Goal: Transaction & Acquisition: Purchase product/service

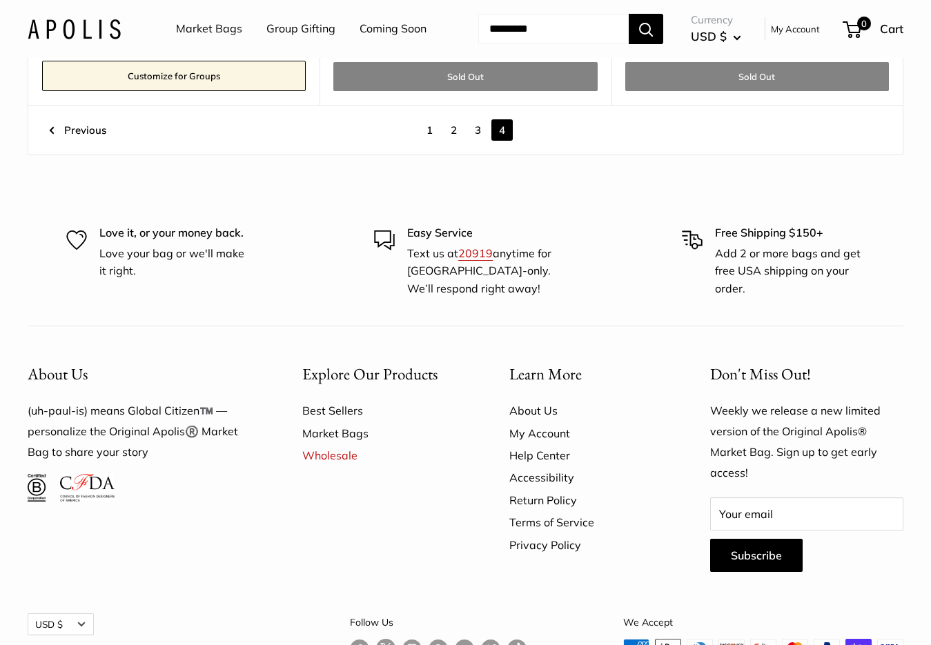
scroll to position [7384, 0]
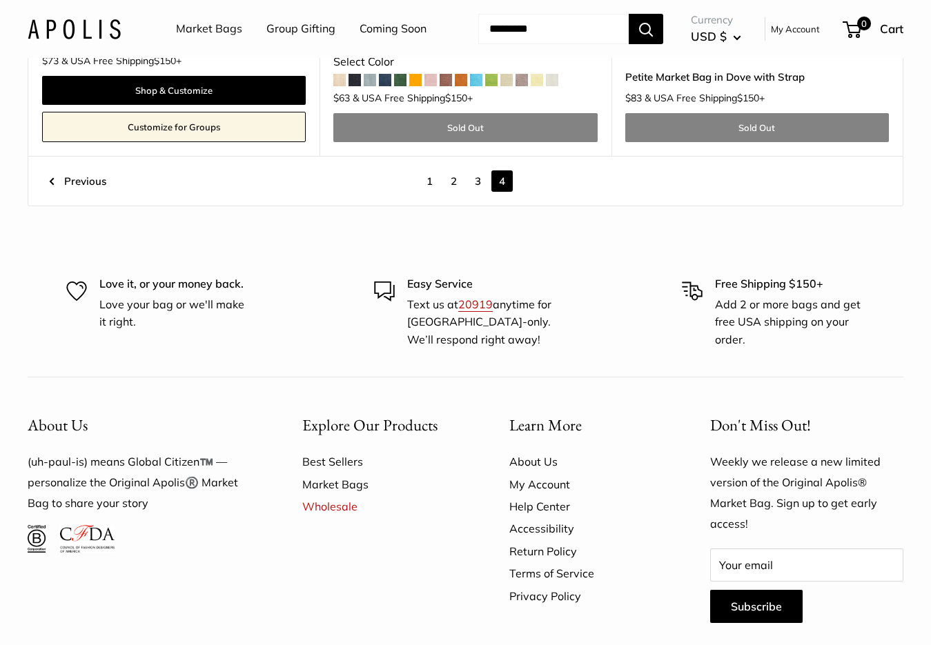
click at [457, 192] on link "2" at bounding box center [453, 180] width 21 height 21
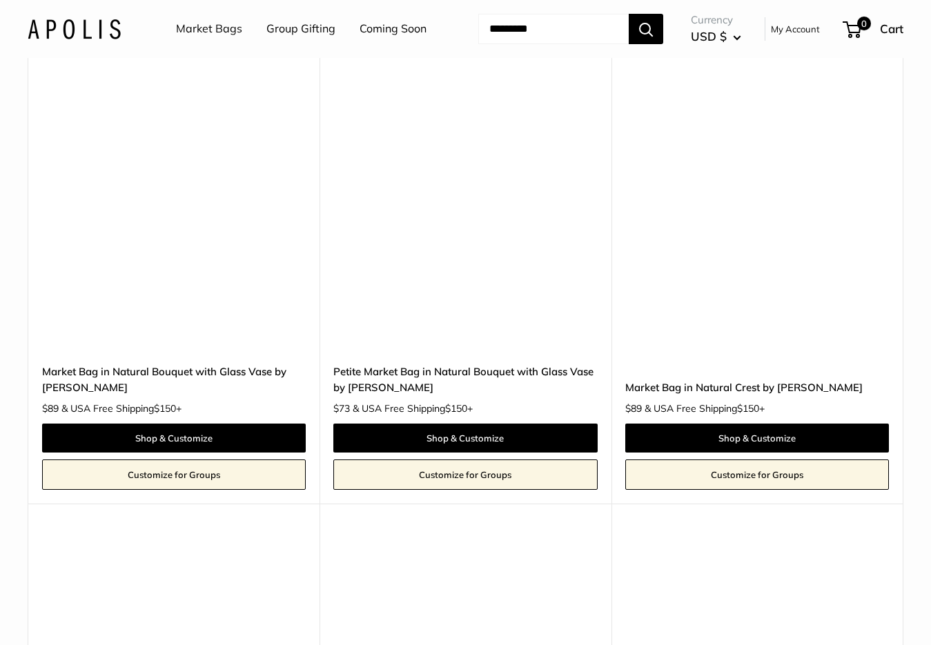
scroll to position [2106, 0]
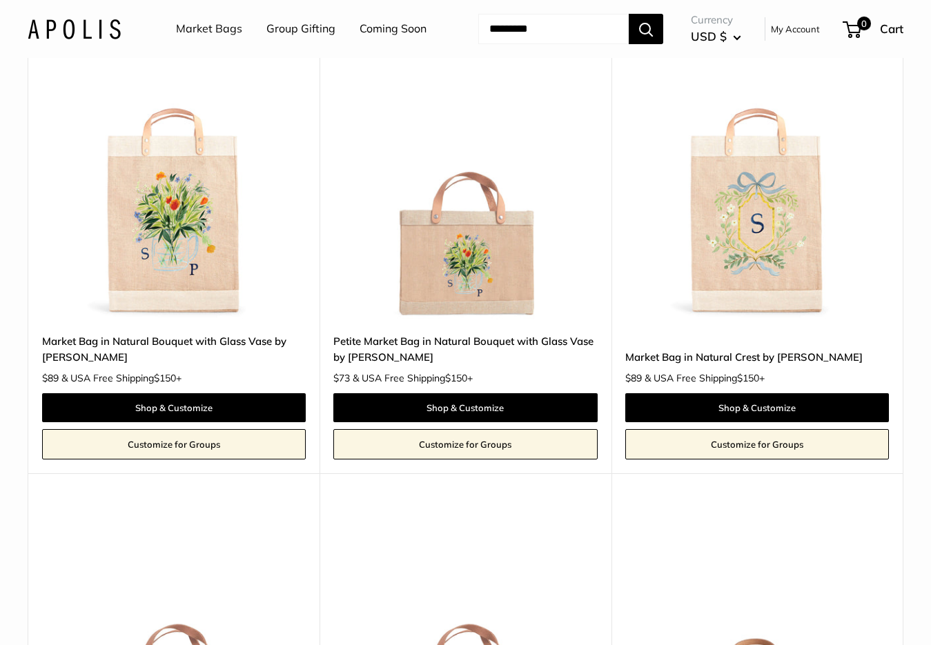
click at [0, 0] on img at bounding box center [0, 0] width 0 height 0
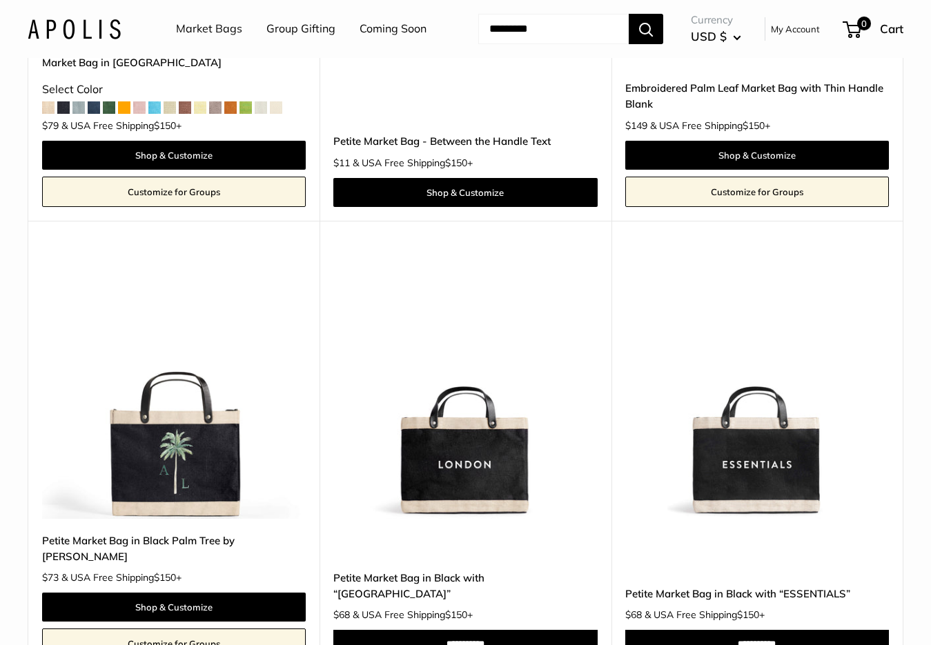
scroll to position [7142, 0]
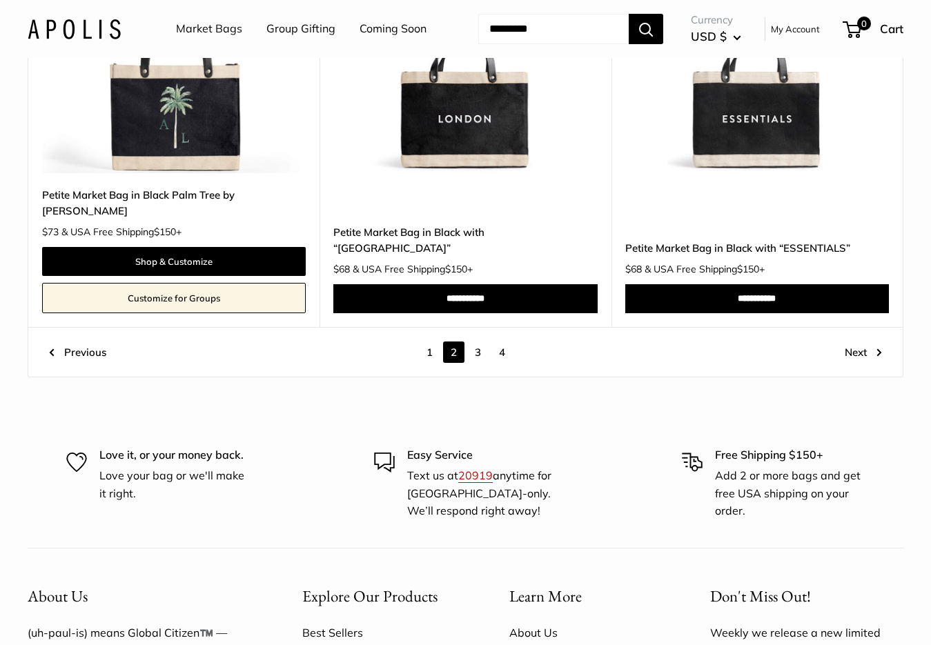
click at [432, 363] on link "1" at bounding box center [429, 351] width 21 height 21
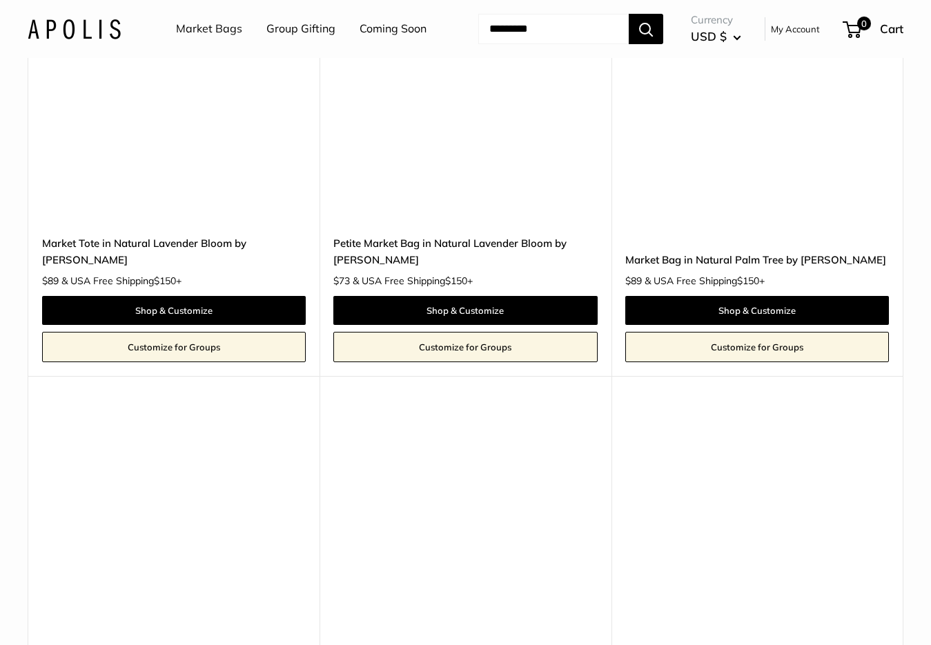
scroll to position [6521, 0]
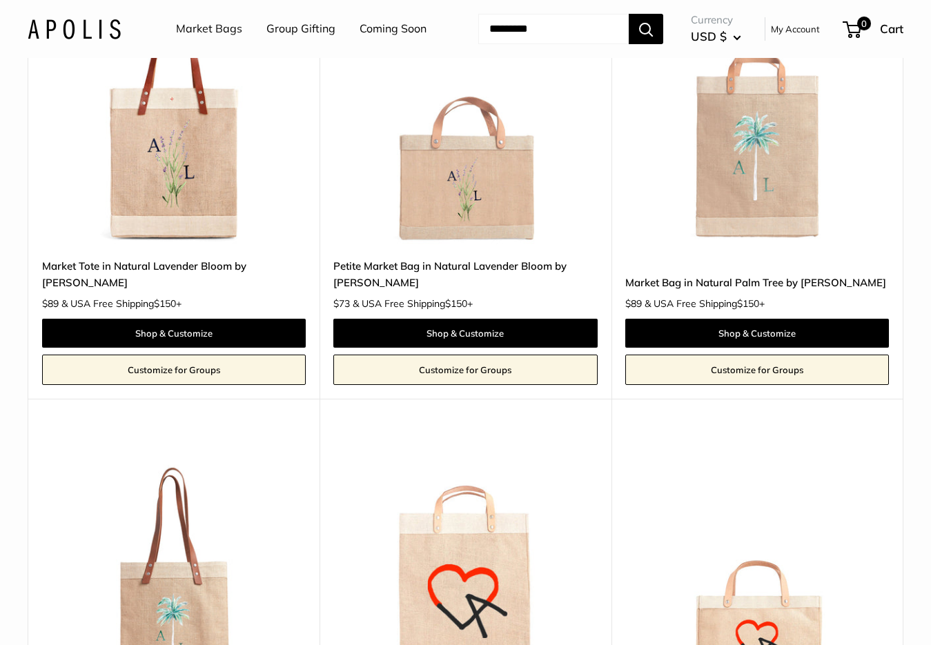
click at [0, 0] on img at bounding box center [0, 0] width 0 height 0
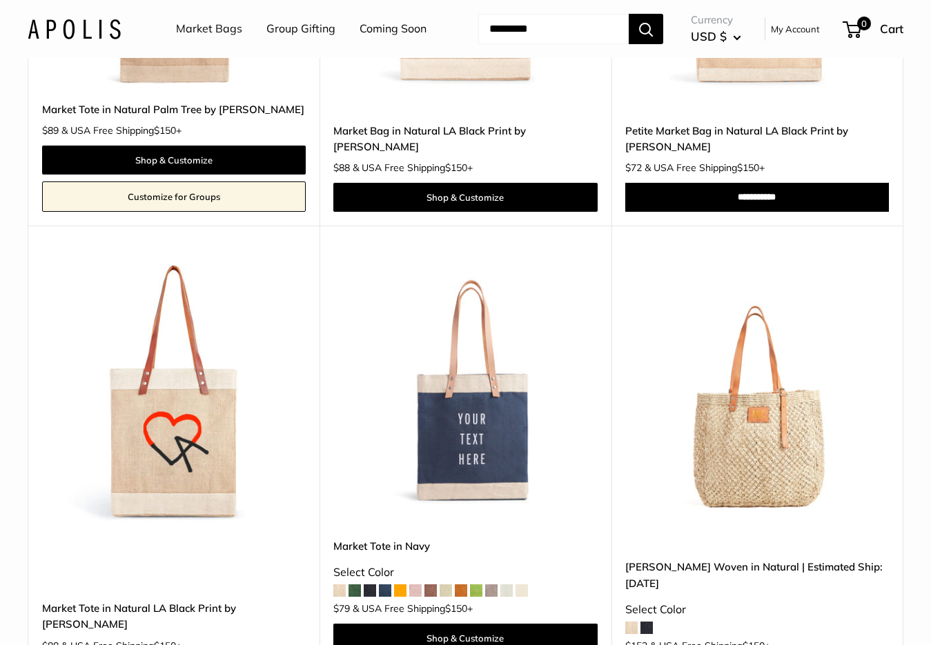
scroll to position [7349, 0]
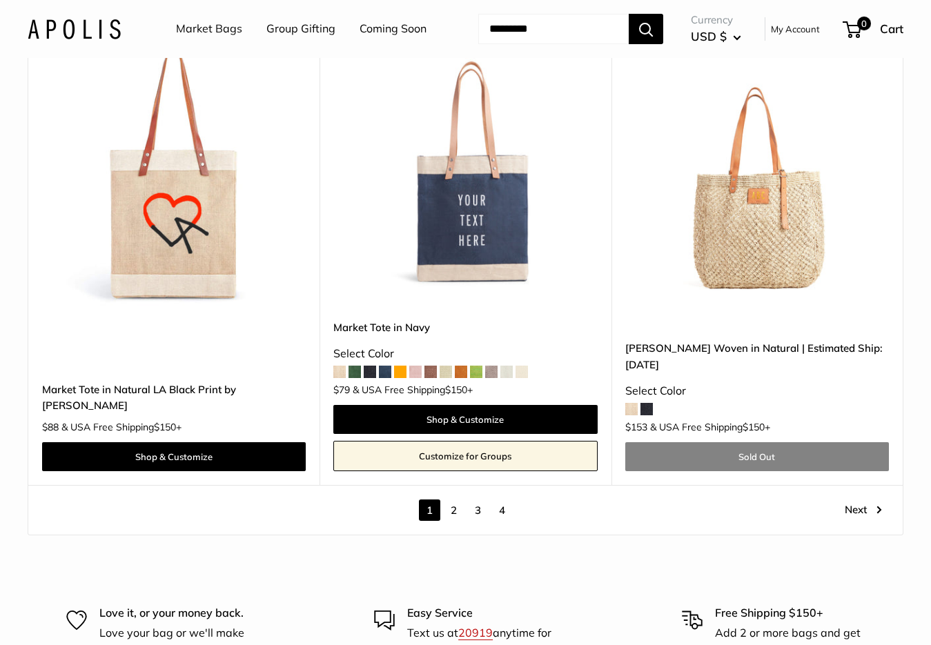
click at [451, 518] on link "2" at bounding box center [453, 509] width 21 height 21
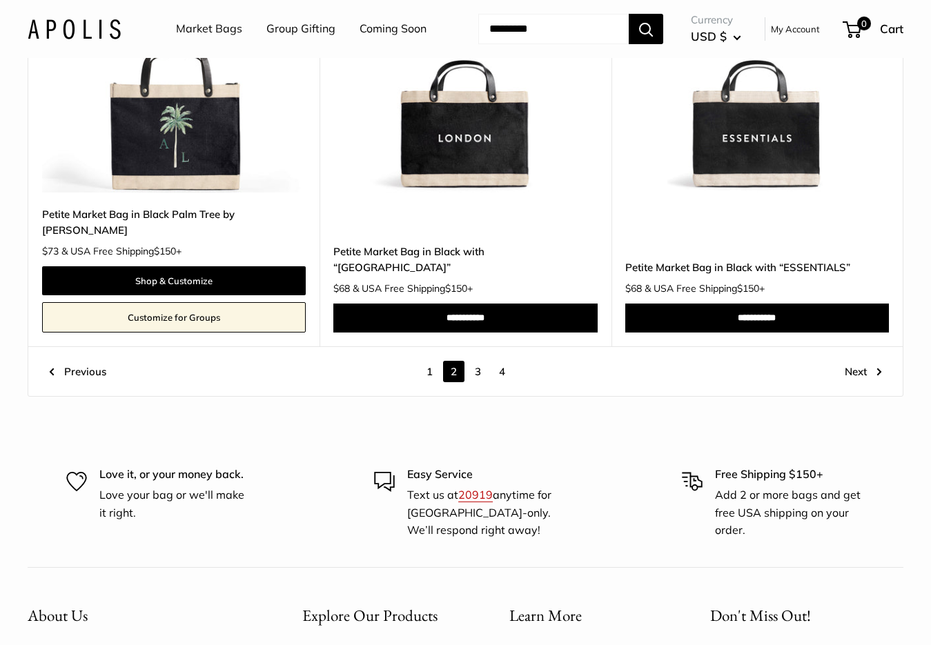
scroll to position [7004, 0]
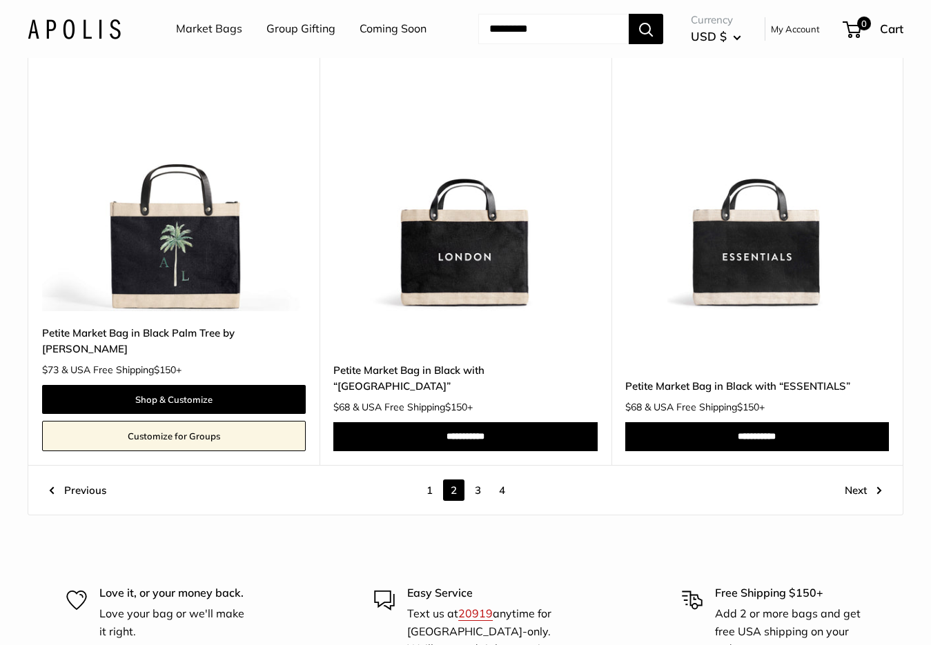
click at [481, 501] on link "3" at bounding box center [477, 489] width 21 height 21
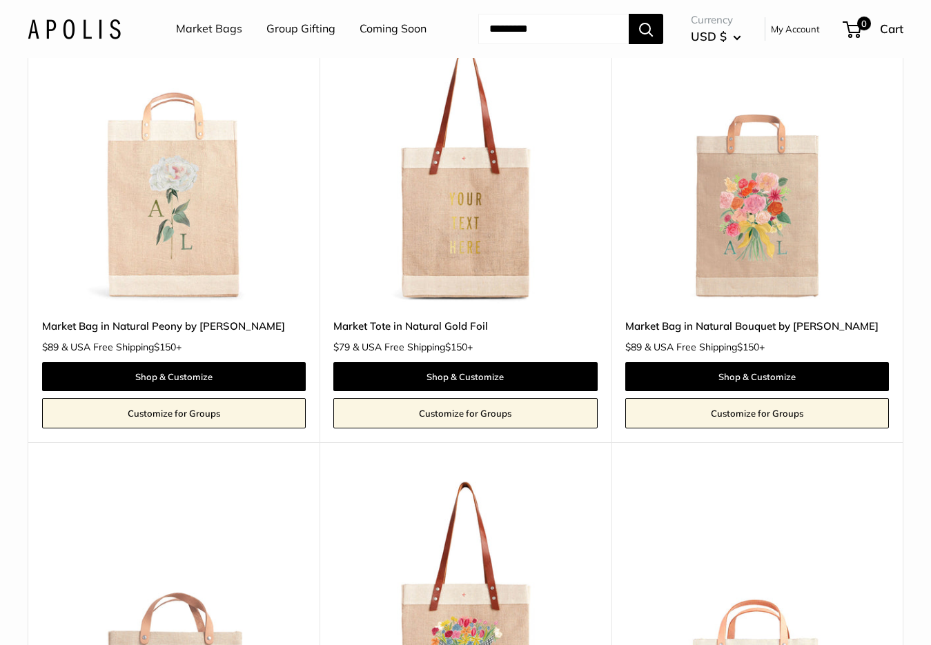
scroll to position [1416, 0]
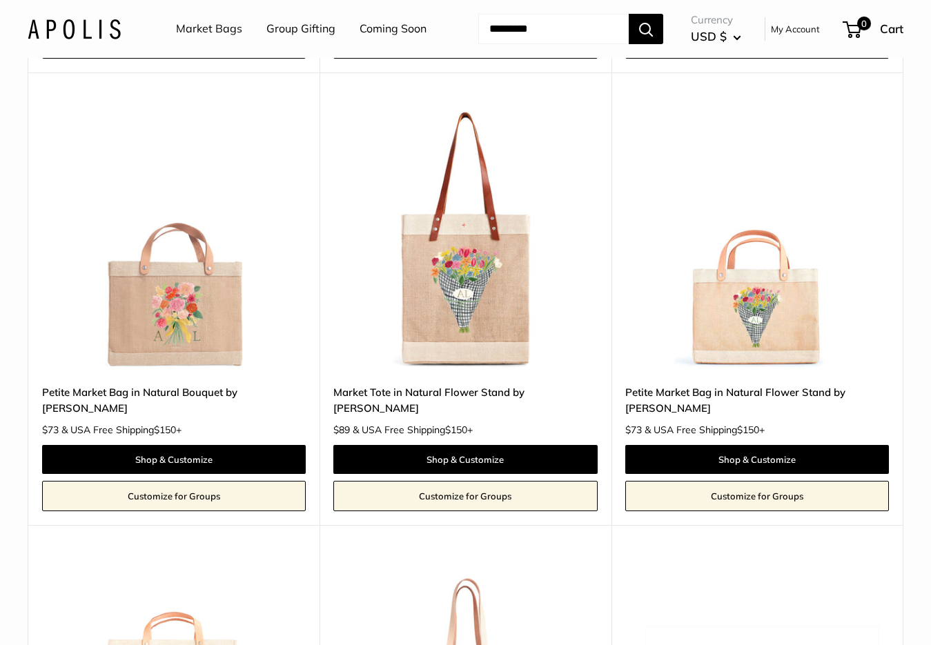
click at [0, 0] on img at bounding box center [0, 0] width 0 height 0
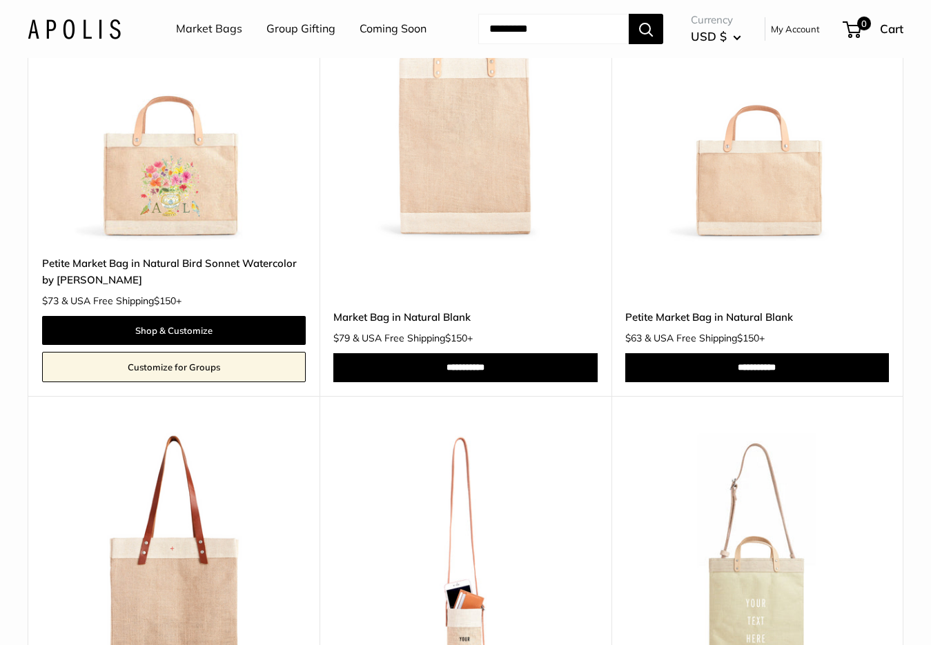
scroll to position [4383, 0]
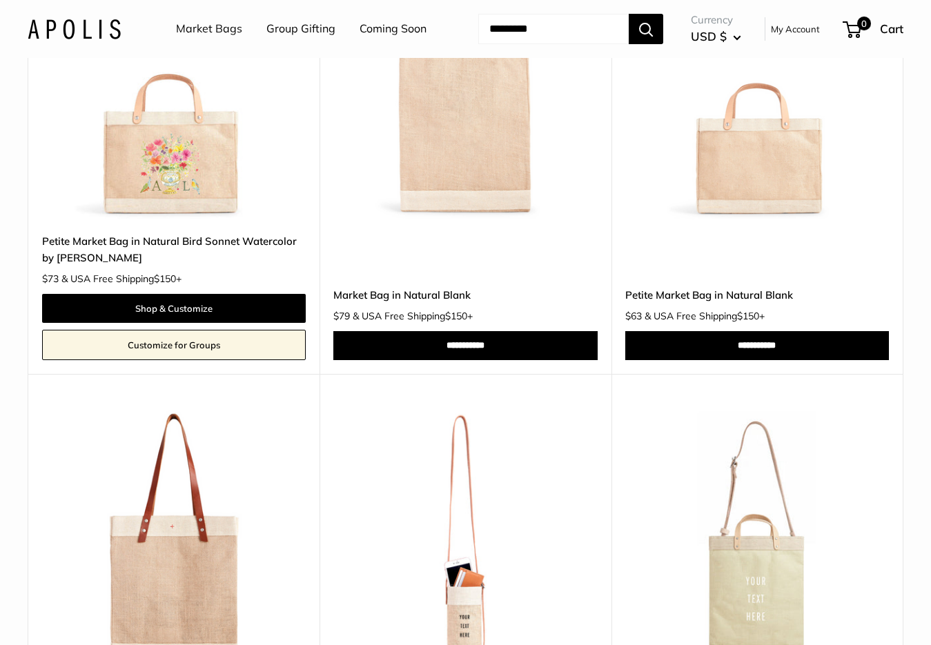
click at [0, 0] on img at bounding box center [0, 0] width 0 height 0
click at [203, 360] on link "Customize for Groups" at bounding box center [174, 345] width 264 height 30
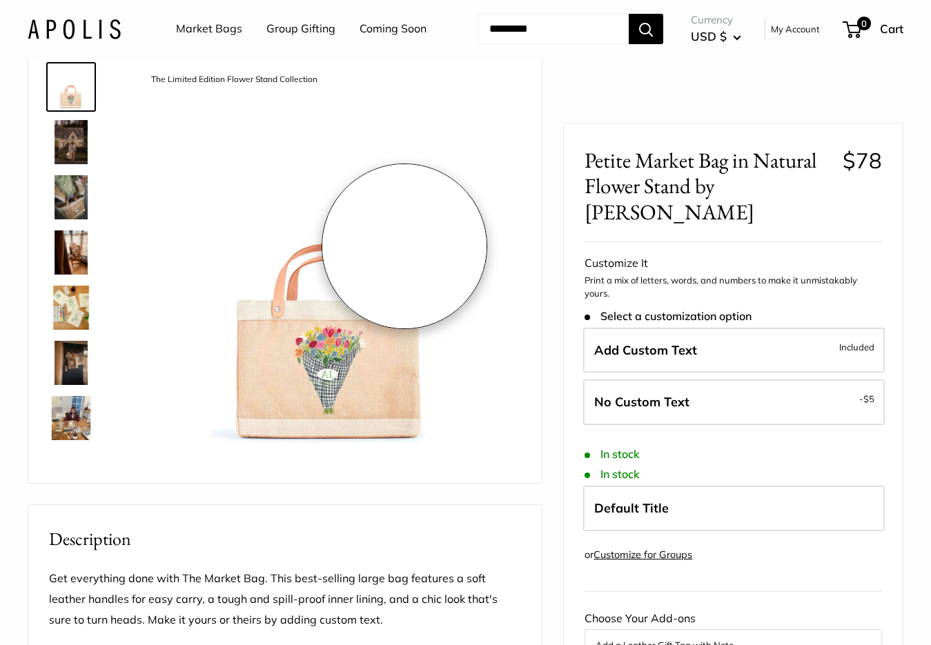
scroll to position [69, 0]
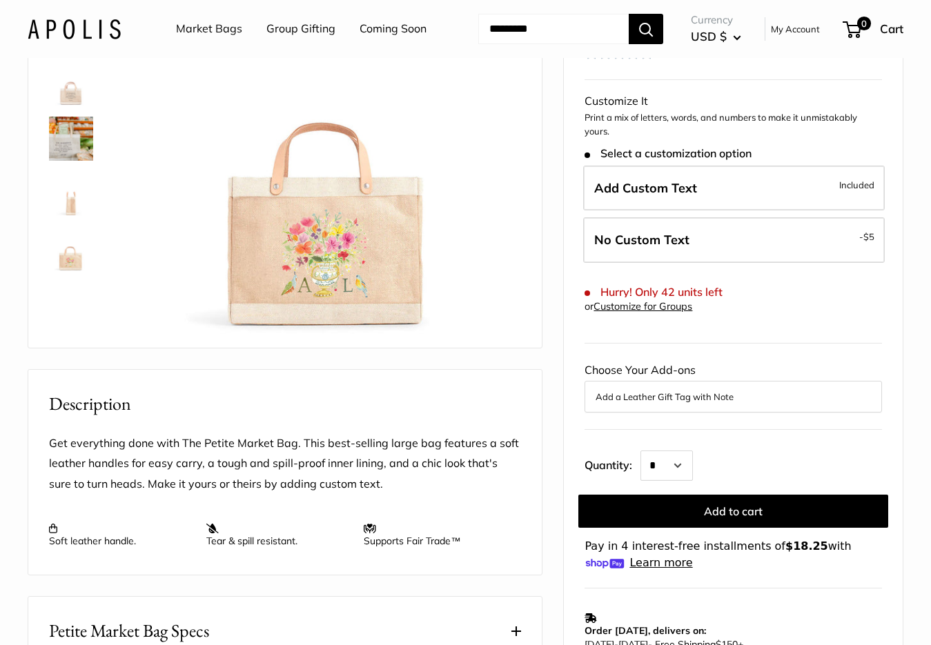
scroll to position [207, 0]
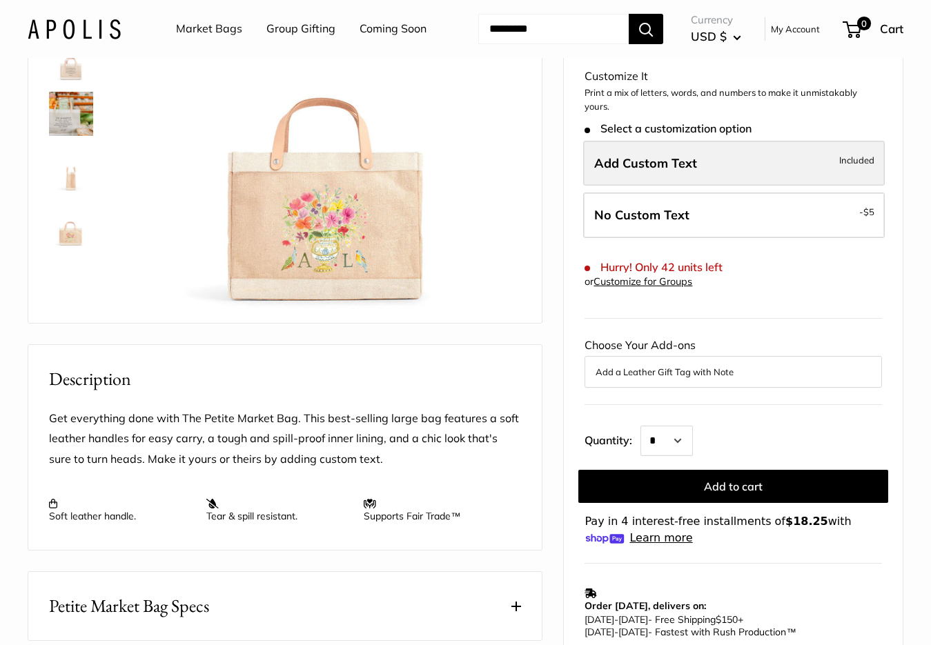
click at [696, 186] on label "Add Custom Text Included" at bounding box center [733, 164] width 301 height 46
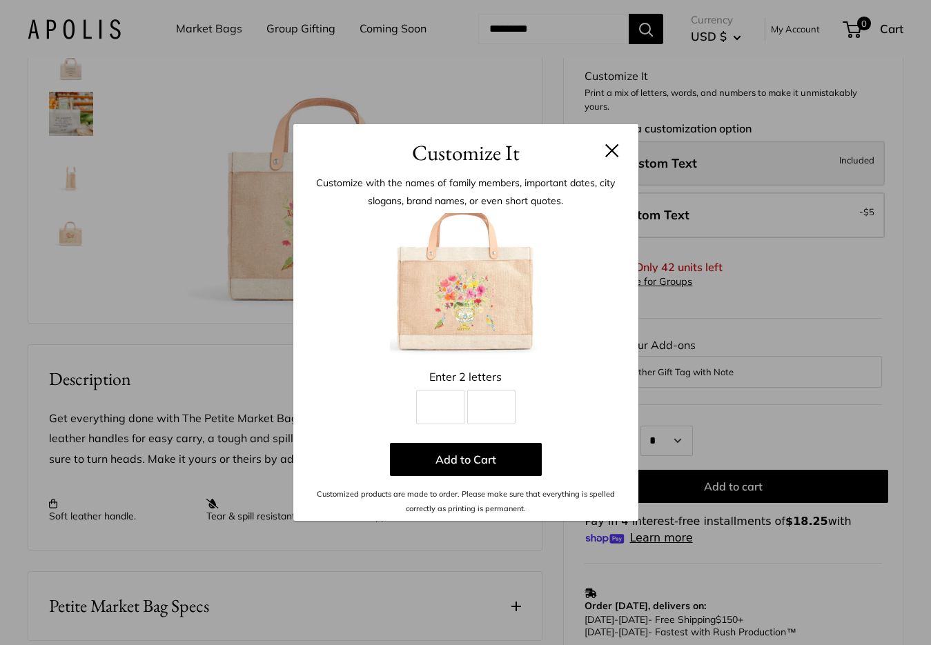
scroll to position [163, 0]
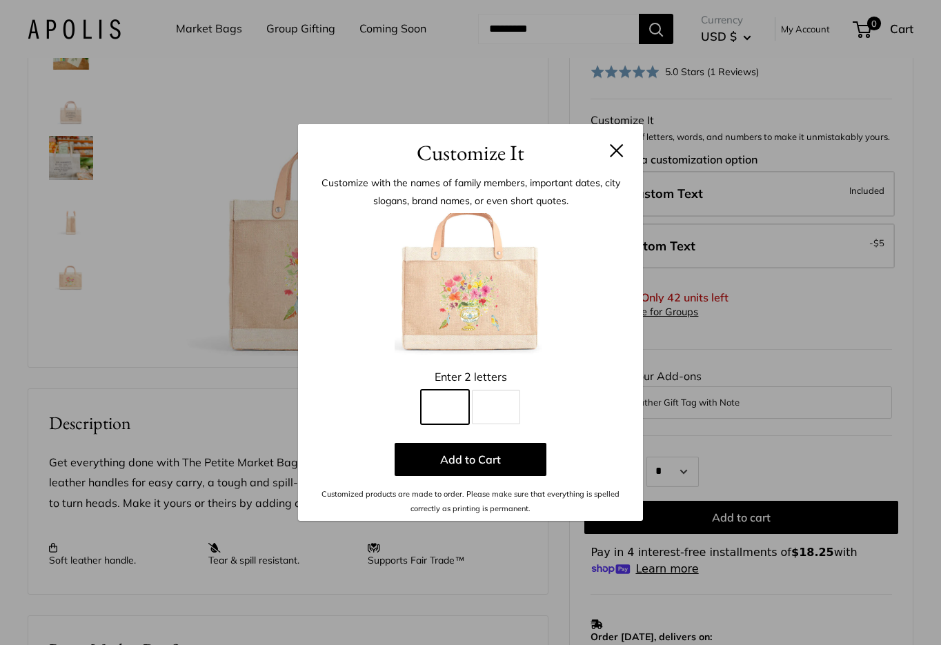
click at [448, 415] on input "Line 1" at bounding box center [445, 407] width 48 height 34
type input "*"
click at [492, 406] on input "Line 2" at bounding box center [496, 407] width 48 height 34
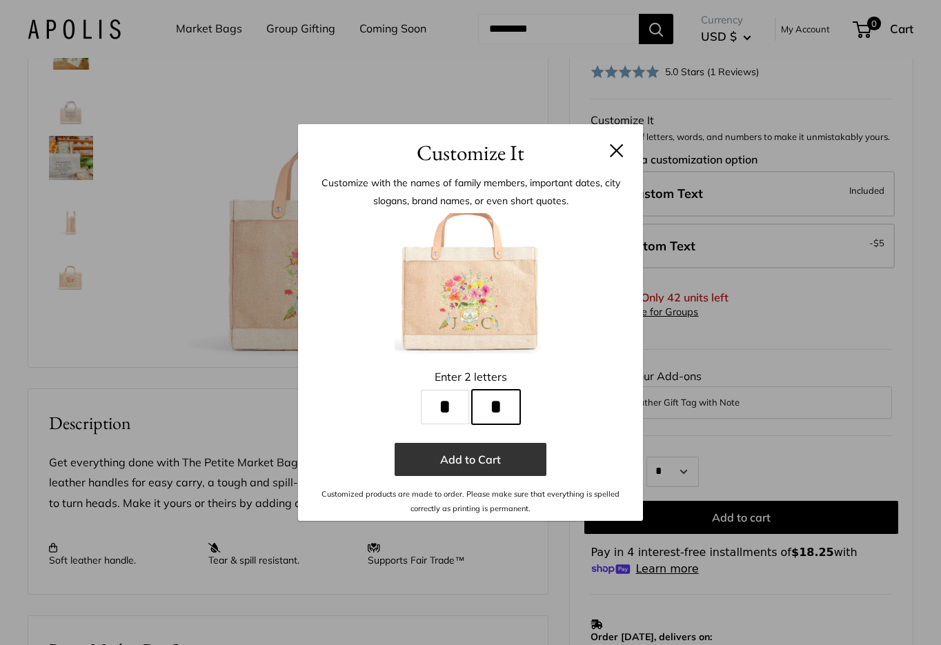
type input "*"
click at [472, 461] on button "Add to Cart" at bounding box center [471, 459] width 152 height 33
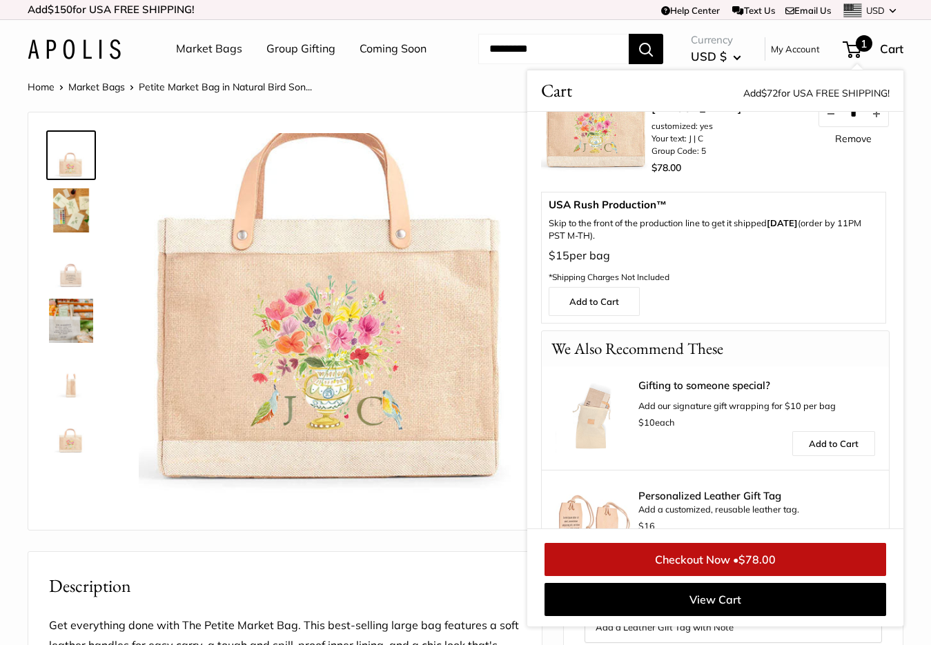
scroll to position [0, 0]
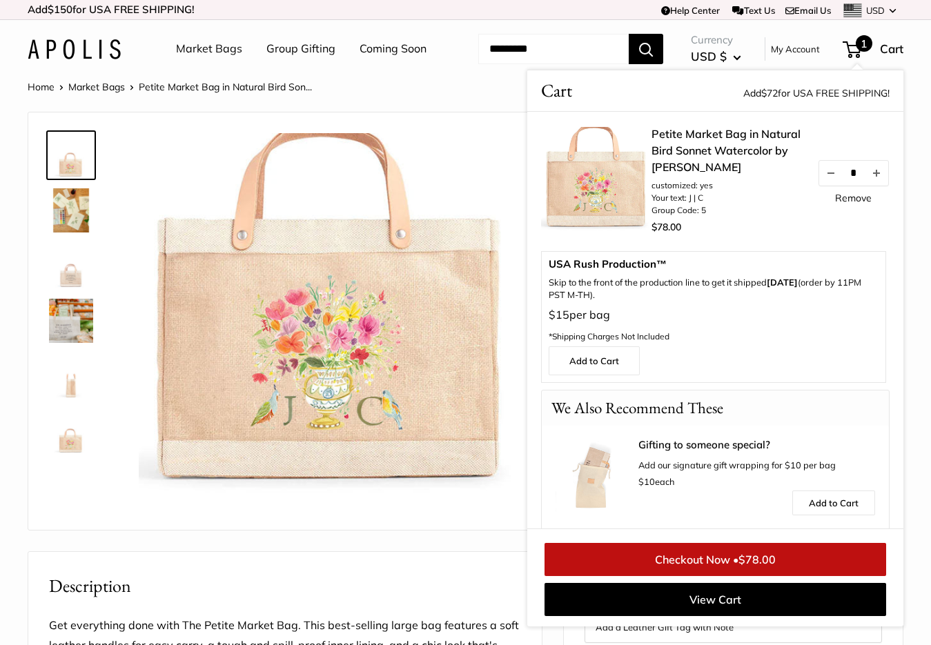
click at [513, 96] on div "Home Market Bags Petite Market Bag in Natural Bird Son... Prev Next" at bounding box center [465, 87] width 875 height 18
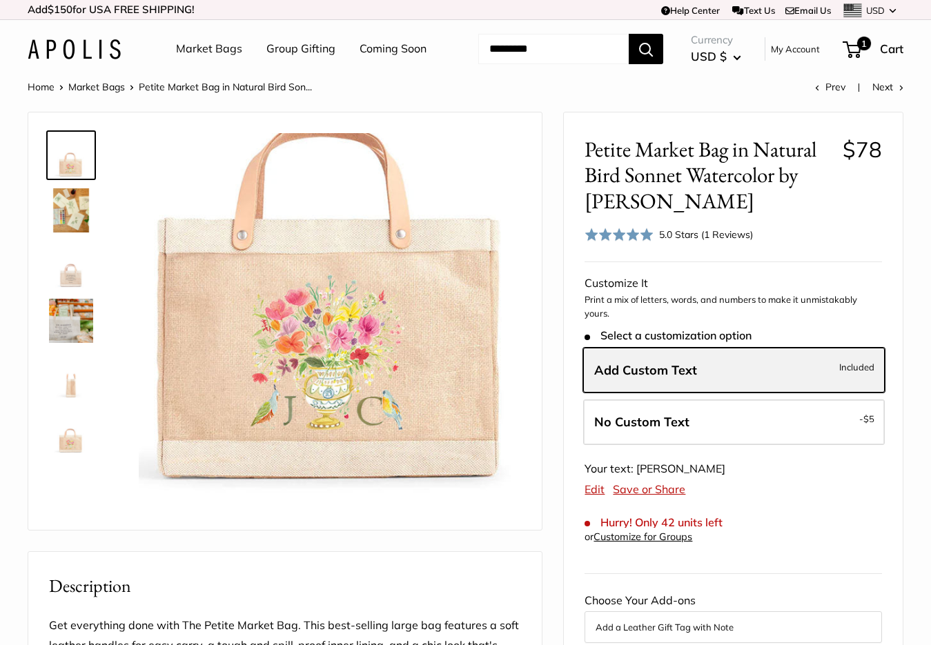
click at [695, 378] on span "Add Custom Text" at bounding box center [645, 370] width 103 height 16
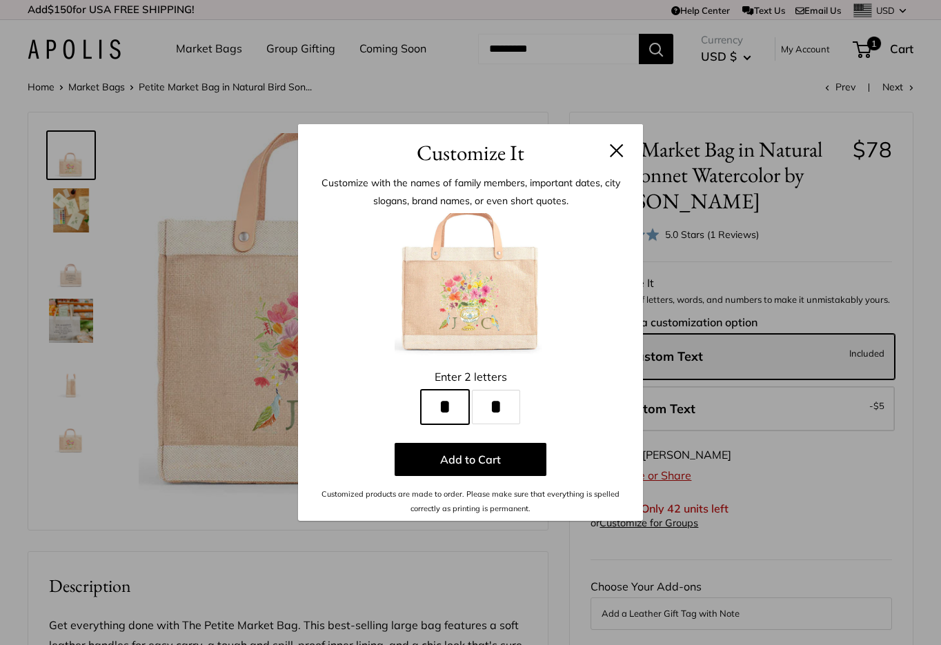
drag, startPoint x: 459, startPoint y: 415, endPoint x: 429, endPoint y: 416, distance: 29.7
click at [429, 416] on input "*" at bounding box center [445, 407] width 48 height 34
type input "*"
drag, startPoint x: 499, startPoint y: 405, endPoint x: 491, endPoint y: 406, distance: 8.3
click at [491, 406] on input "*" at bounding box center [496, 407] width 48 height 34
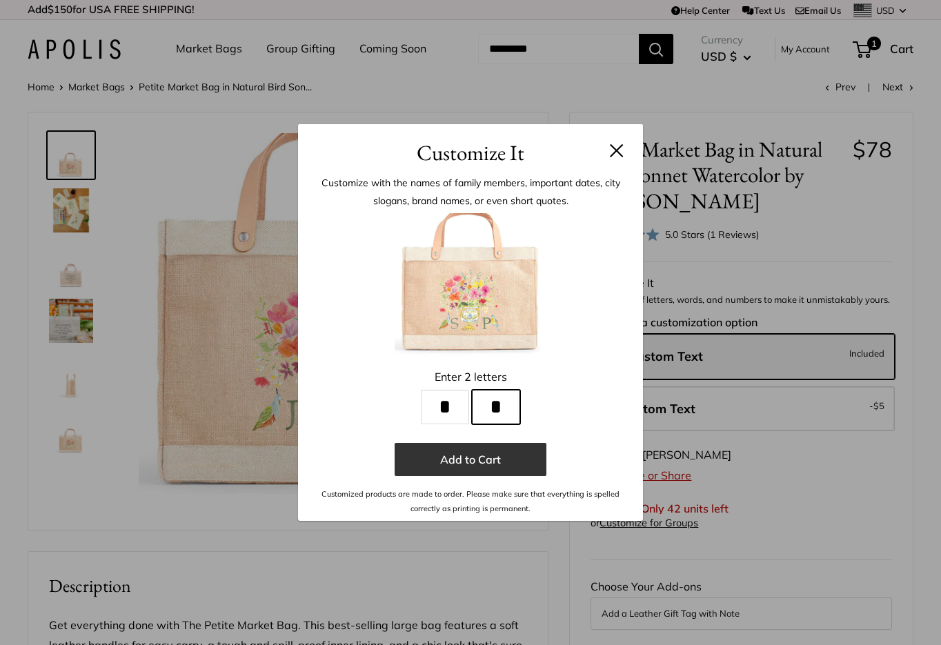
type input "*"
click at [503, 459] on button "Add to Cart" at bounding box center [471, 459] width 152 height 33
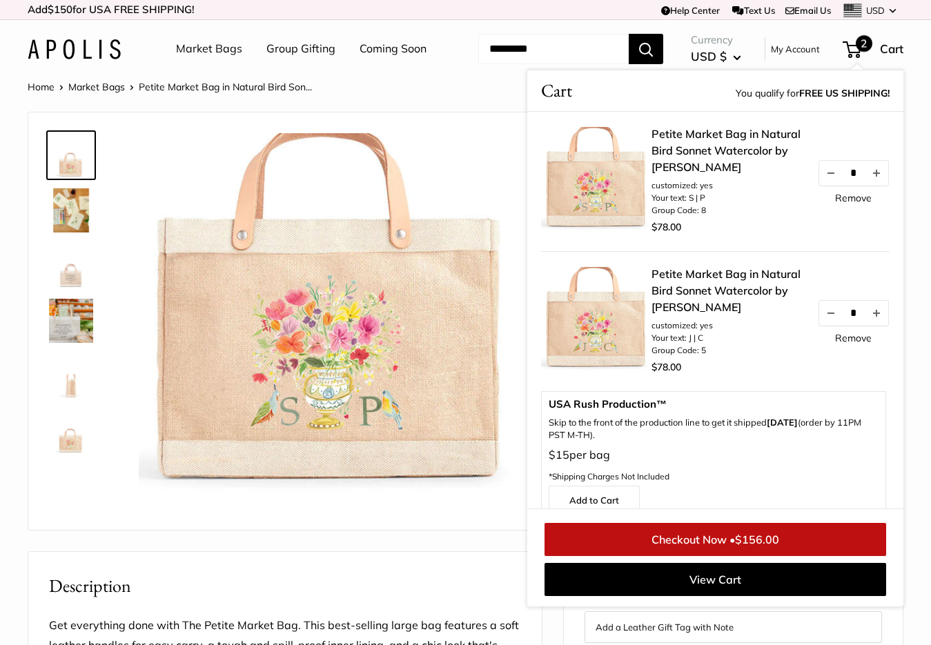
click at [501, 141] on div "Home Market Bags Petite Market Bag in Natural Bird Son... Prev Next The artist'…" at bounding box center [465, 654] width 931 height 1153
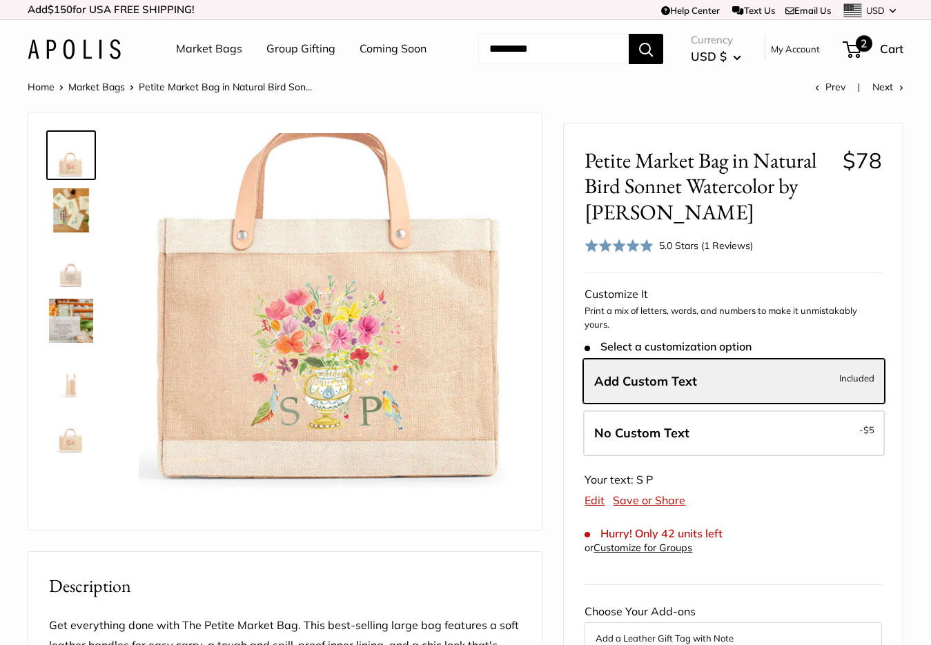
click at [849, 60] on div "2 Cart" at bounding box center [873, 49] width 59 height 22
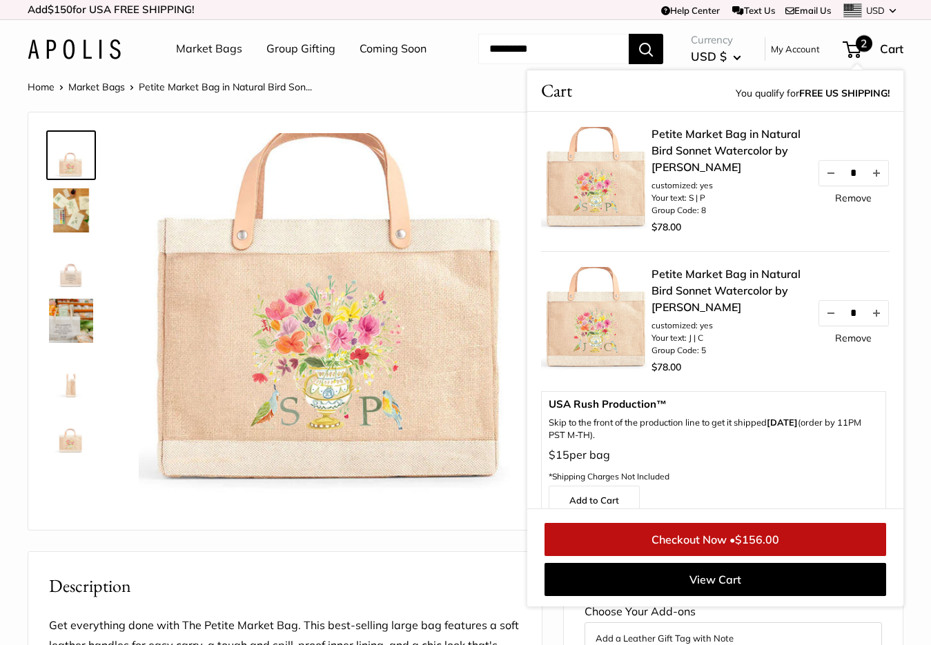
click at [850, 203] on link "Remove" at bounding box center [853, 198] width 37 height 10
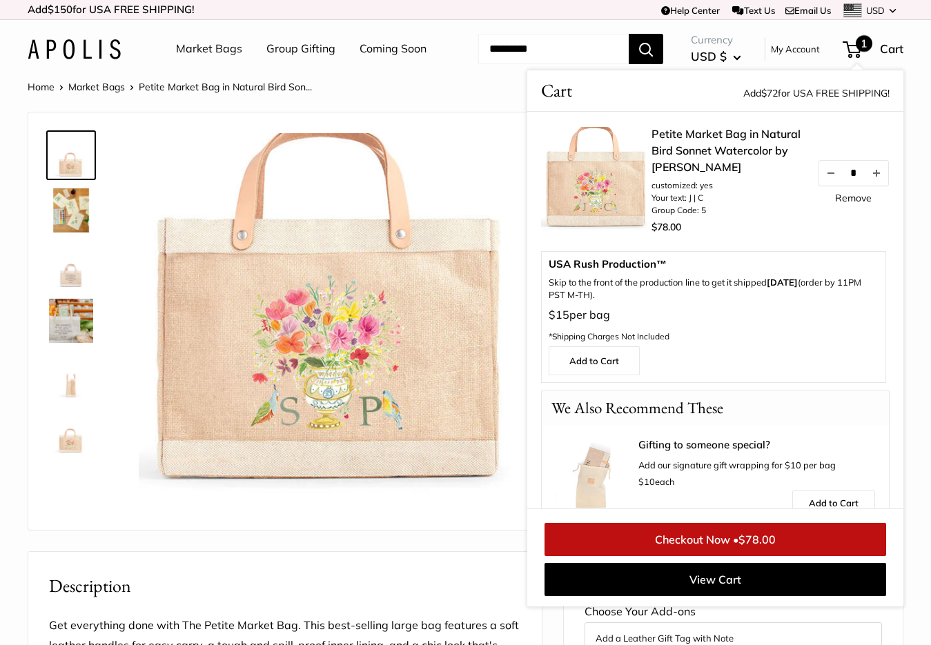
click at [850, 203] on link "Remove" at bounding box center [853, 198] width 37 height 10
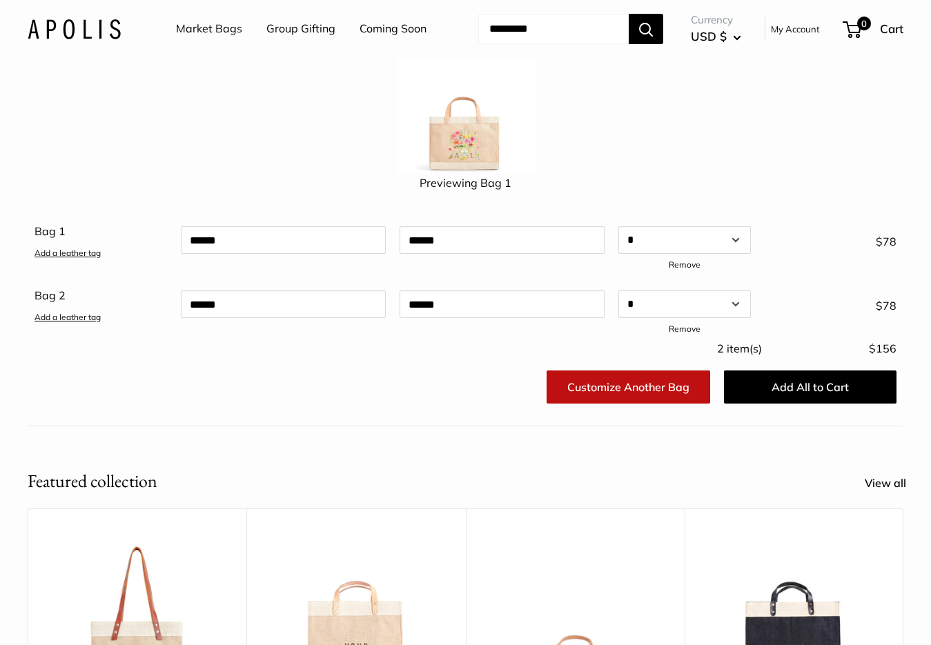
scroll to position [207, 0]
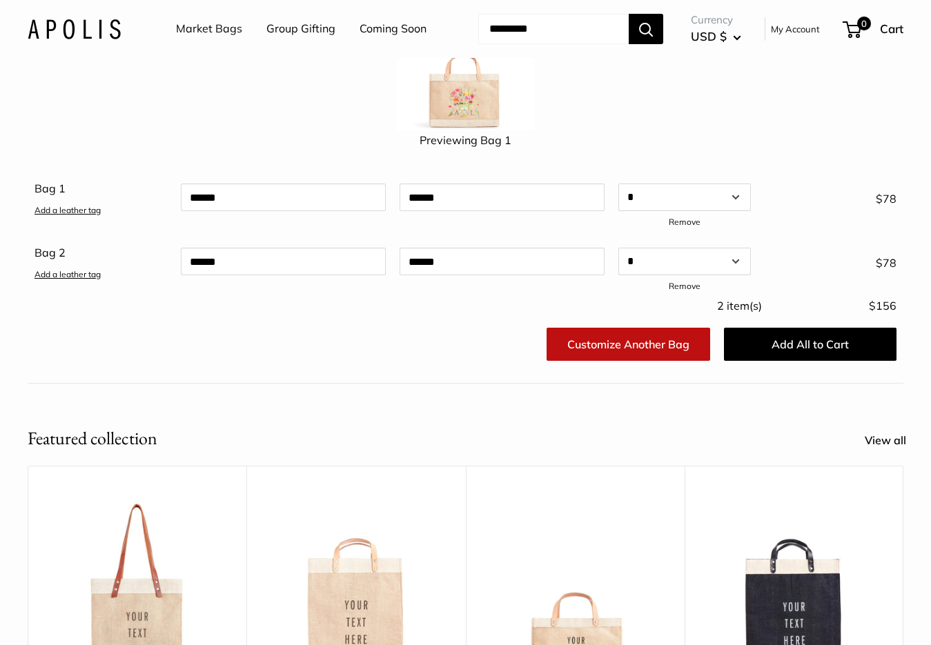
click at [678, 361] on link "Customize Another Bag" at bounding box center [627, 344] width 163 height 33
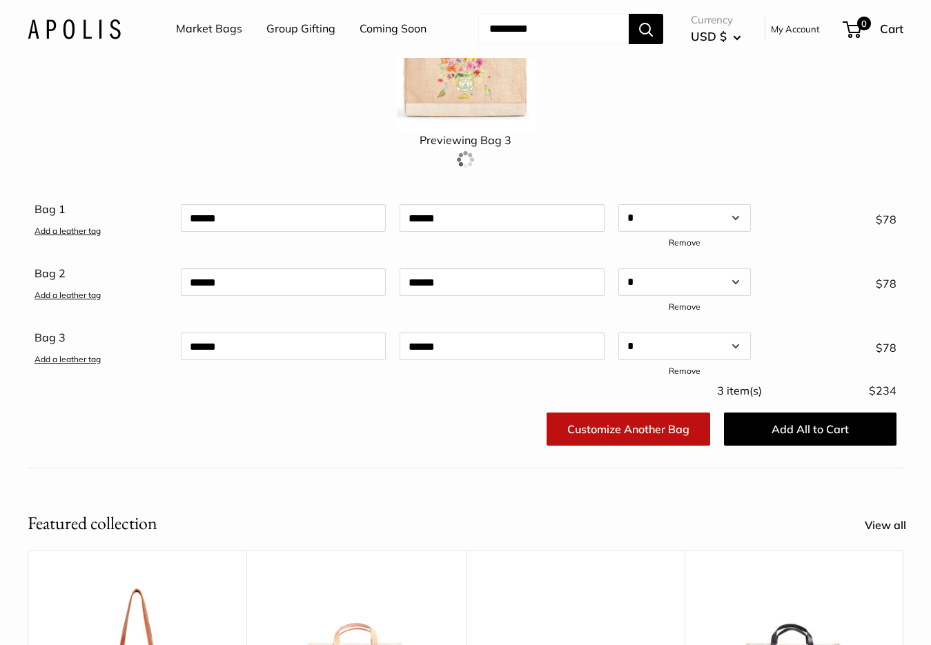
click at [655, 446] on link "Customize Another Bag" at bounding box center [627, 429] width 163 height 33
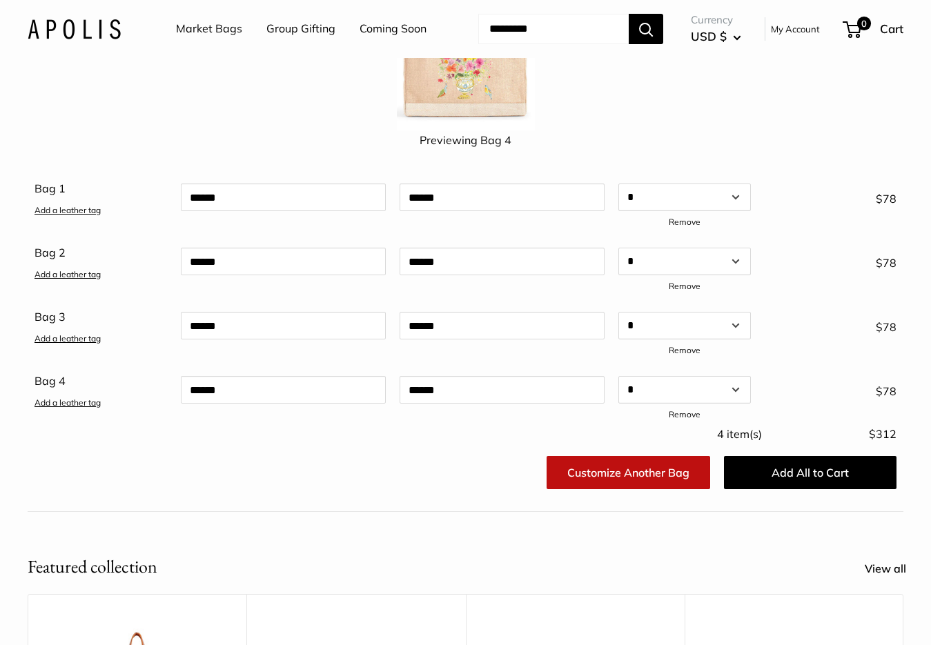
click at [620, 489] on link "Customize Another Bag" at bounding box center [627, 472] width 163 height 33
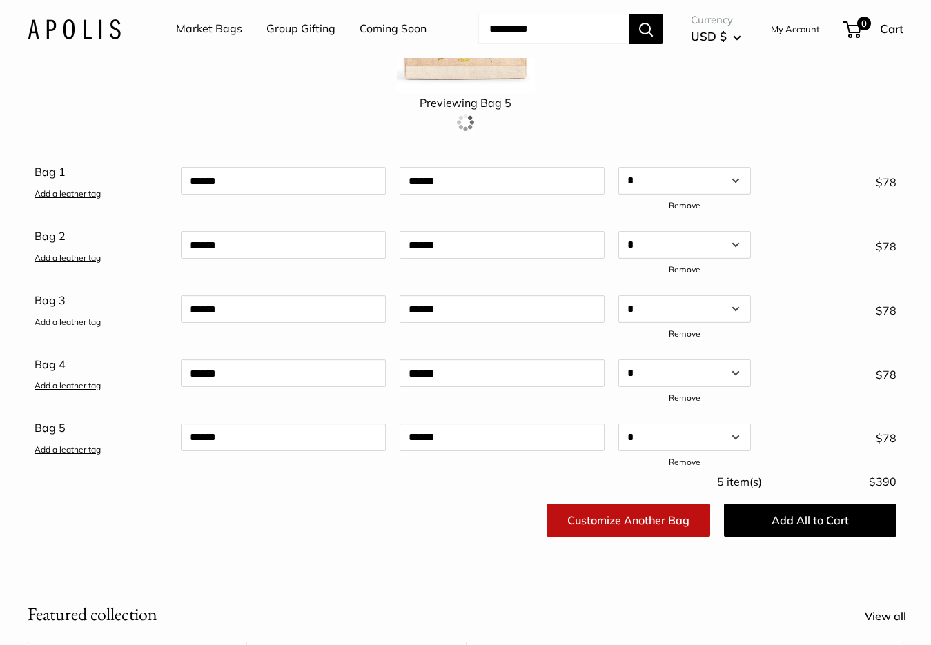
scroll to position [276, 0]
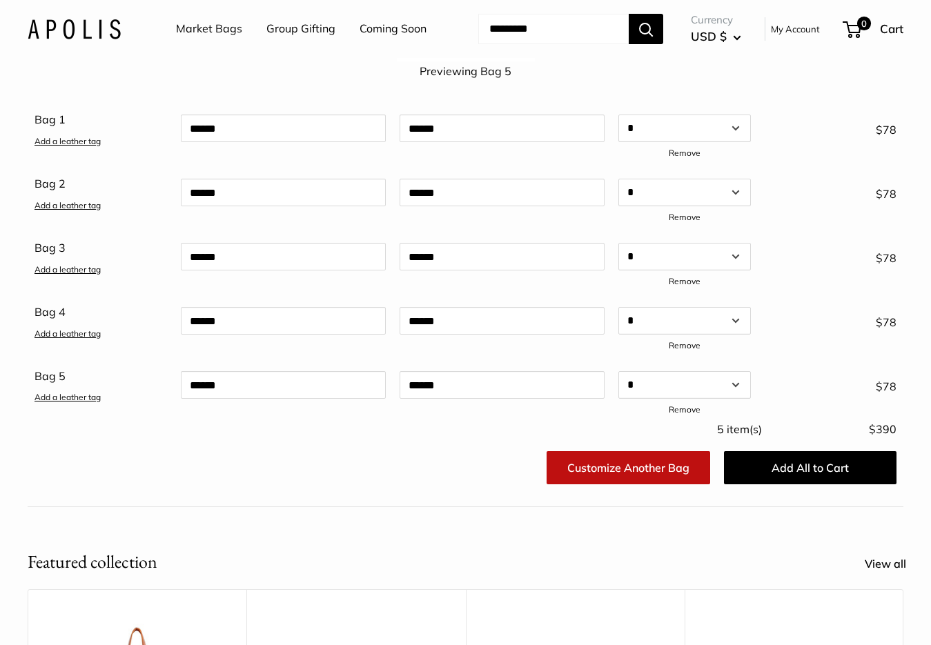
click at [623, 484] on link "Customize Another Bag" at bounding box center [627, 467] width 163 height 33
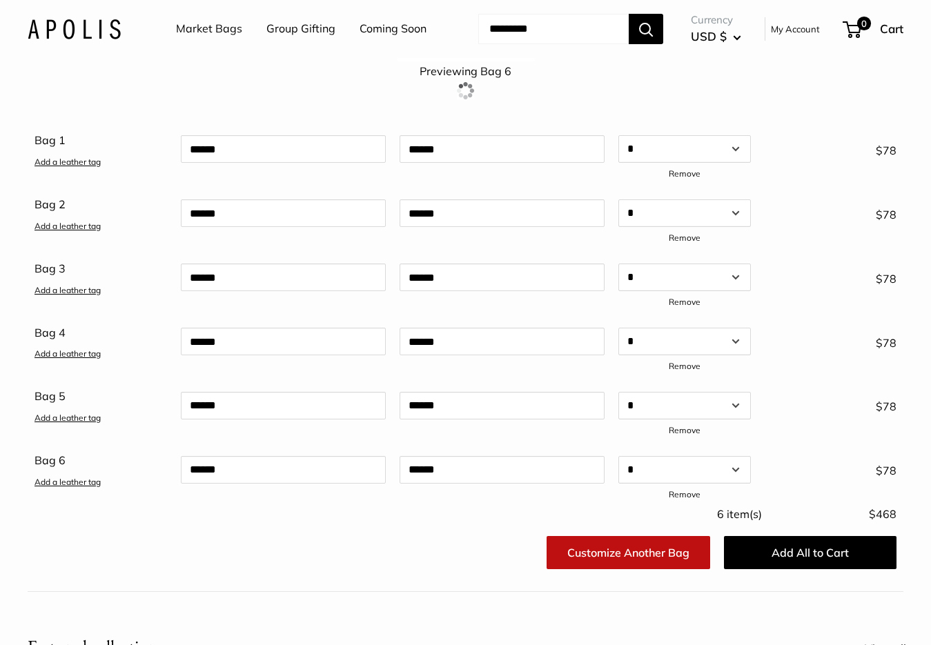
click at [623, 569] on link "Customize Another Bag" at bounding box center [627, 552] width 163 height 33
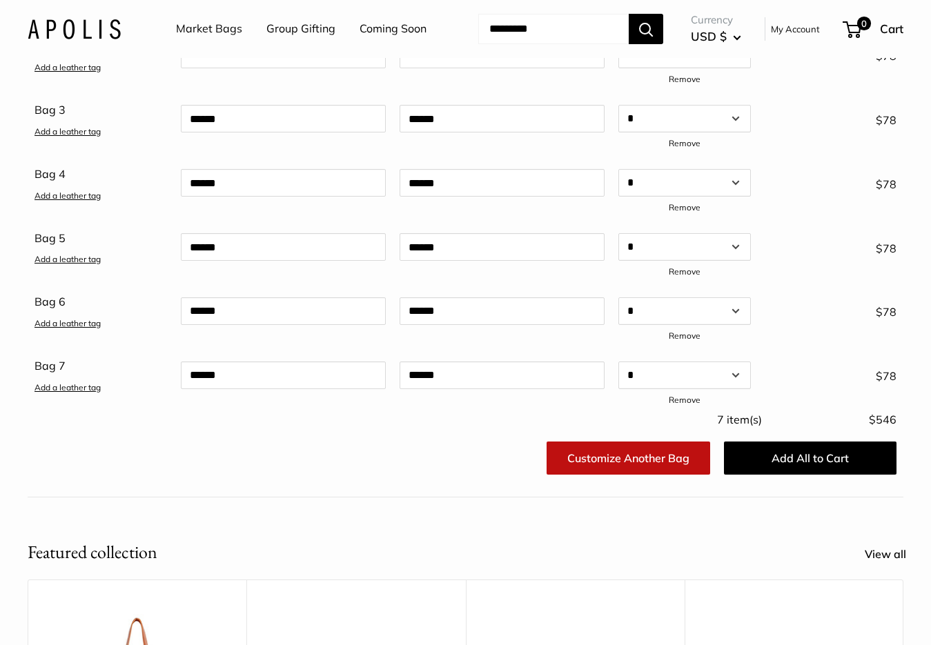
click at [632, 475] on link "Customize Another Bag" at bounding box center [627, 458] width 163 height 33
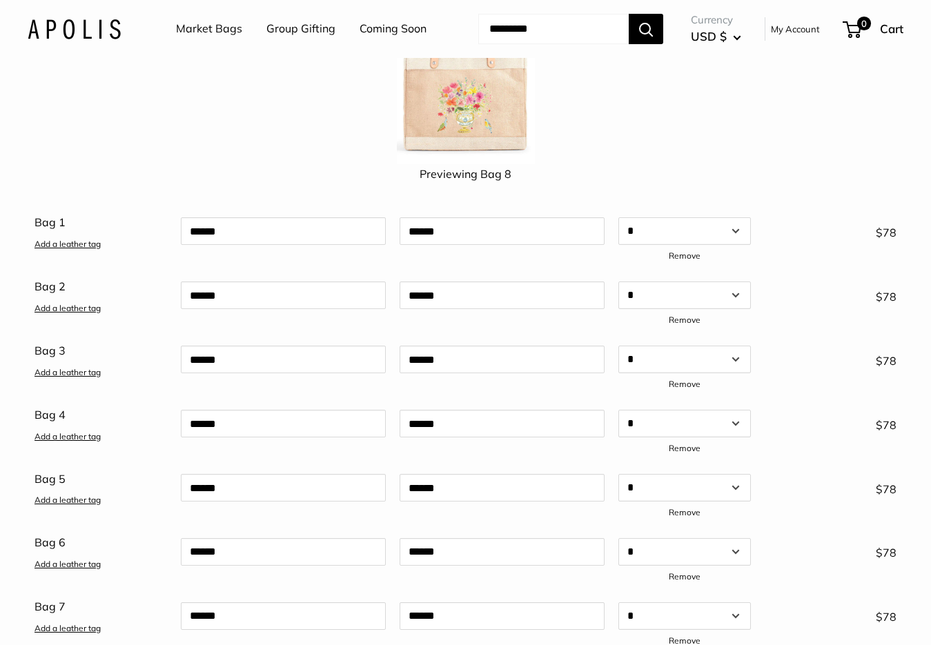
scroll to position [159, 0]
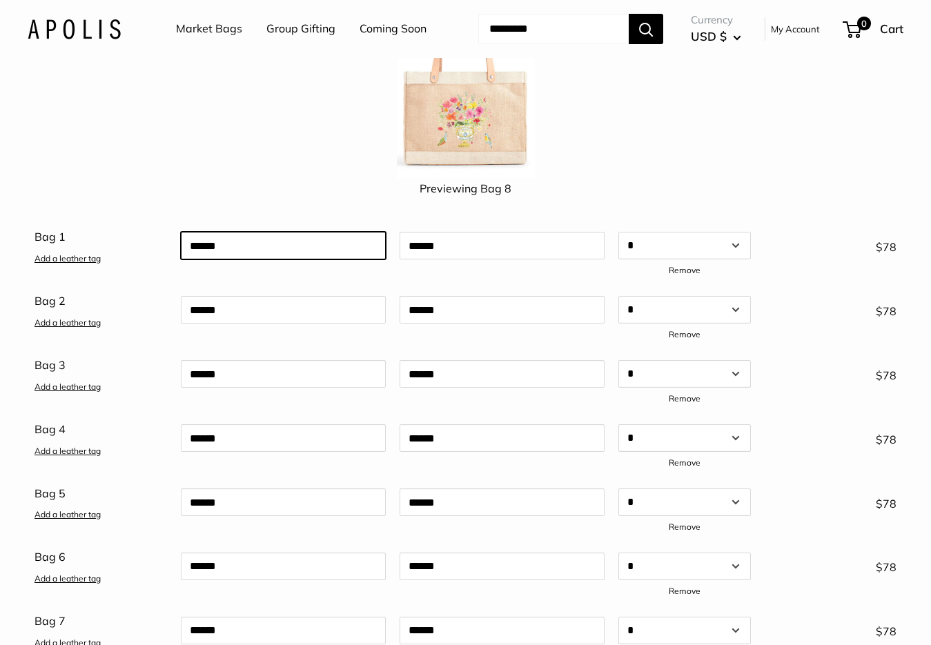
click at [278, 259] on input "text" at bounding box center [283, 246] width 205 height 28
click at [77, 264] on link "Add a leather tag" at bounding box center [67, 258] width 66 height 10
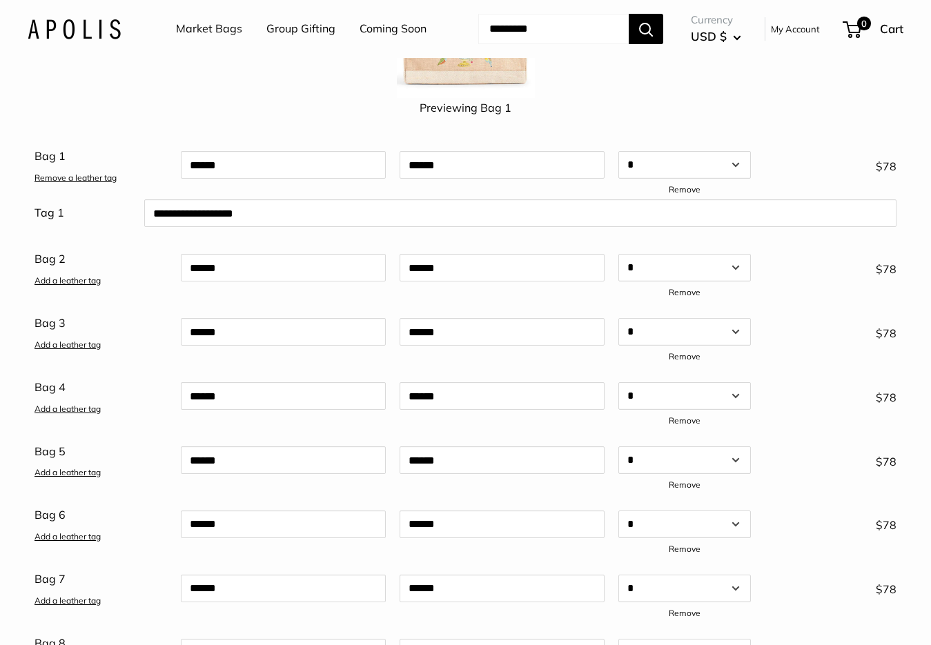
scroll to position [228, 0]
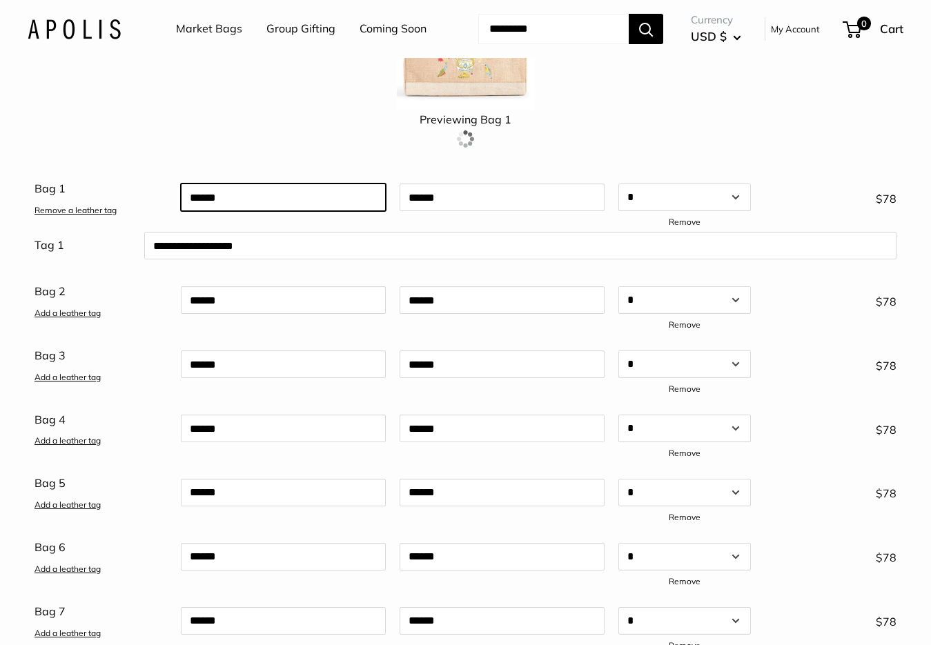
drag, startPoint x: 230, startPoint y: 223, endPoint x: 166, endPoint y: 230, distance: 64.5
click at [166, 230] on div "Bag 1 Remove a leather tag Qty * * * * * * * * * ** ** ** ** ** ** ** ** ** ** …" at bounding box center [465, 205] width 875 height 54
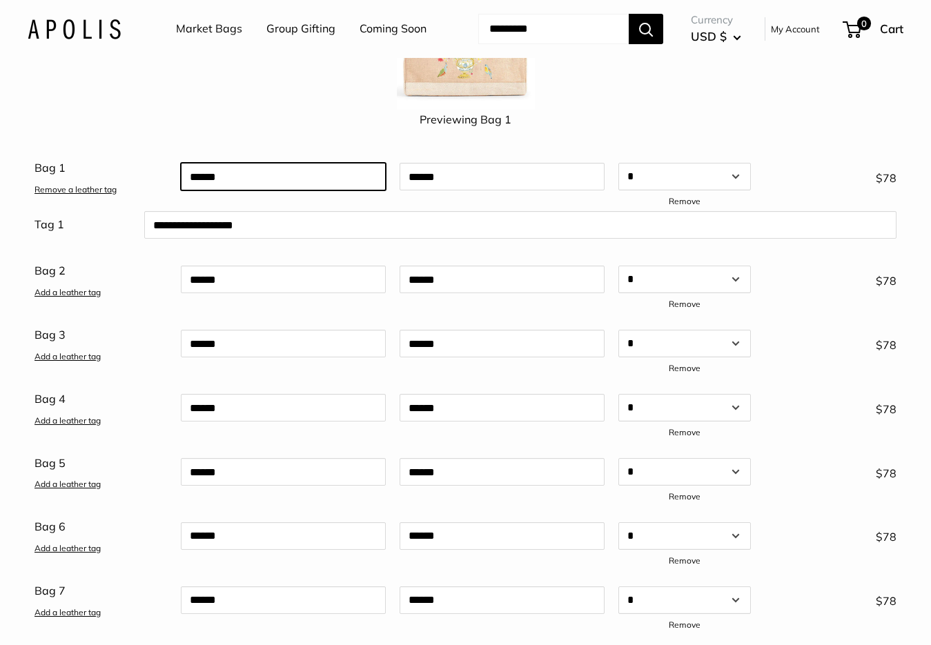
type input "*"
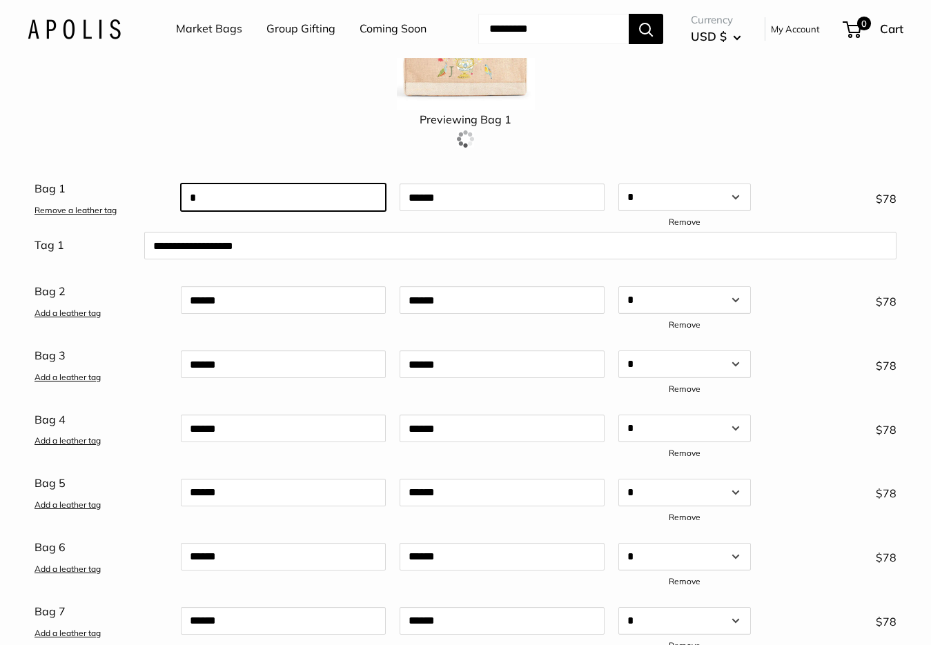
type input "*"
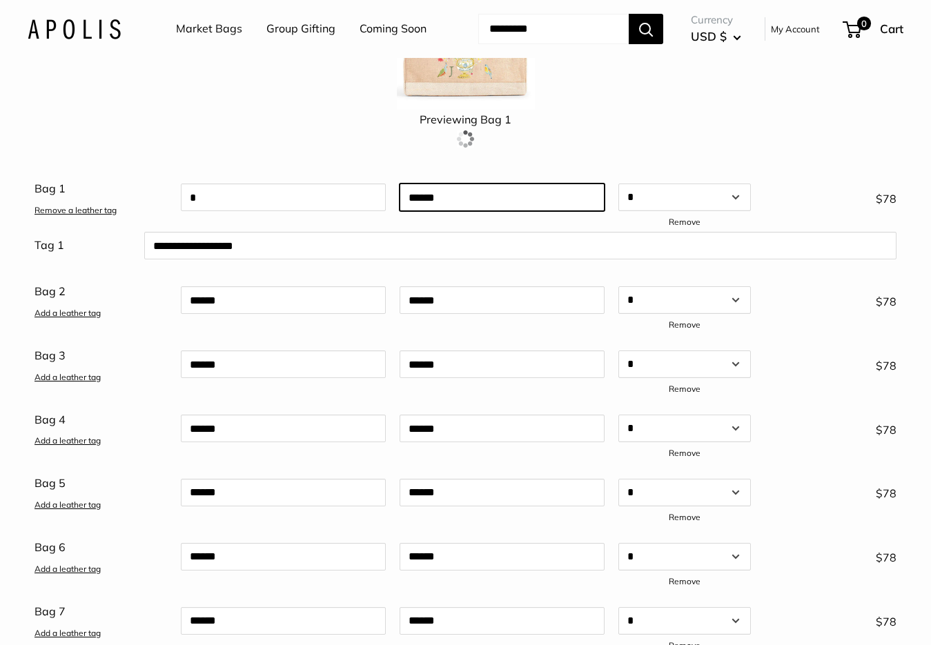
click at [450, 211] on input "text" at bounding box center [501, 198] width 205 height 28
type input "*"
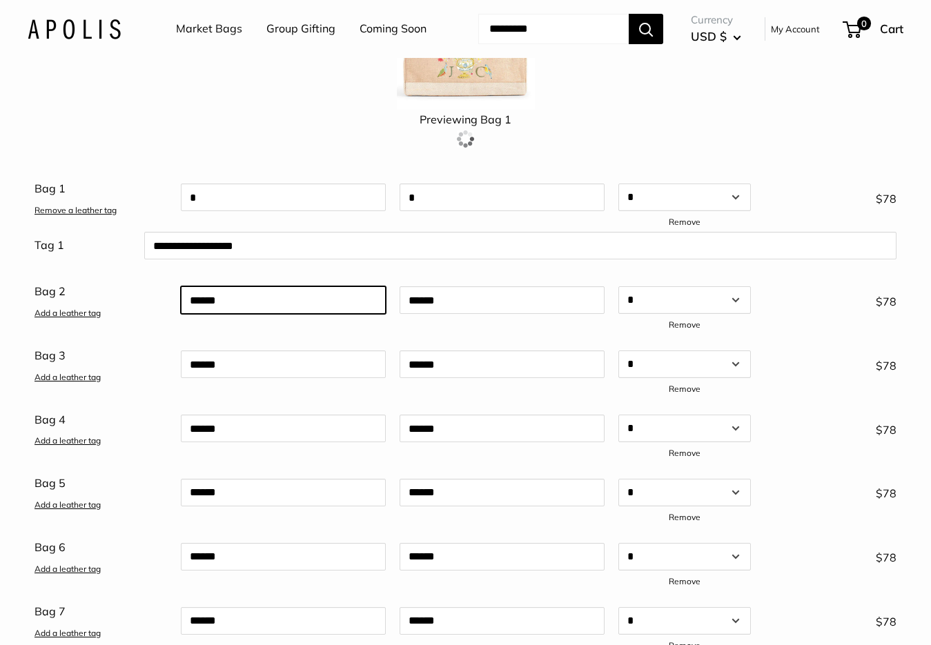
click at [278, 335] on div at bounding box center [283, 308] width 219 height 54
type input "*"
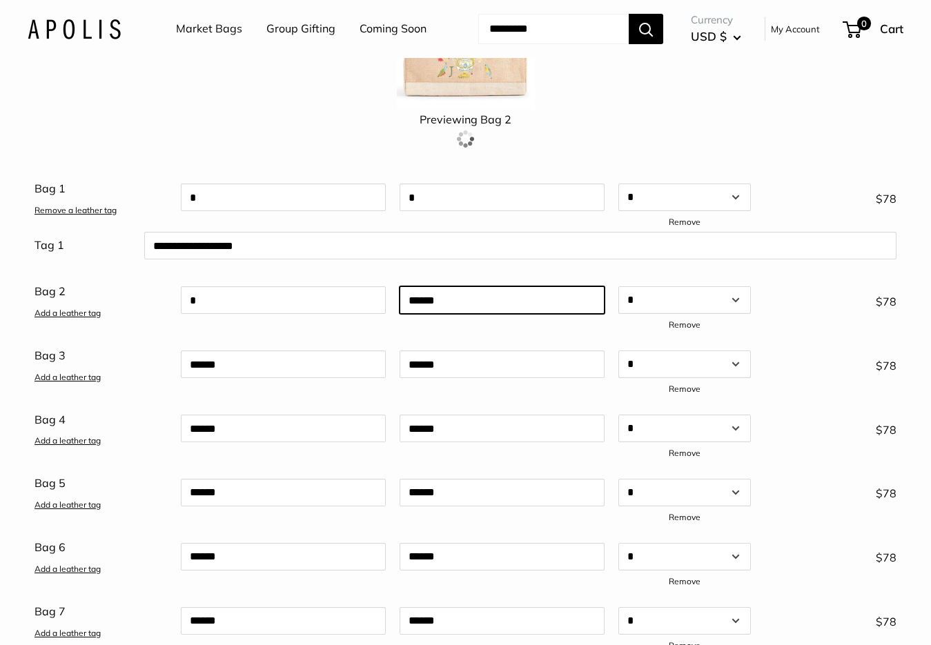
click at [423, 314] on input "text" at bounding box center [501, 300] width 205 height 28
type input "*"
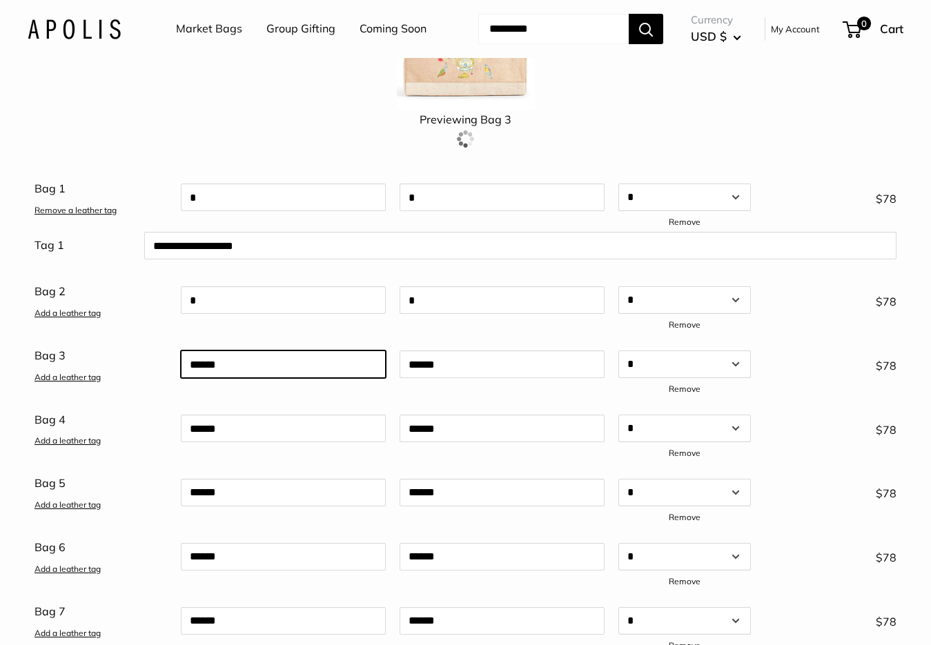
click at [299, 378] on input "text" at bounding box center [283, 364] width 205 height 28
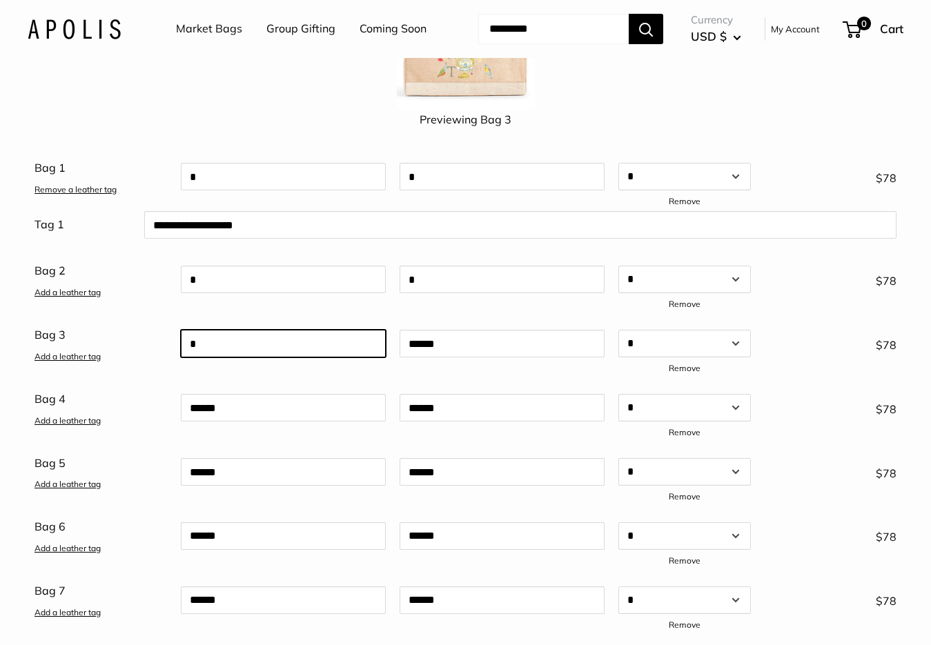
type input "*"
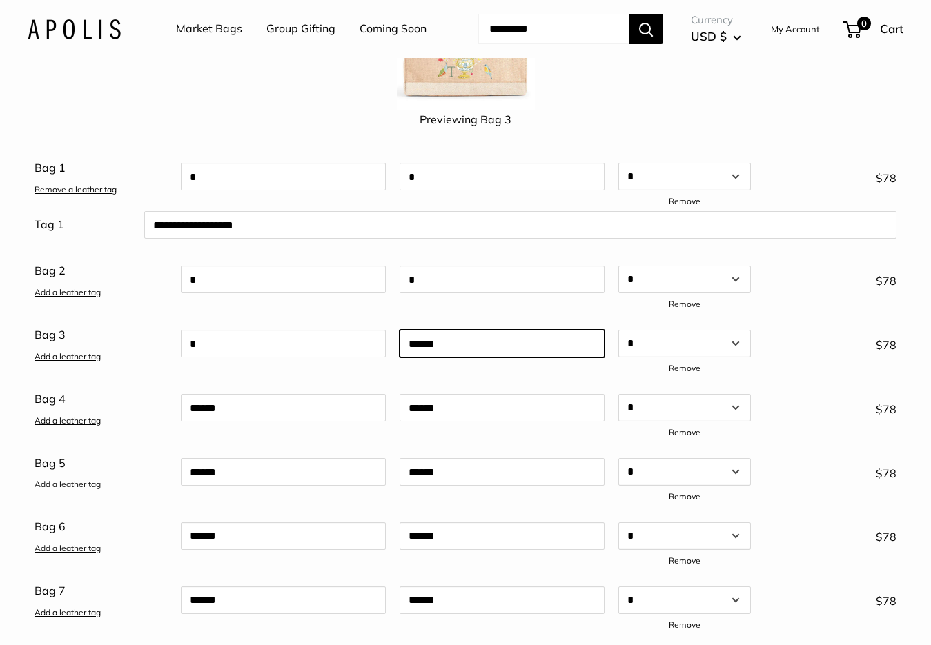
click at [466, 378] on div at bounding box center [502, 351] width 219 height 54
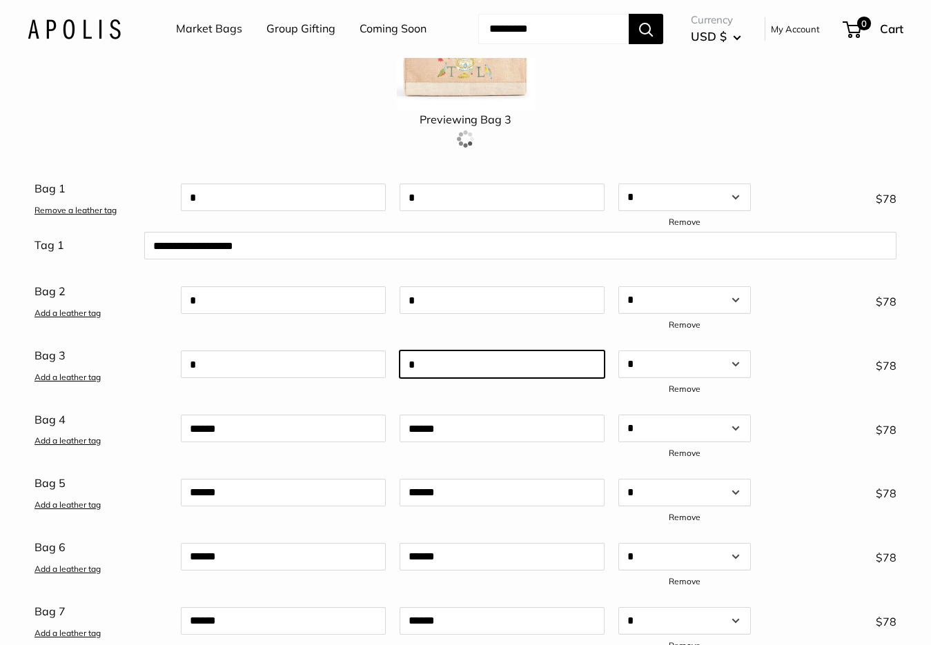
type input "*"
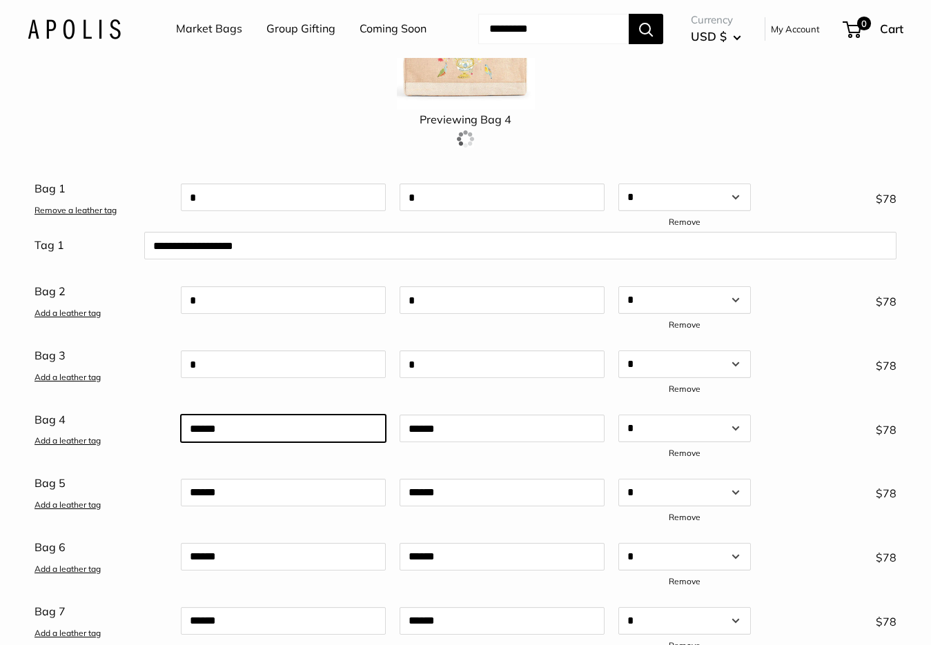
click at [257, 442] on input "text" at bounding box center [283, 429] width 205 height 28
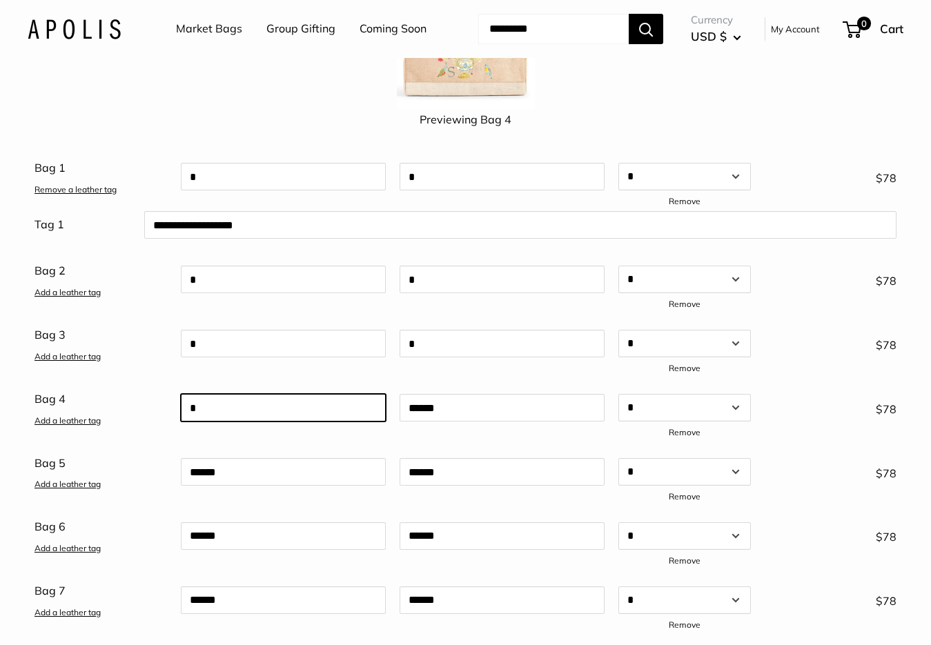
type input "*"
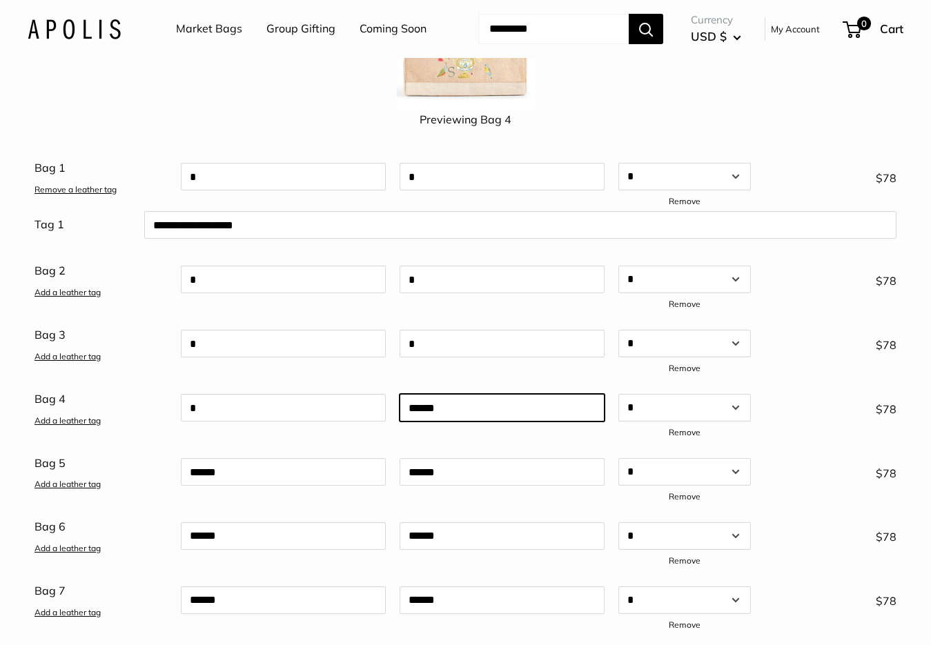
click at [480, 422] on input "text" at bounding box center [501, 408] width 205 height 28
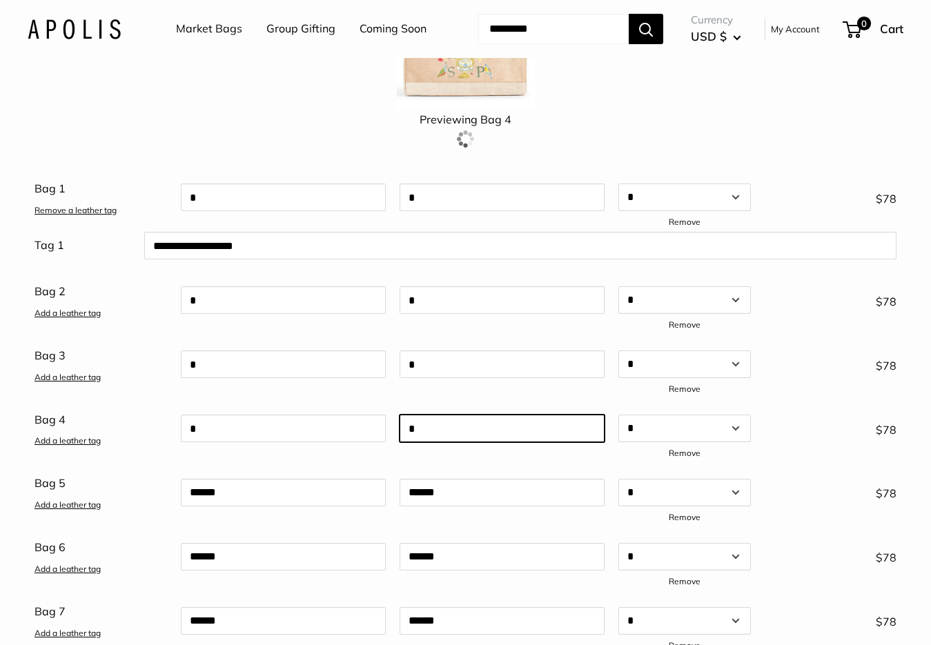
type input "*"
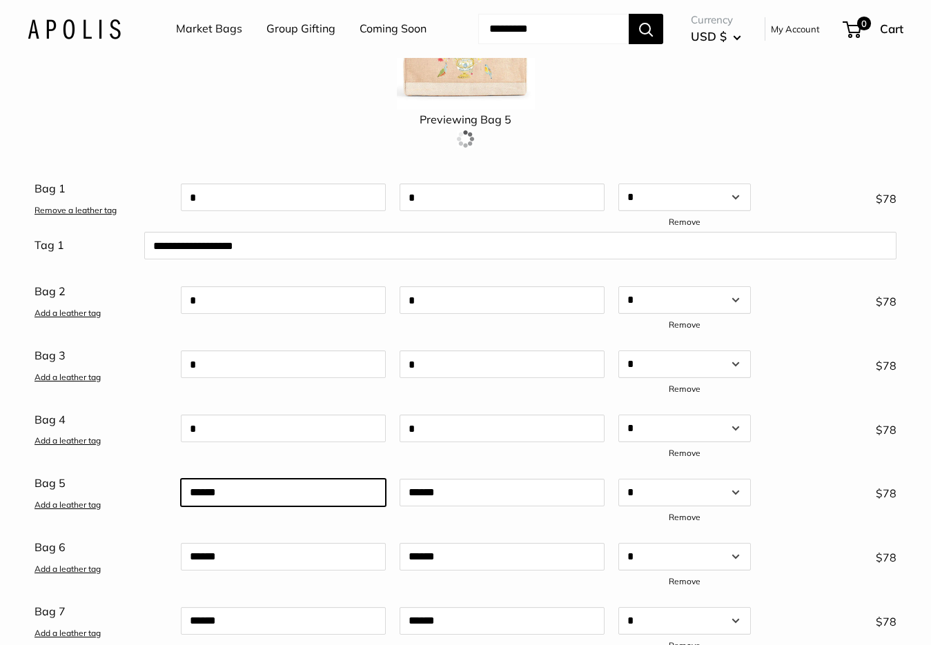
click at [271, 506] on input "text" at bounding box center [283, 493] width 205 height 28
type input "*"
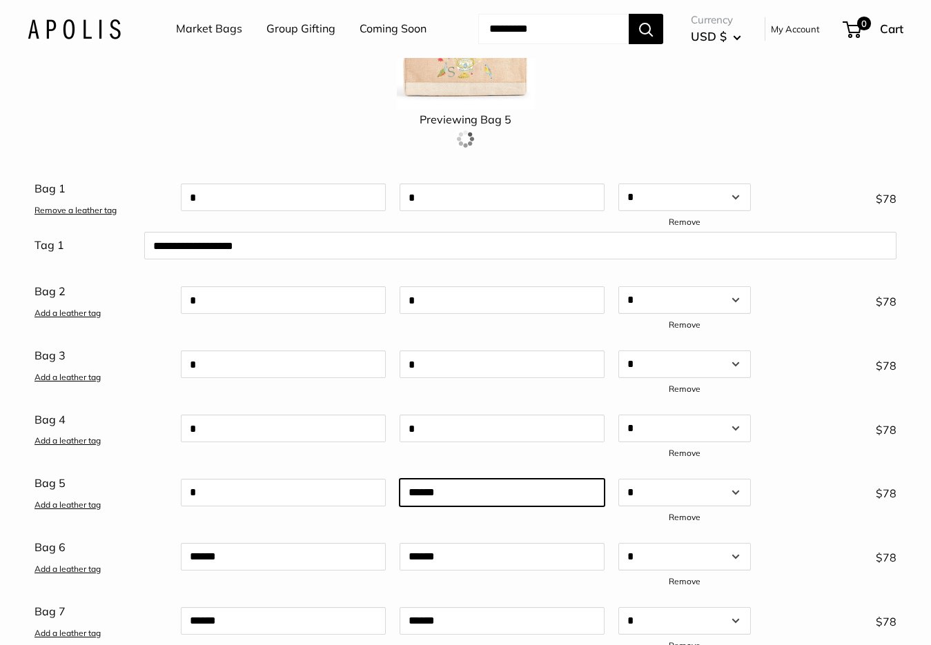
click at [457, 506] on input "text" at bounding box center [501, 493] width 205 height 28
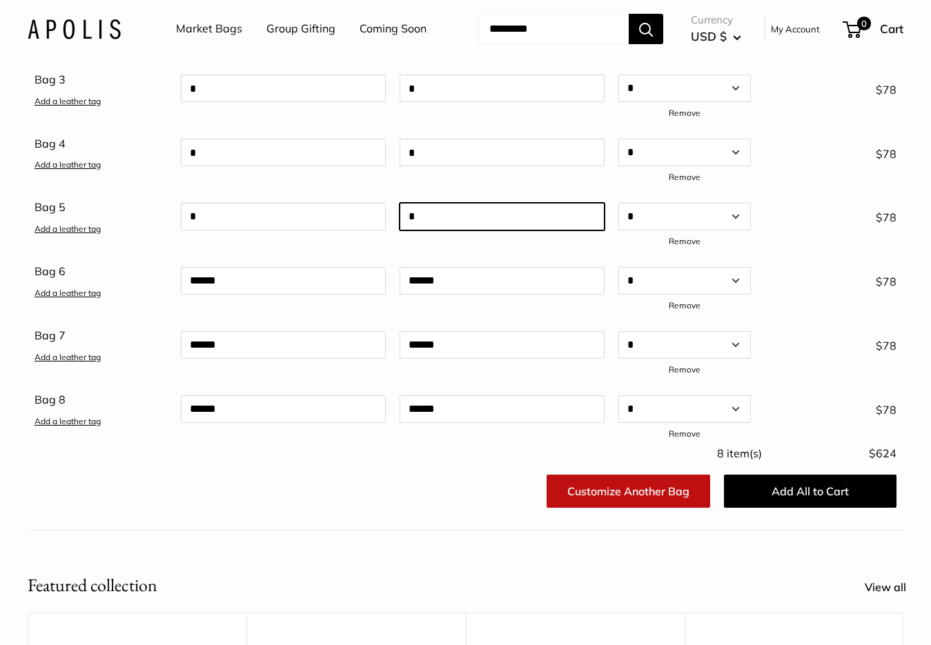
type input "*"
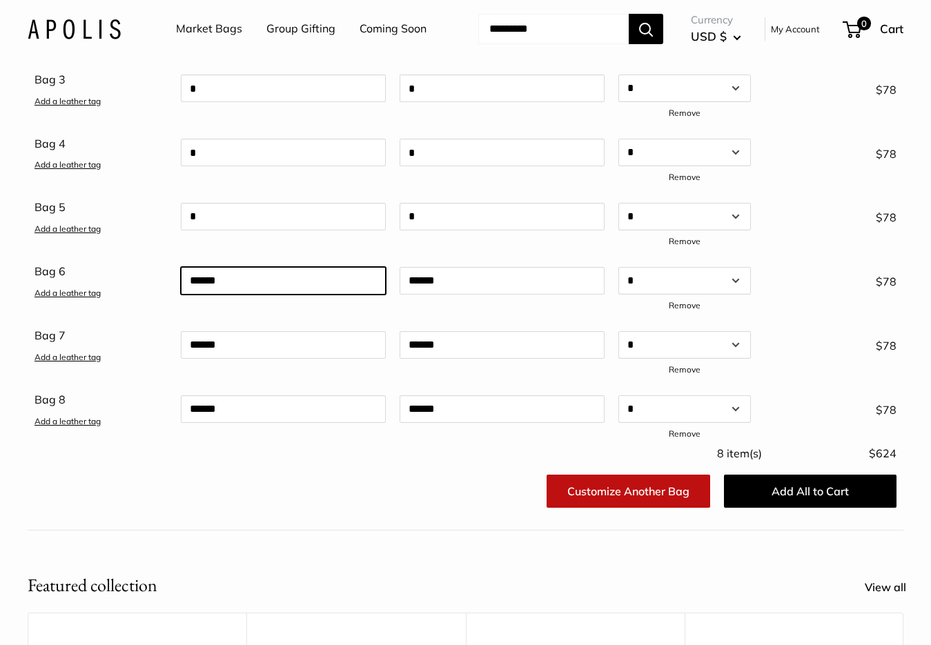
click at [234, 295] on input "text" at bounding box center [283, 281] width 205 height 28
type input "*"
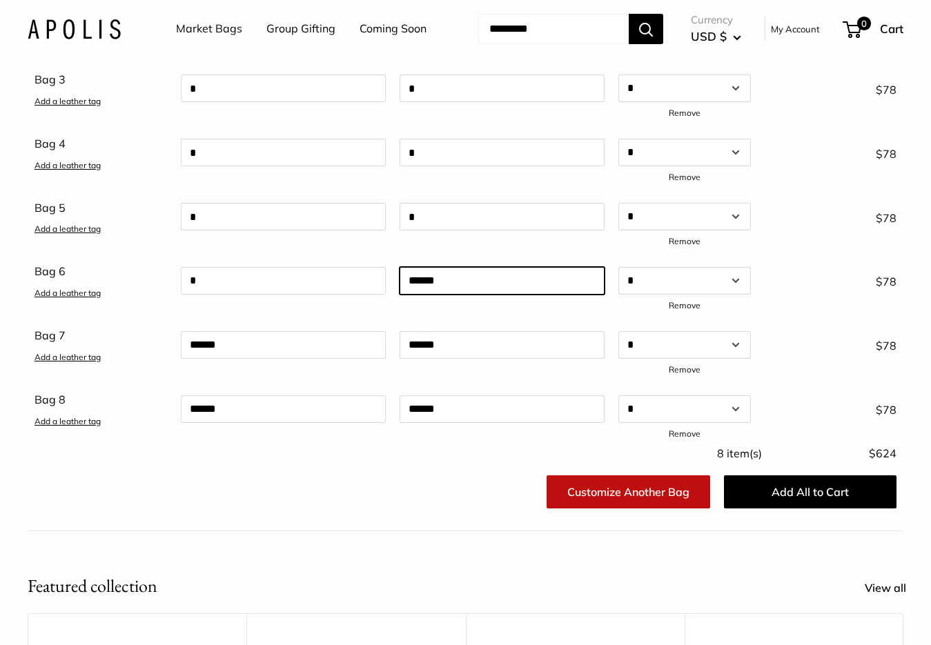
click at [437, 295] on input "text" at bounding box center [501, 281] width 205 height 28
type input "*"
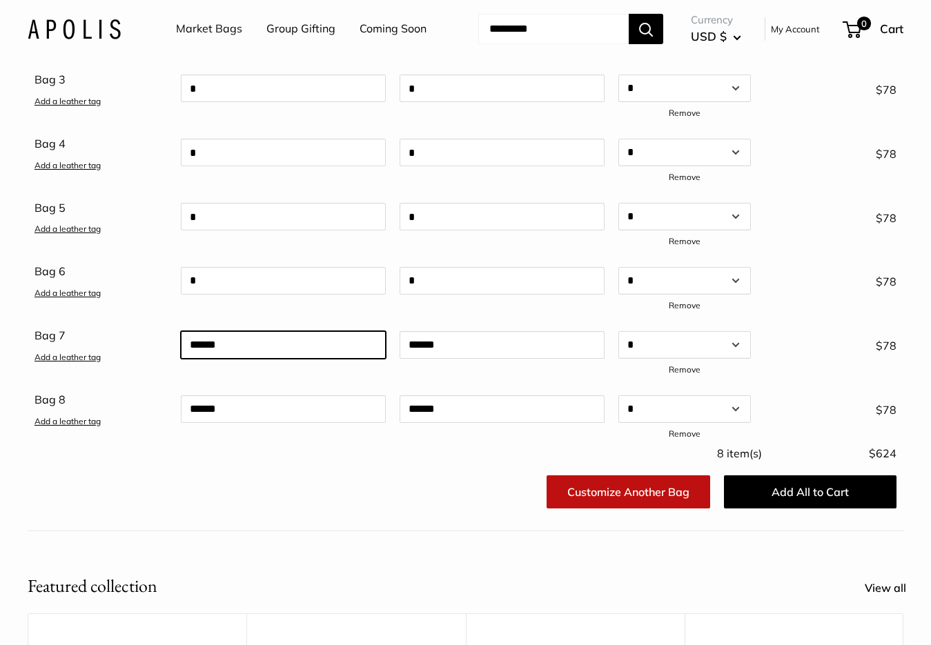
click at [238, 359] on input "text" at bounding box center [283, 345] width 205 height 28
type input "*"
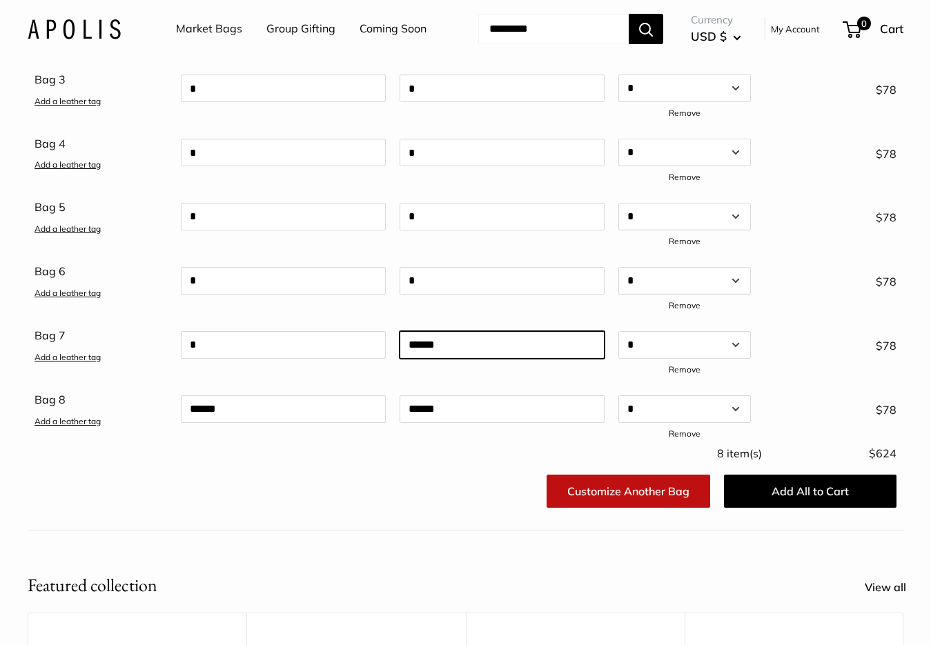
click at [454, 359] on input "text" at bounding box center [501, 345] width 205 height 28
type input "*"
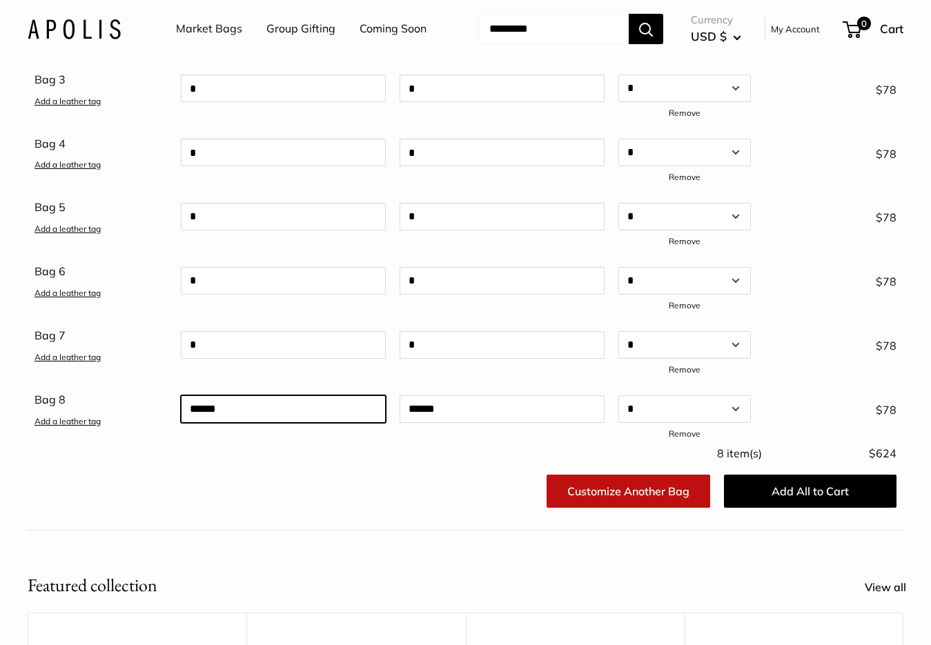
click at [273, 423] on input "text" at bounding box center [283, 409] width 205 height 28
type input "*"
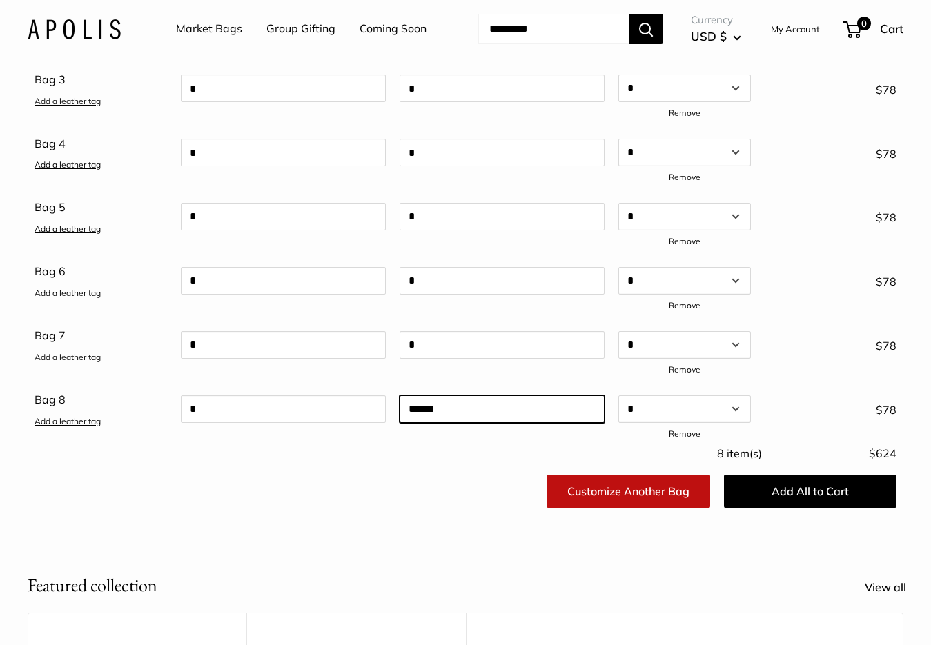
click at [476, 423] on input "text" at bounding box center [501, 409] width 205 height 28
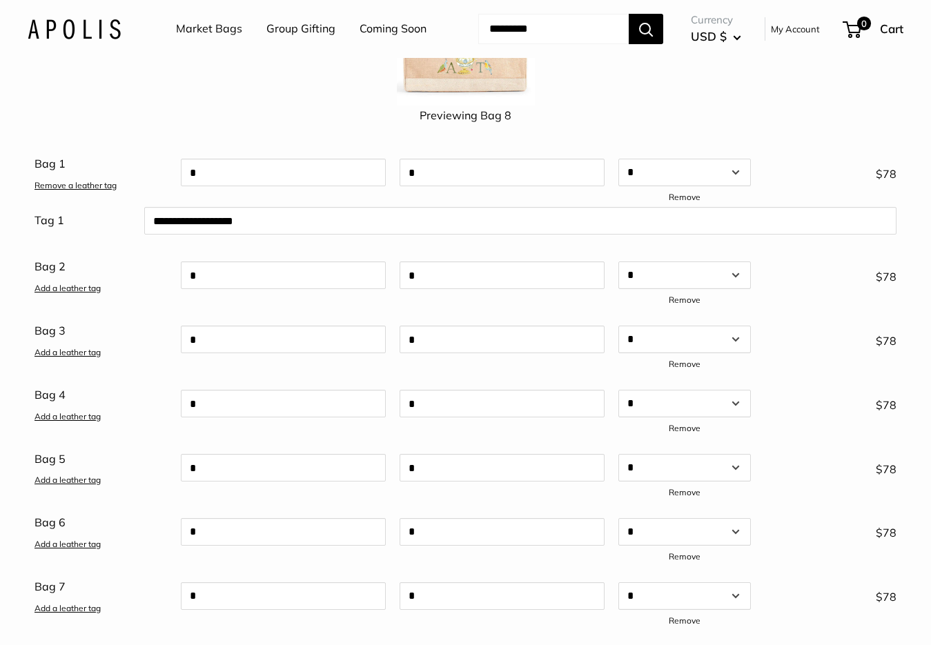
scroll to position [207, 0]
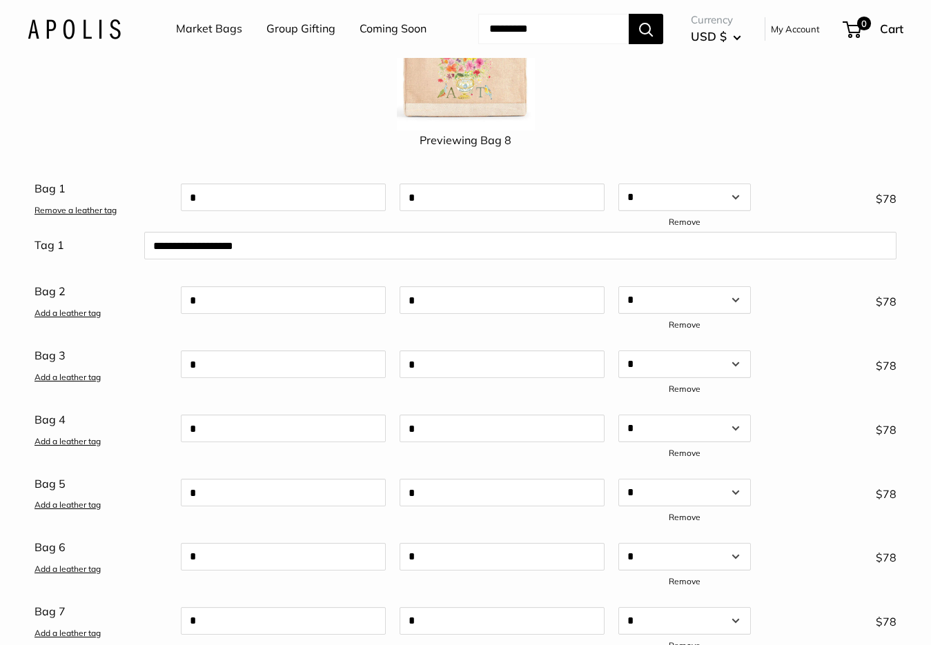
type input "*"
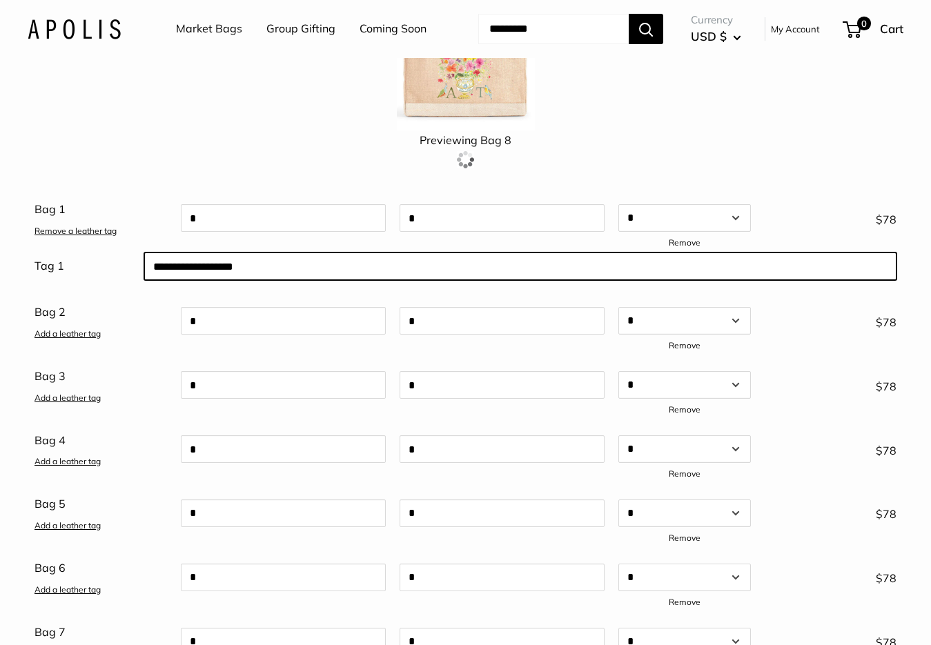
click at [207, 280] on input "text" at bounding box center [520, 266] width 752 height 28
paste input "**********"
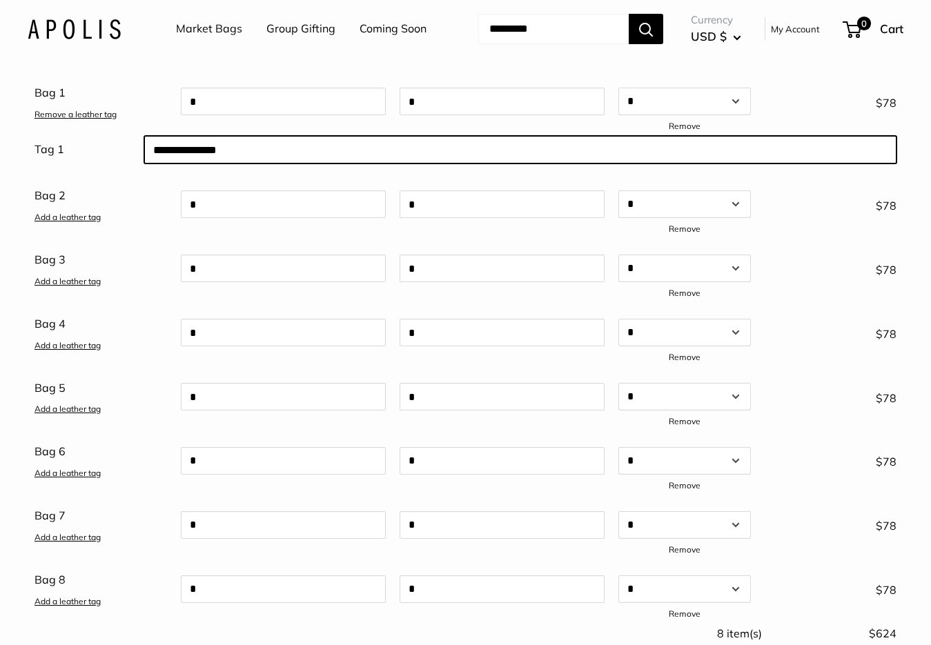
scroll to position [345, 0]
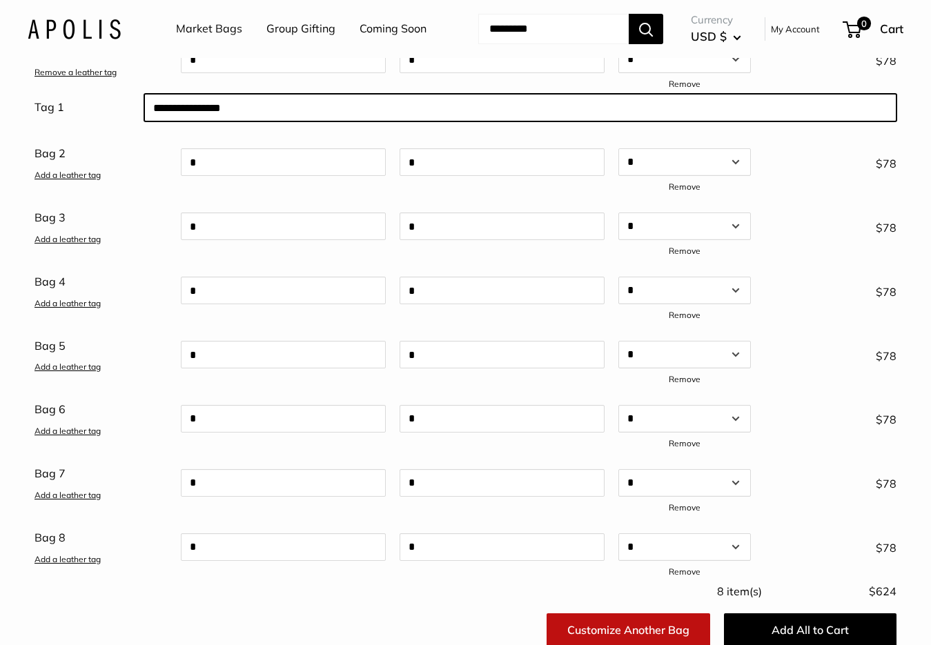
drag, startPoint x: 324, startPoint y: 157, endPoint x: 101, endPoint y: 159, distance: 222.8
click at [101, 132] on div "**********" at bounding box center [465, 110] width 875 height 44
type input "**********"
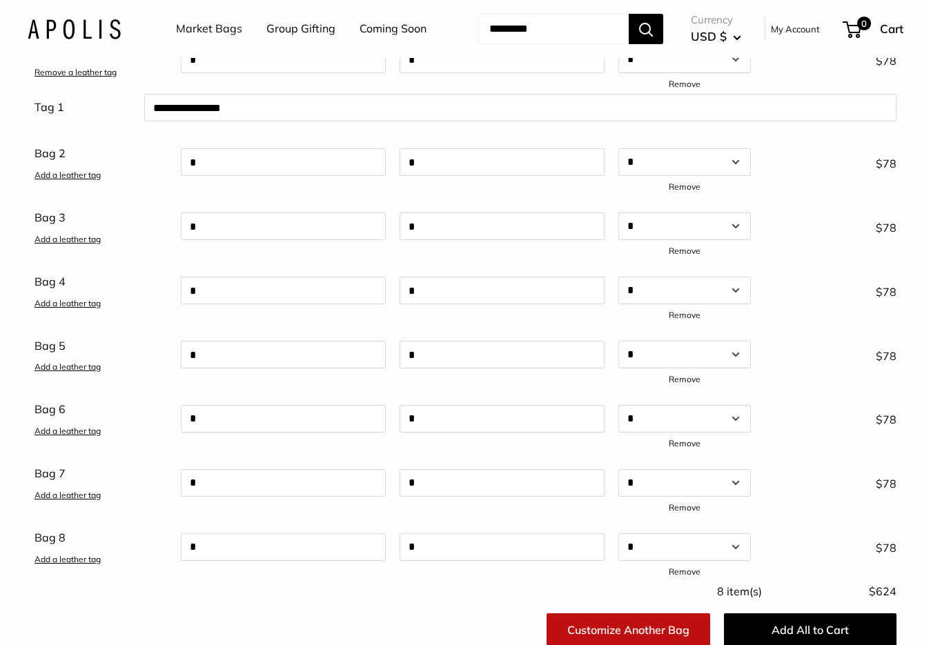
click at [86, 180] on link "Add a leather tag" at bounding box center [67, 175] width 66 height 10
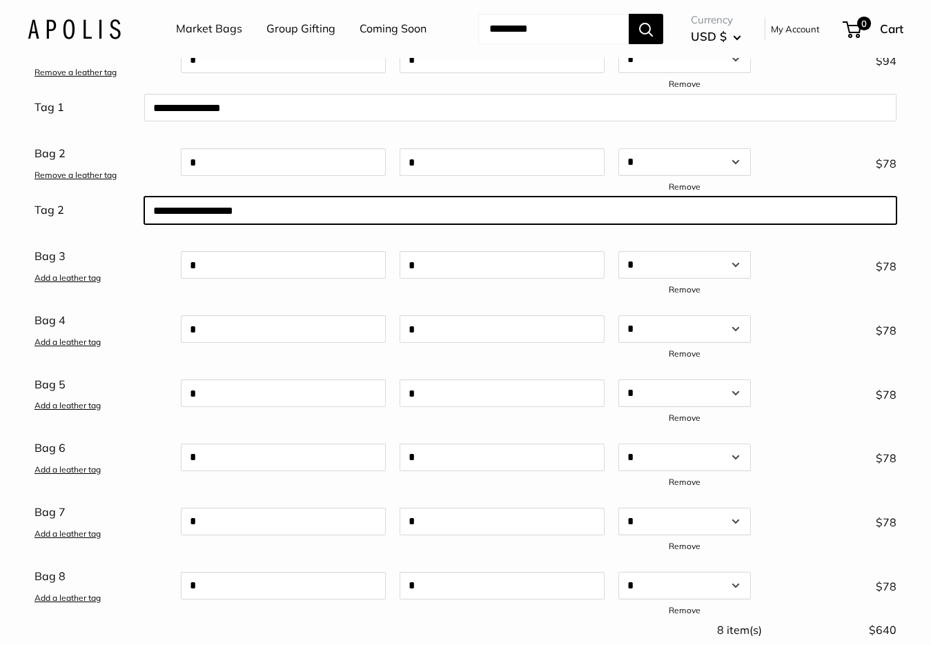
click at [324, 230] on div at bounding box center [520, 210] width 766 height 39
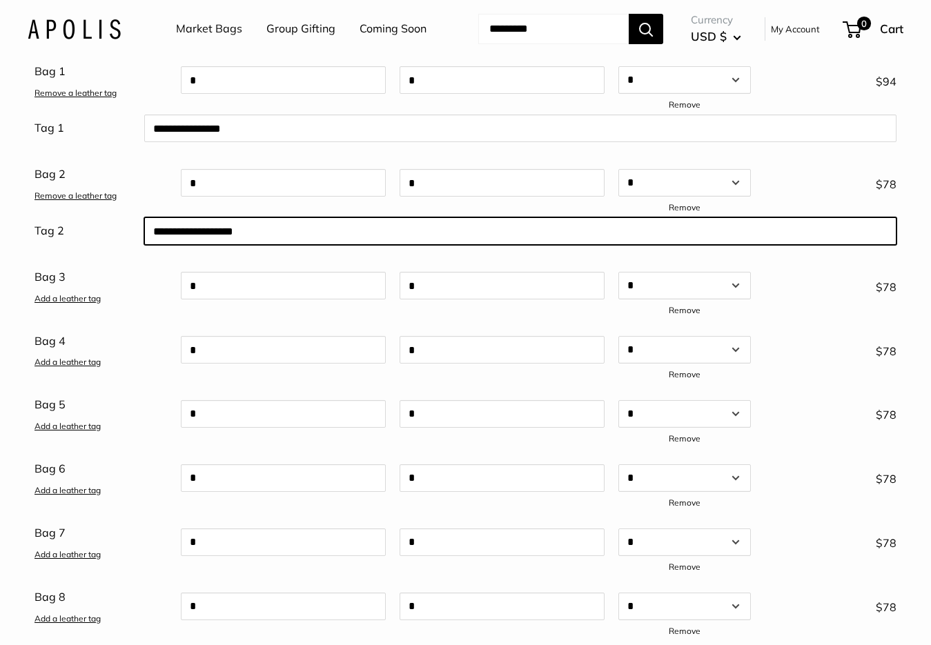
paste input "**********"
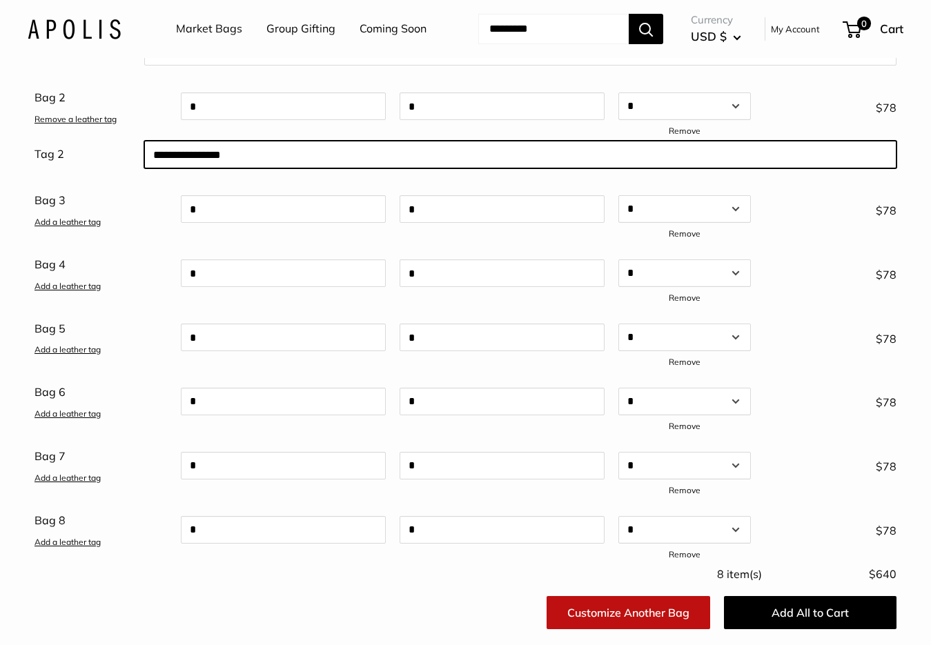
scroll to position [394, 0]
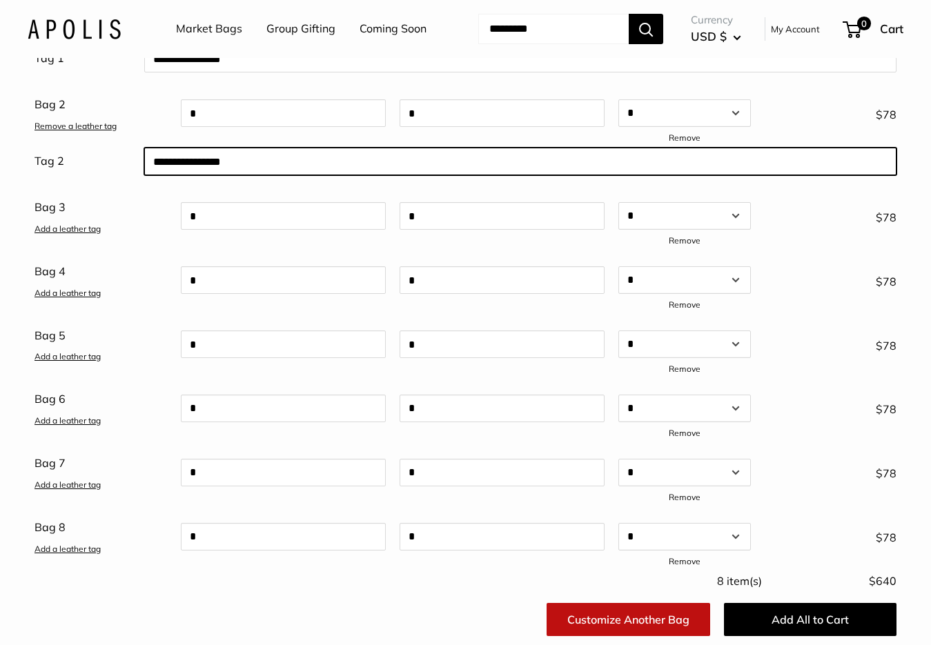
type input "**********"
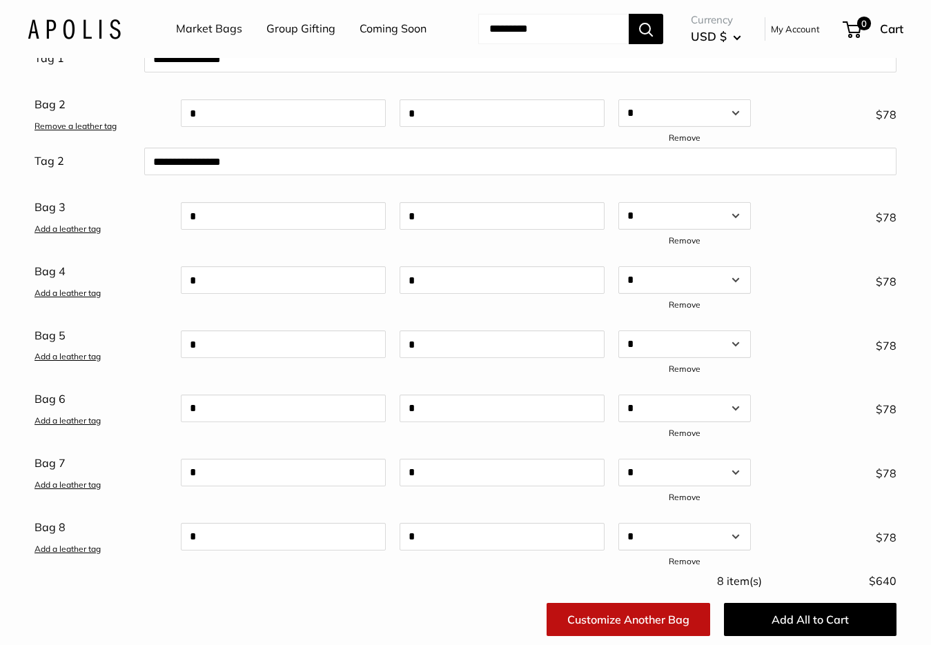
click at [99, 234] on link "Add a leather tag" at bounding box center [67, 229] width 66 height 10
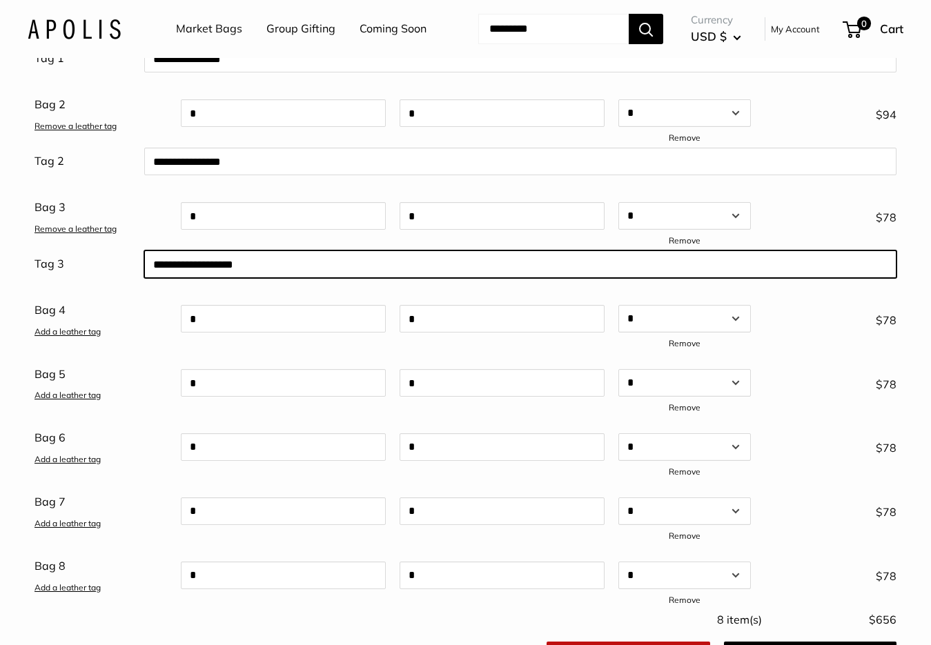
click at [252, 289] on div "Bag 3 Remove a leather tag * * Qty * * * * * * * * * ** ** ** ** ** ** ** ** **…" at bounding box center [465, 243] width 862 height 92
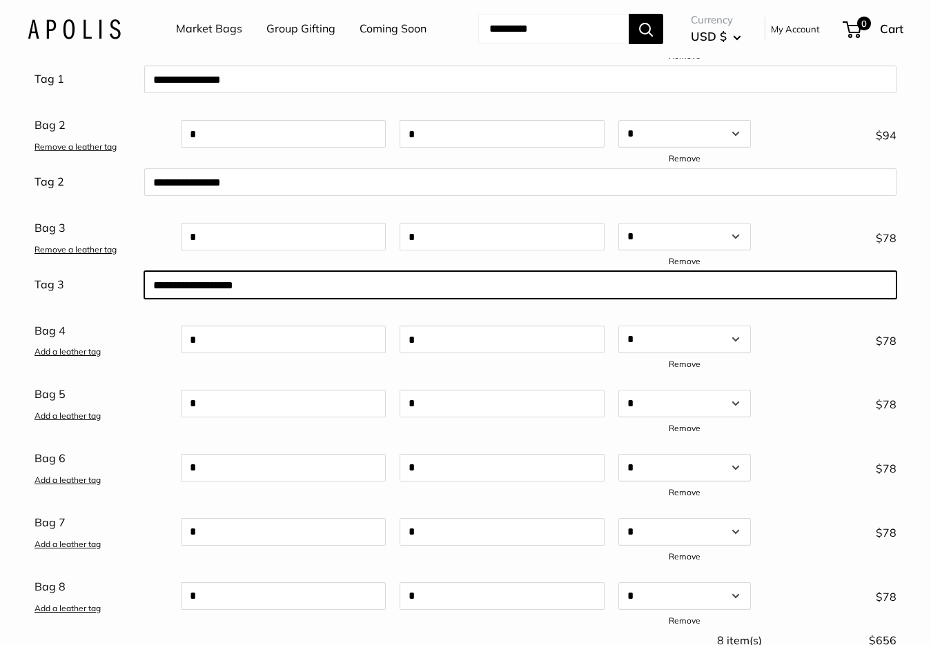
paste input "**********"
type input "**********"
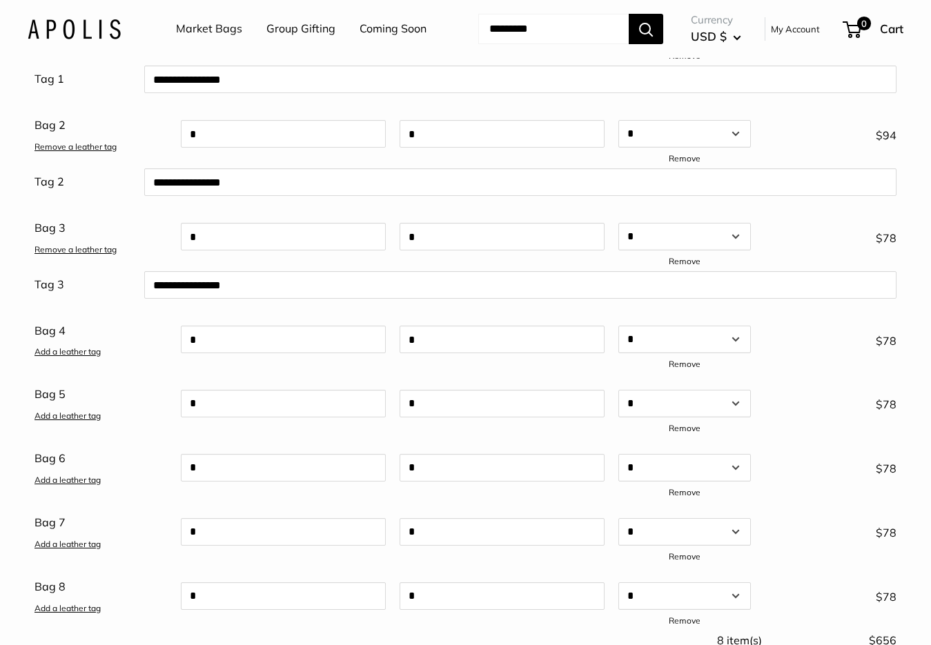
click at [67, 357] on link "Add a leather tag" at bounding box center [67, 351] width 66 height 10
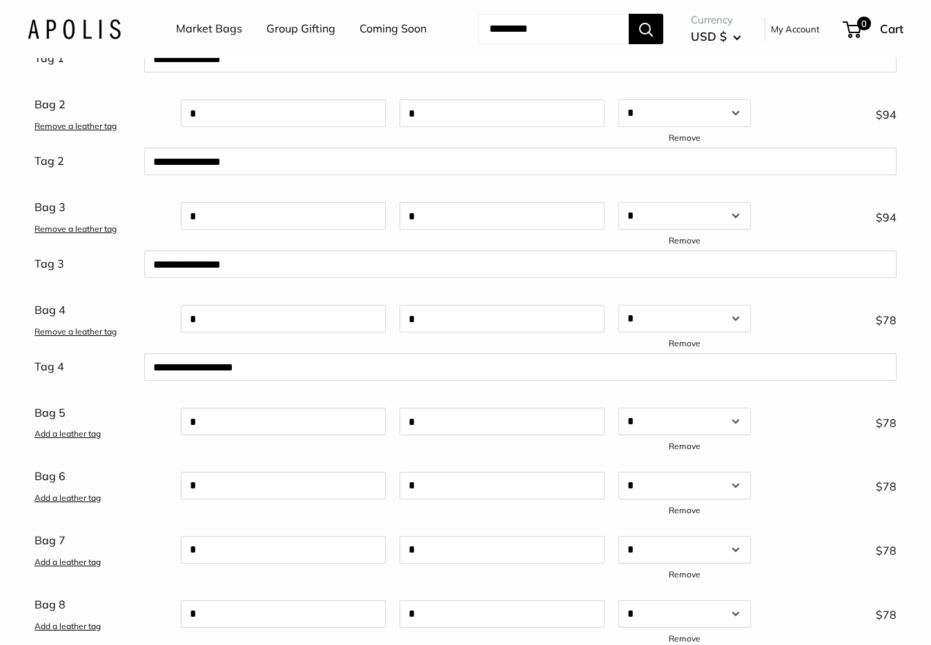
click at [188, 386] on div at bounding box center [520, 367] width 766 height 39
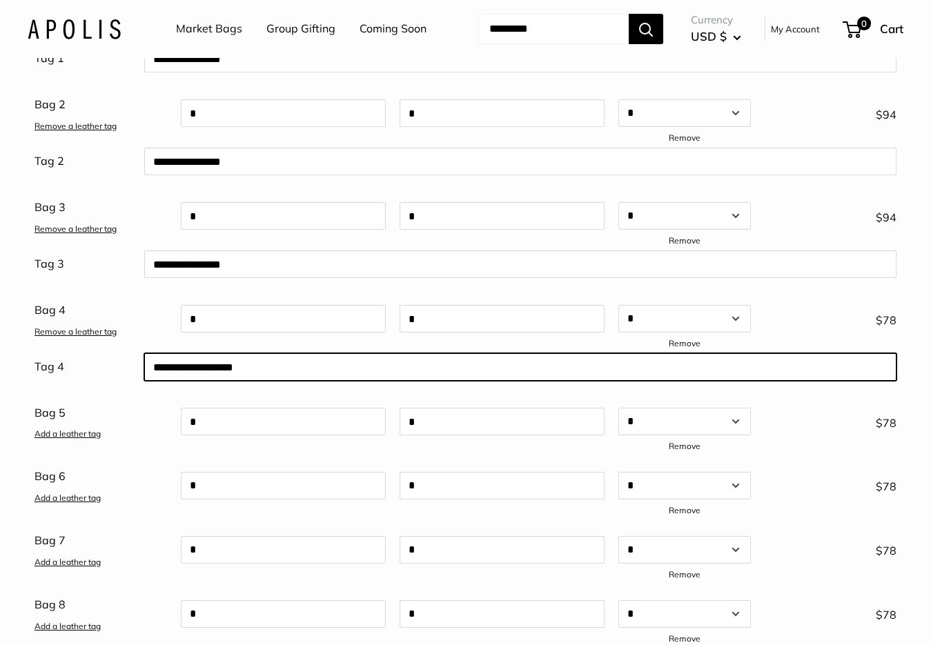
click at [198, 392] on div "Bag 4 Remove a leather tag * * Qty * * * * * * * * * ** ** ** ** ** ** ** ** **…" at bounding box center [465, 345] width 862 height 92
paste input "**********"
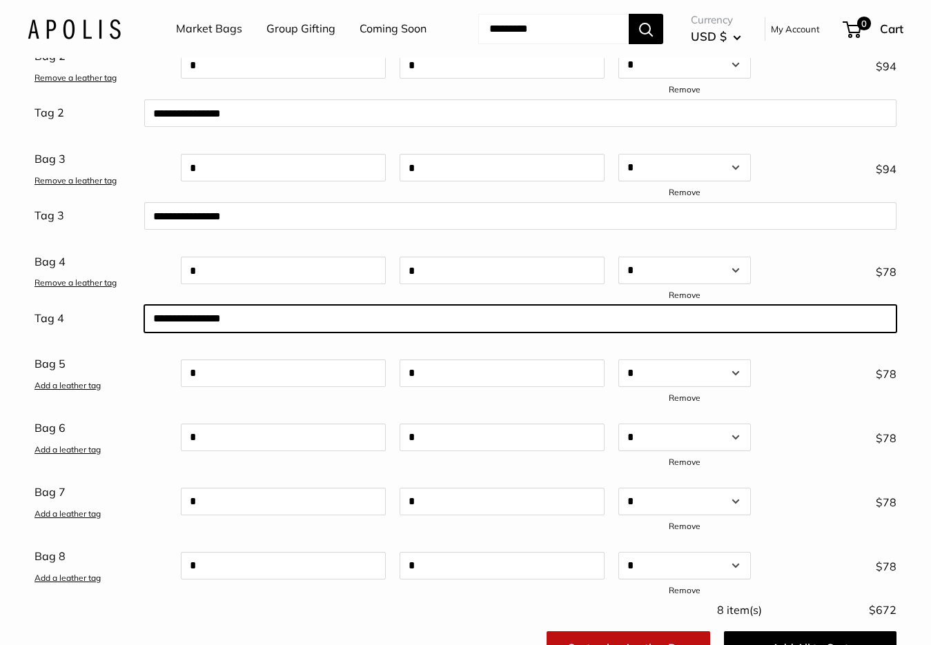
scroll to position [442, 0]
type input "**********"
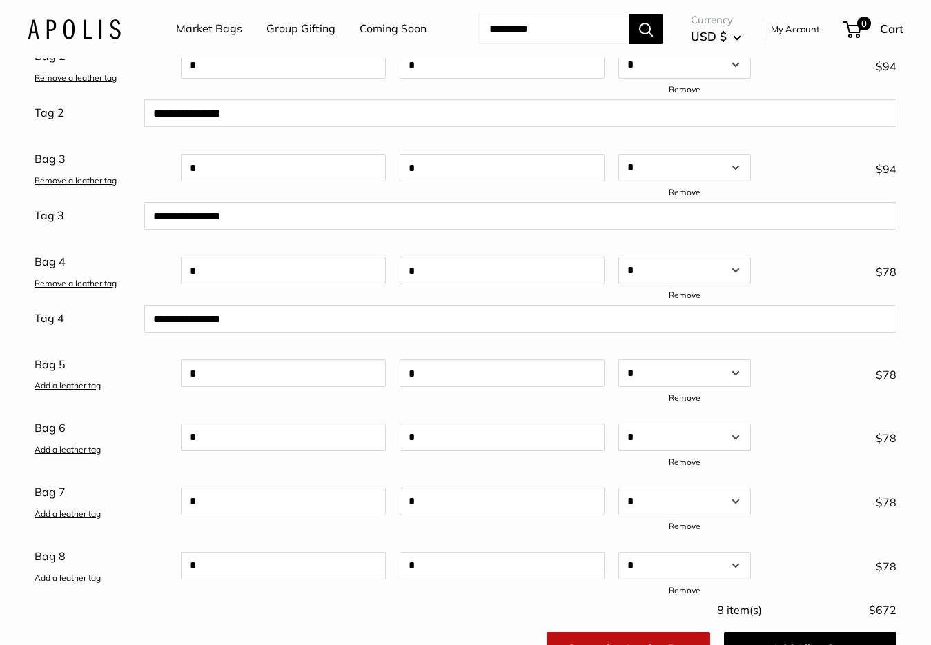
click at [77, 390] on link "Add a leather tag" at bounding box center [67, 385] width 66 height 10
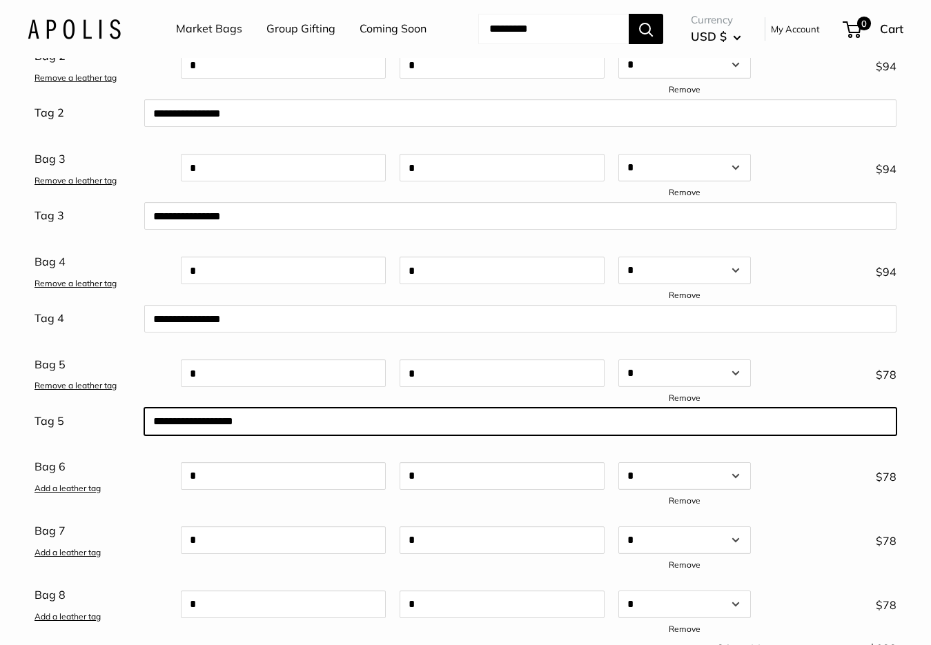
click at [217, 435] on input "text" at bounding box center [520, 422] width 752 height 28
paste input "**********"
type input "**********"
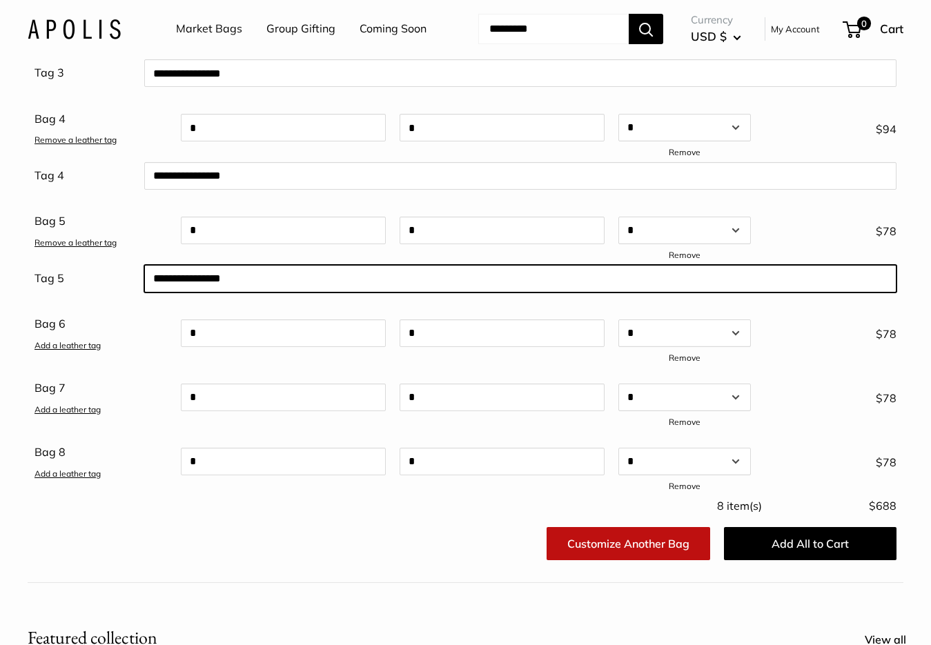
scroll to position [670, 0]
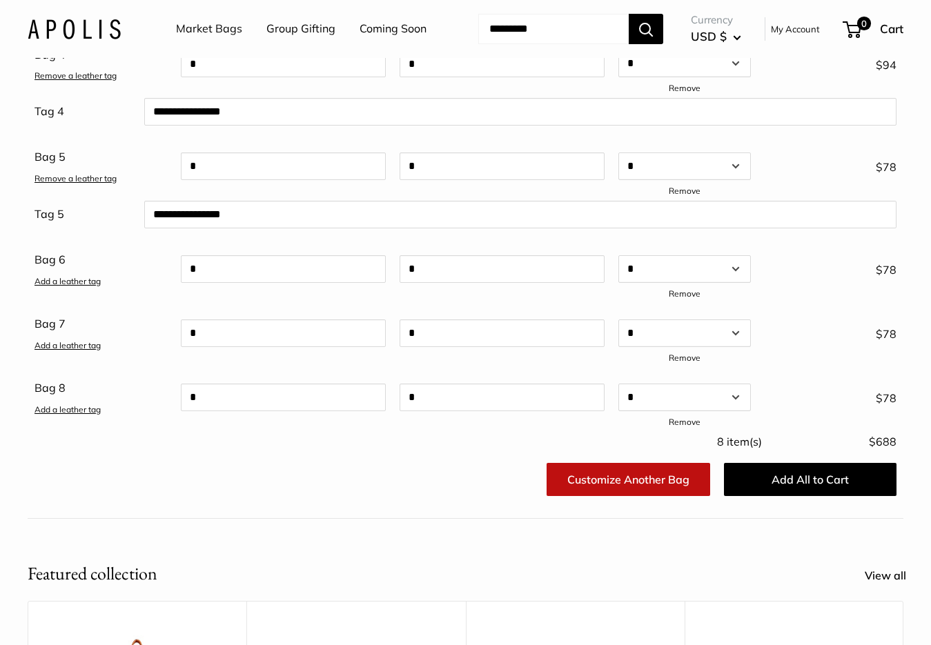
click at [83, 286] on link "Add a leather tag" at bounding box center [67, 281] width 66 height 10
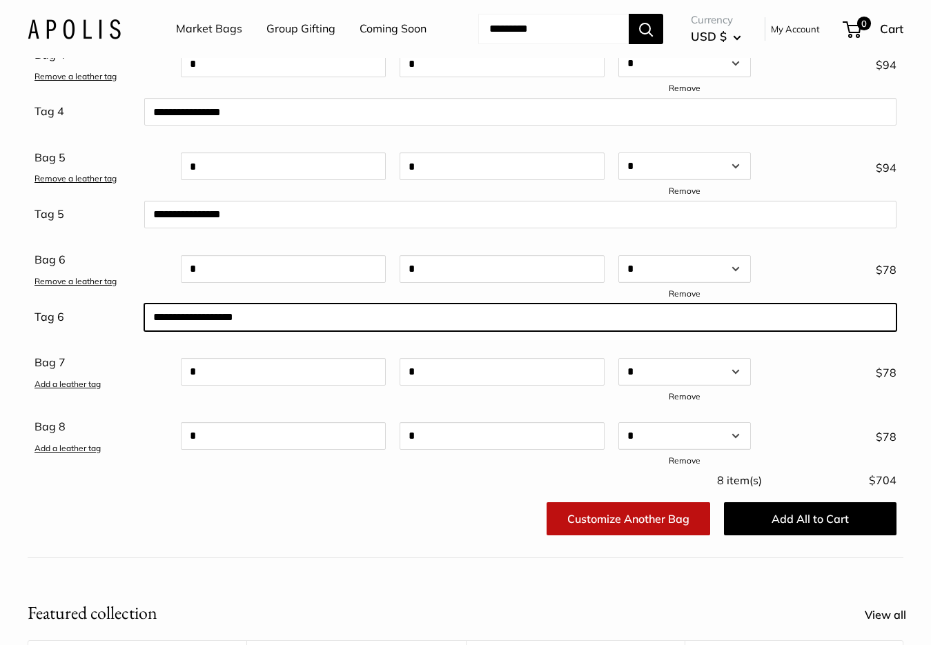
click at [240, 331] on input "text" at bounding box center [520, 318] width 752 height 28
paste input "**********"
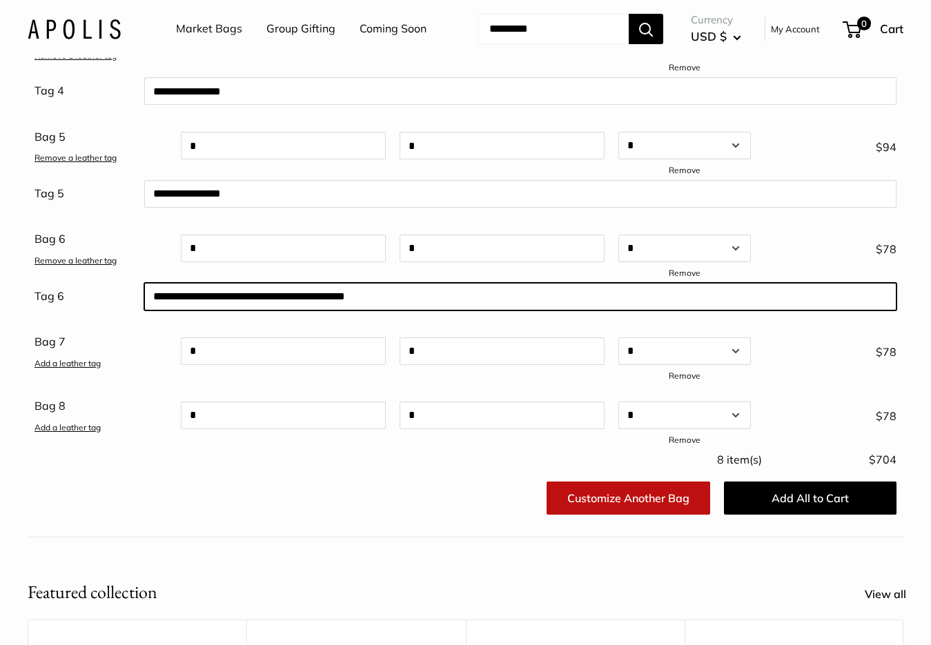
scroll to position [649, 0]
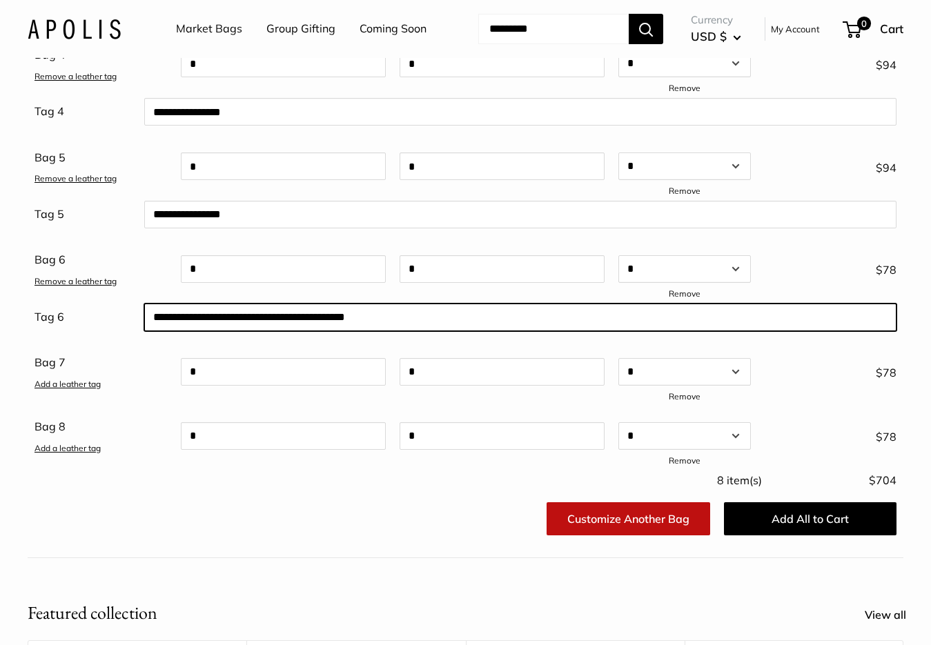
type input "**********"
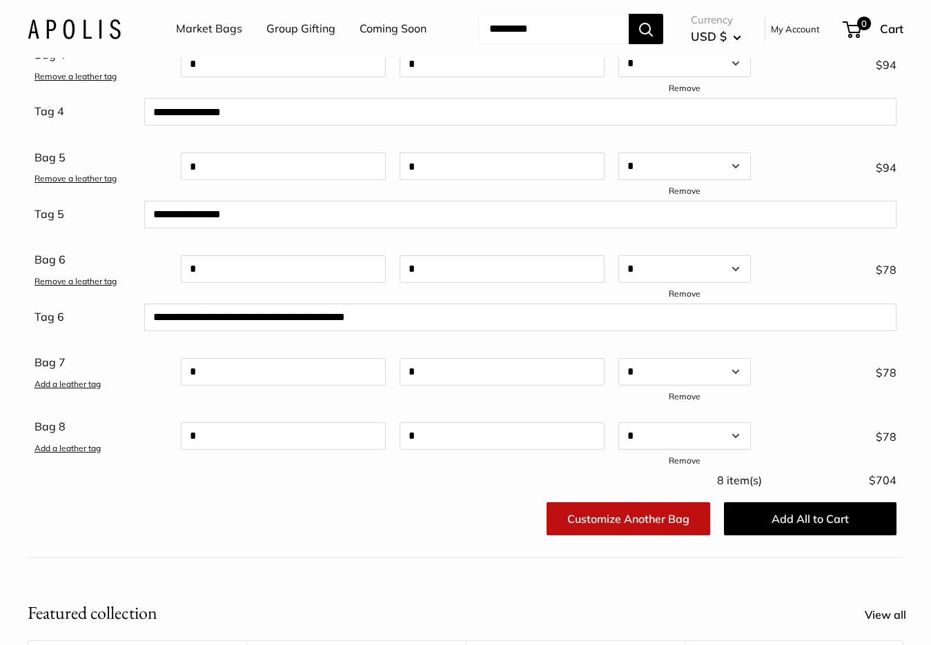
click at [65, 389] on link "Add a leather tag" at bounding box center [67, 384] width 66 height 10
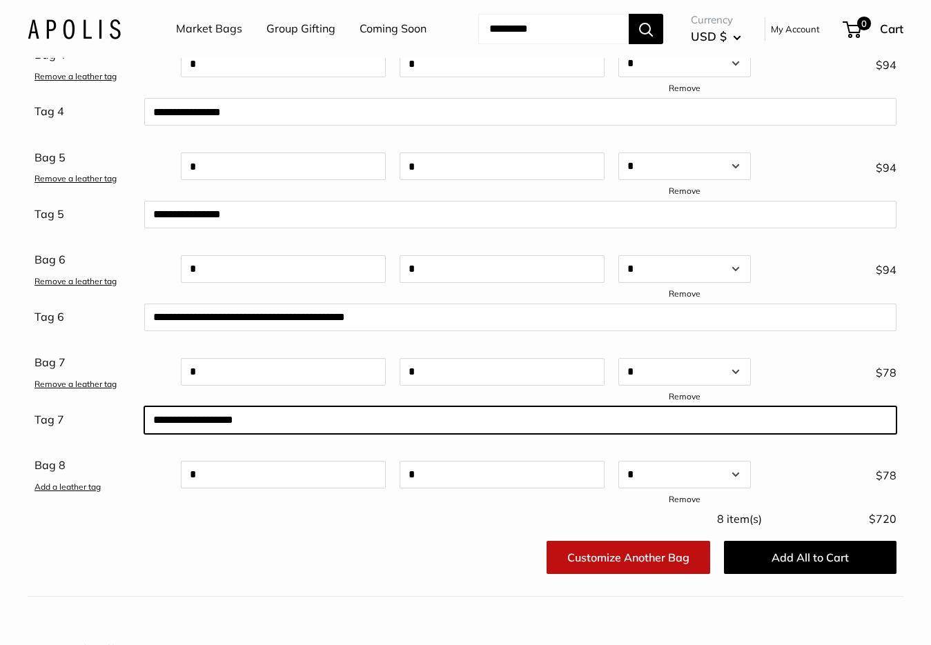
click at [251, 434] on input "text" at bounding box center [520, 420] width 752 height 28
paste input "**********"
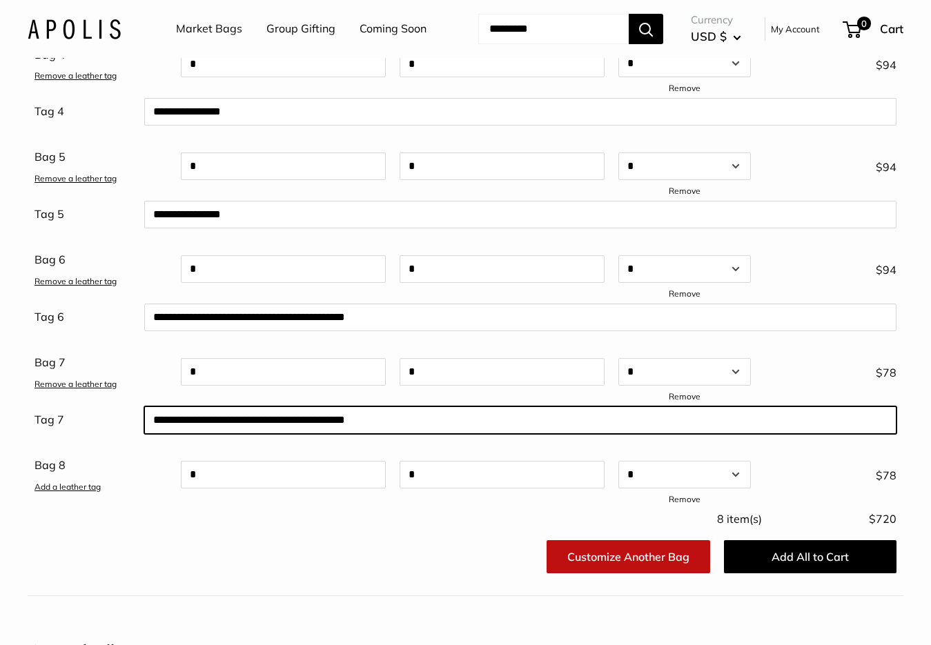
type input "**********"
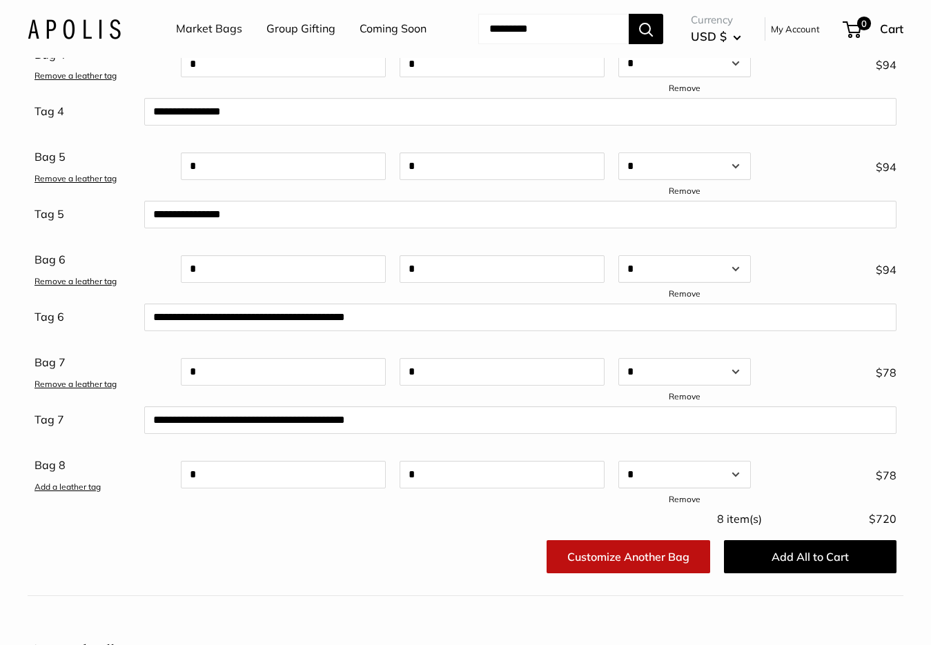
click at [83, 492] on link "Add a leather tag" at bounding box center [67, 487] width 66 height 10
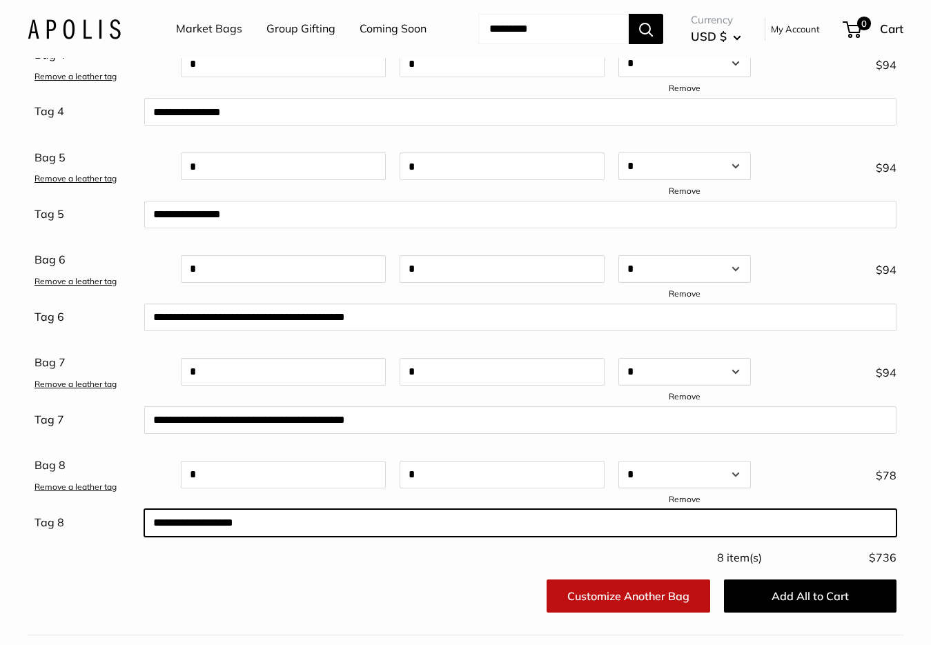
click at [208, 537] on input "text" at bounding box center [520, 523] width 752 height 28
paste input "**********"
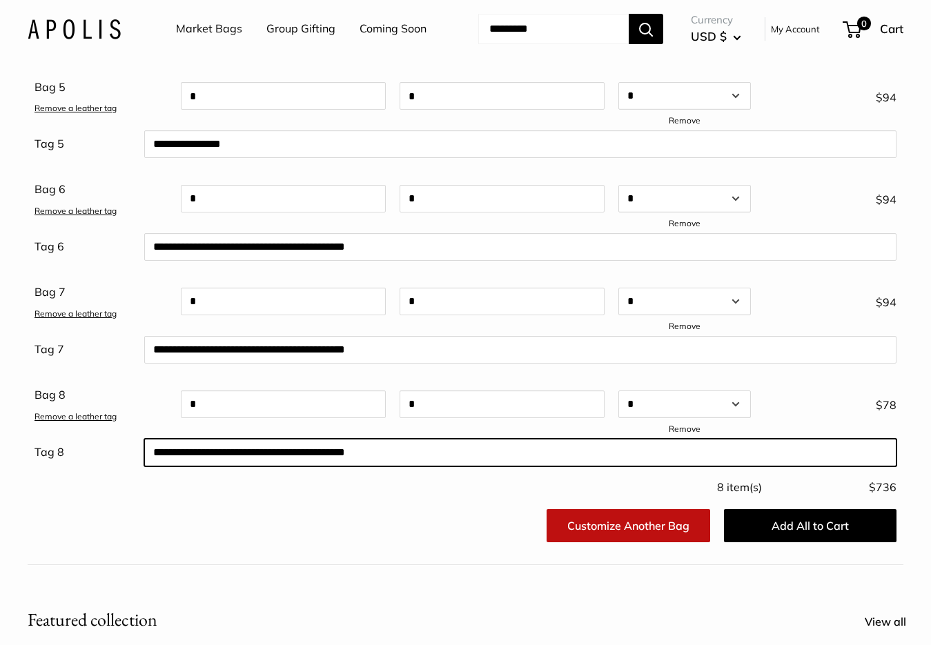
scroll to position [718, 0]
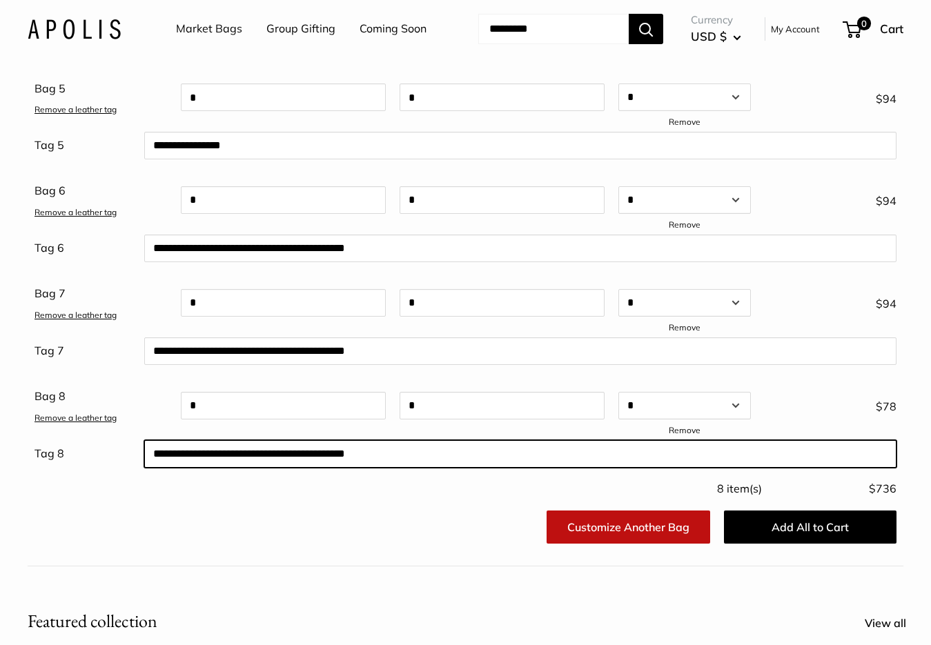
type input "**********"
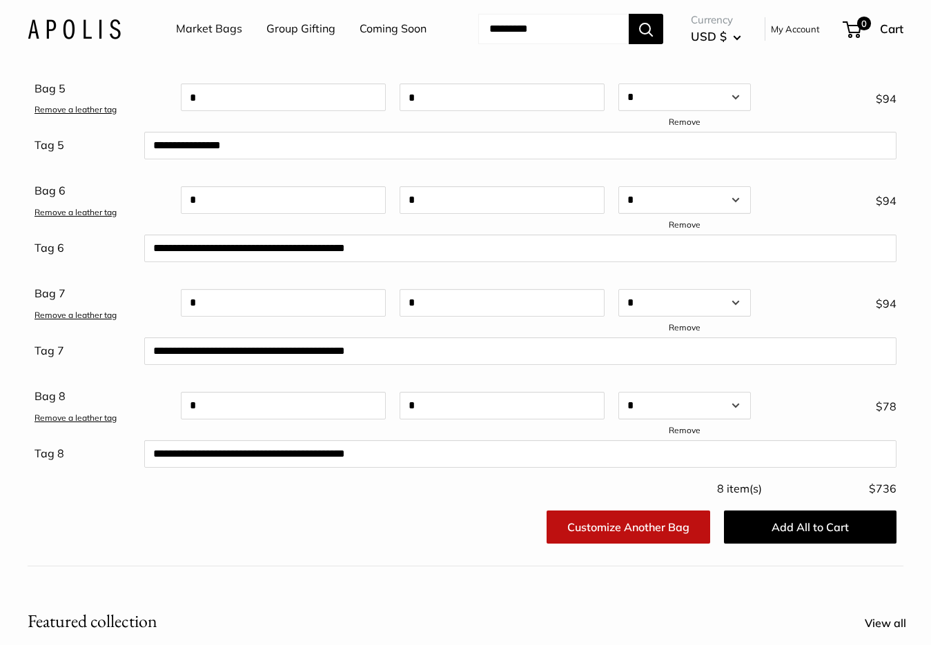
click at [677, 473] on div "**********" at bounding box center [520, 454] width 766 height 39
click at [677, 435] on link "Remove" at bounding box center [684, 430] width 32 height 10
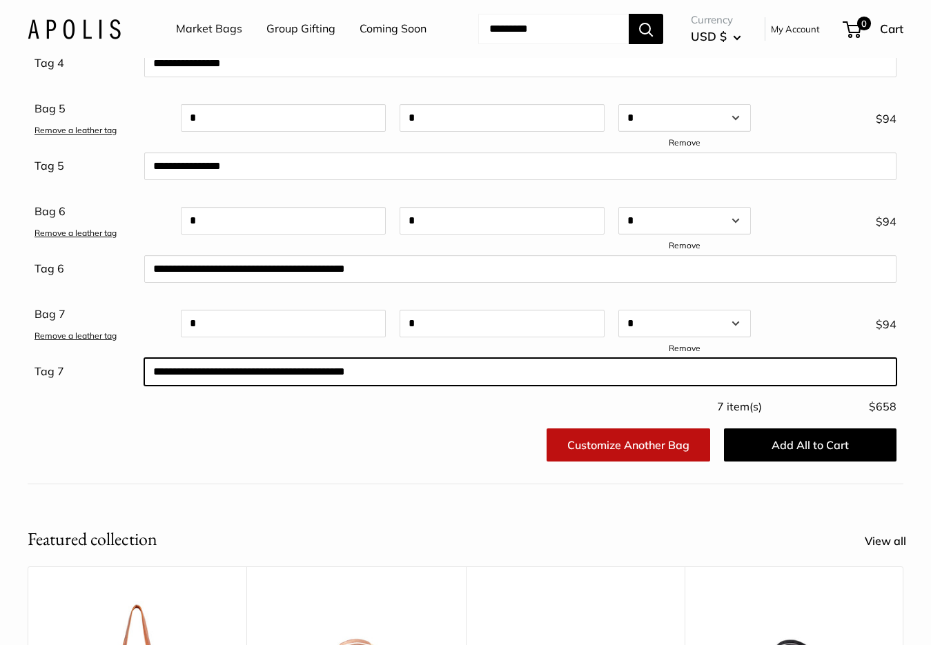
scroll to position [739, 0]
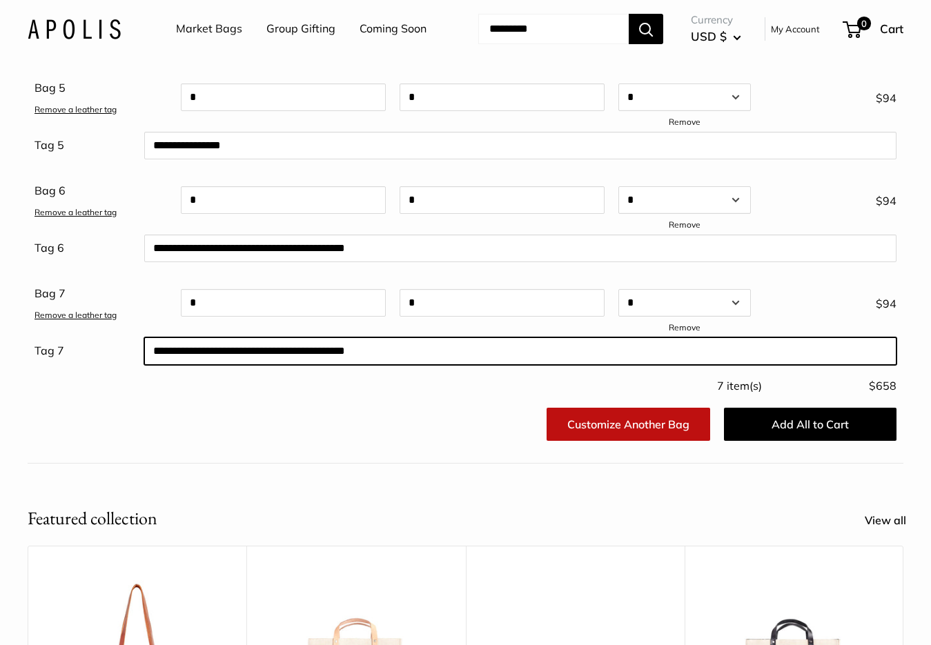
drag, startPoint x: 405, startPoint y: 392, endPoint x: 137, endPoint y: 396, distance: 267.7
click at [137, 370] on div "**********" at bounding box center [520, 351] width 766 height 39
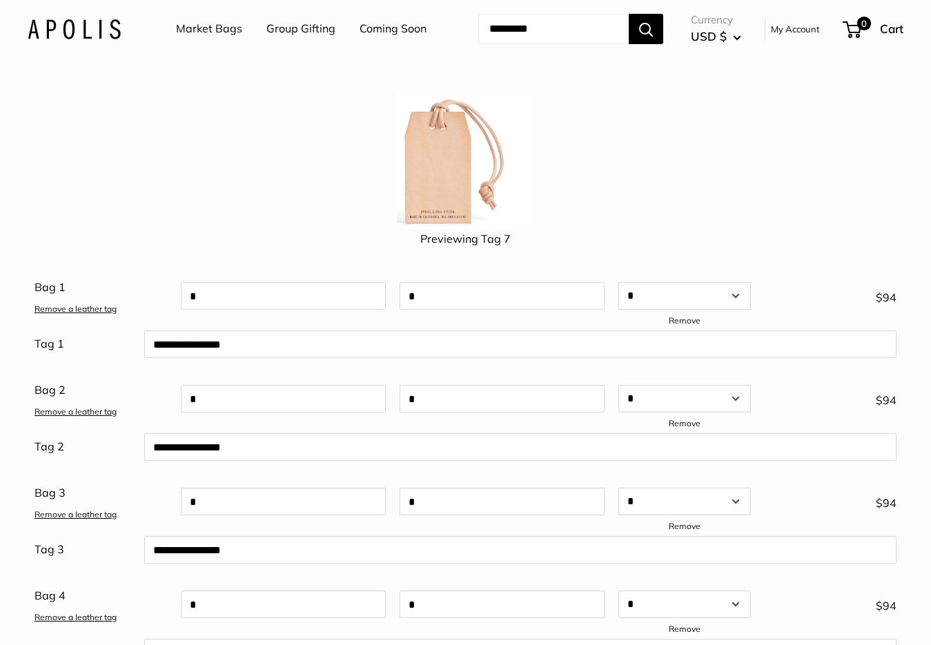
scroll to position [97, 0]
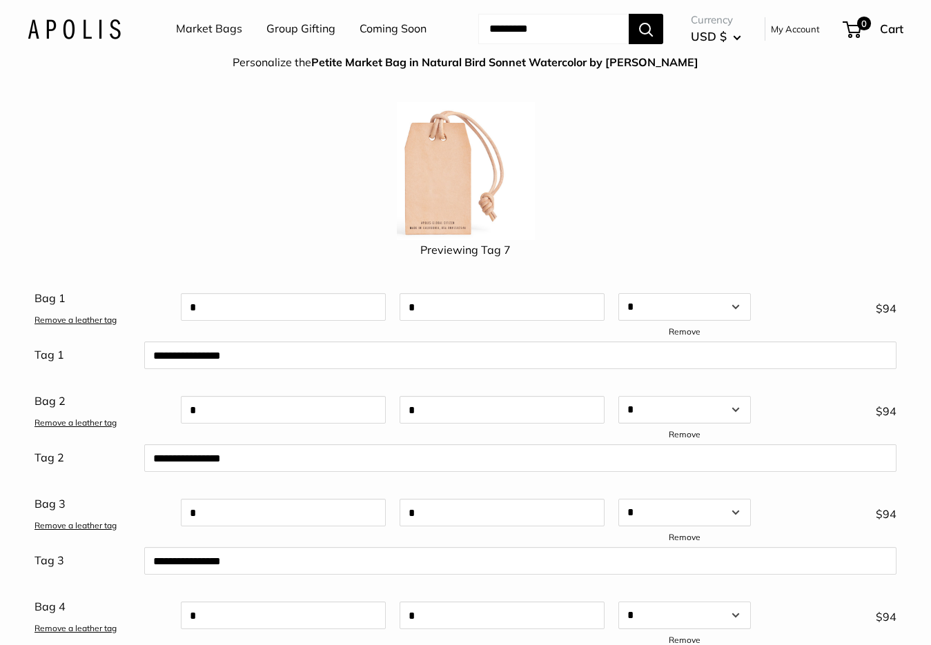
click at [105, 325] on link "Remove a leather tag" at bounding box center [75, 320] width 82 height 10
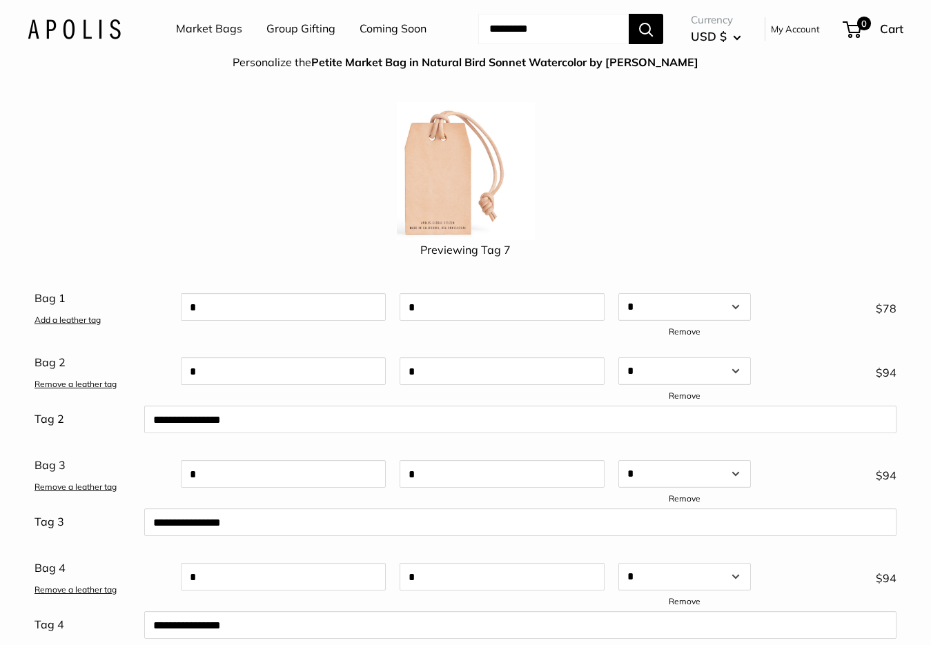
click at [97, 389] on link "Remove a leather tag" at bounding box center [75, 384] width 82 height 10
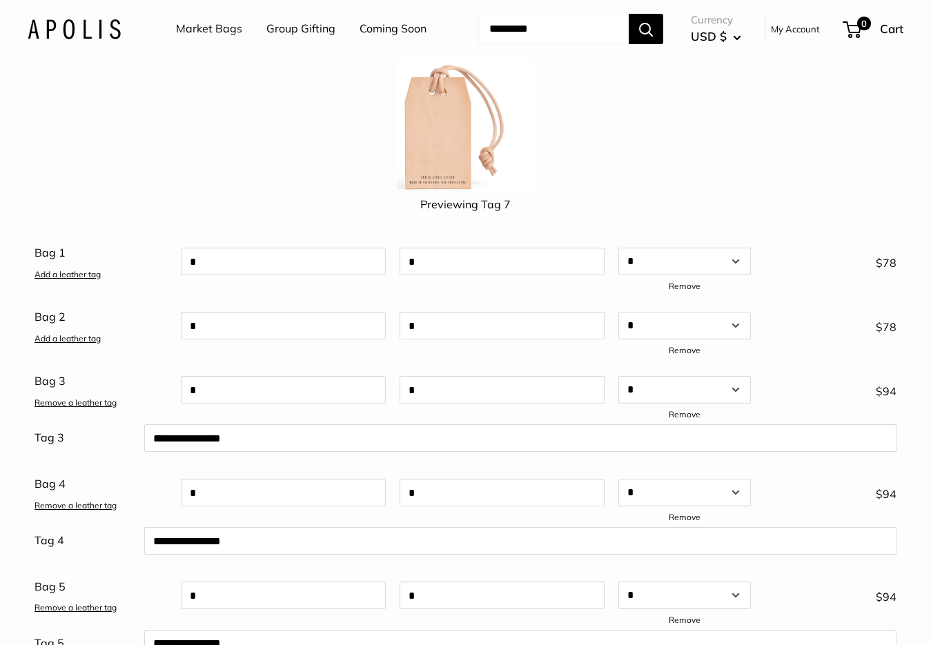
scroll to position [235, 0]
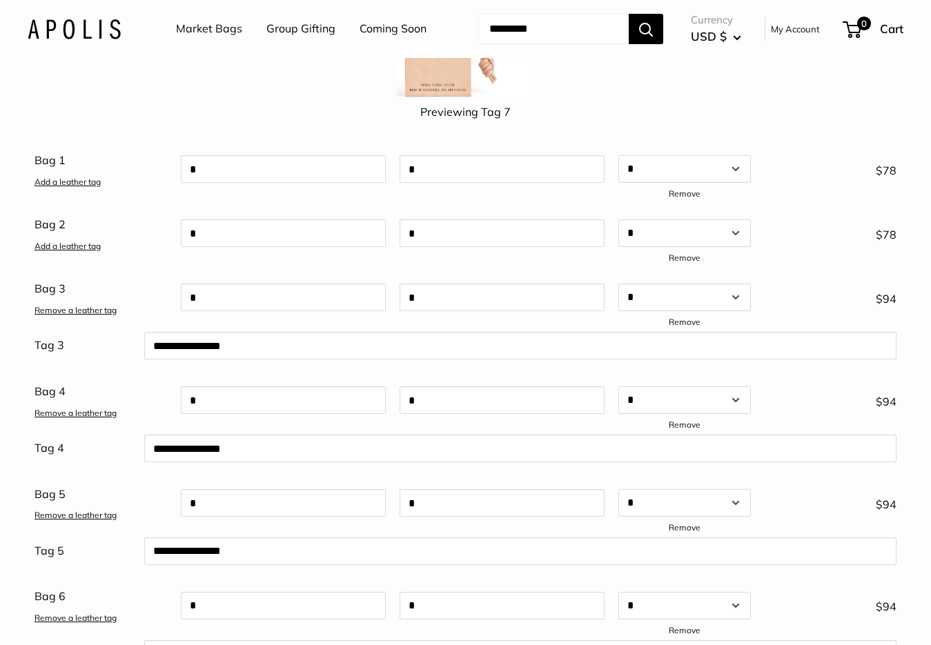
click at [84, 315] on link "Remove a leather tag" at bounding box center [75, 310] width 82 height 10
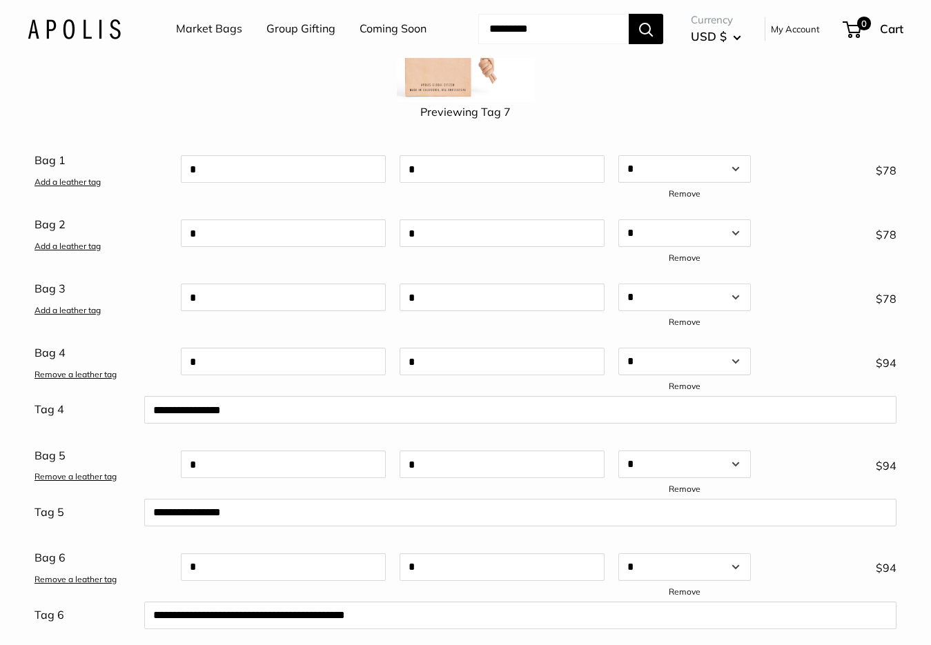
click at [85, 379] on link "Remove a leather tag" at bounding box center [75, 374] width 82 height 10
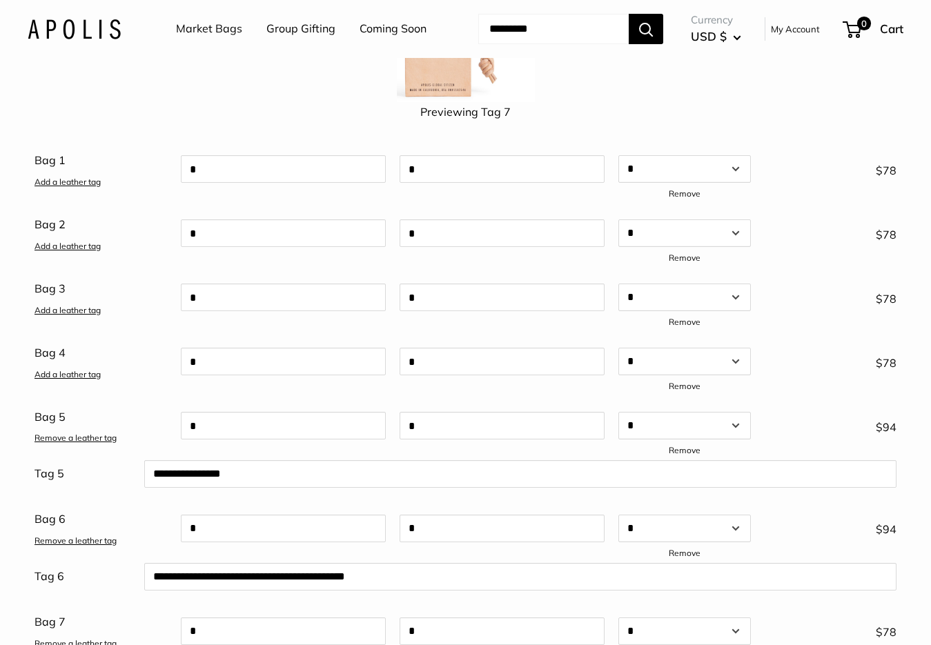
click at [86, 443] on link "Remove a leather tag" at bounding box center [75, 438] width 82 height 10
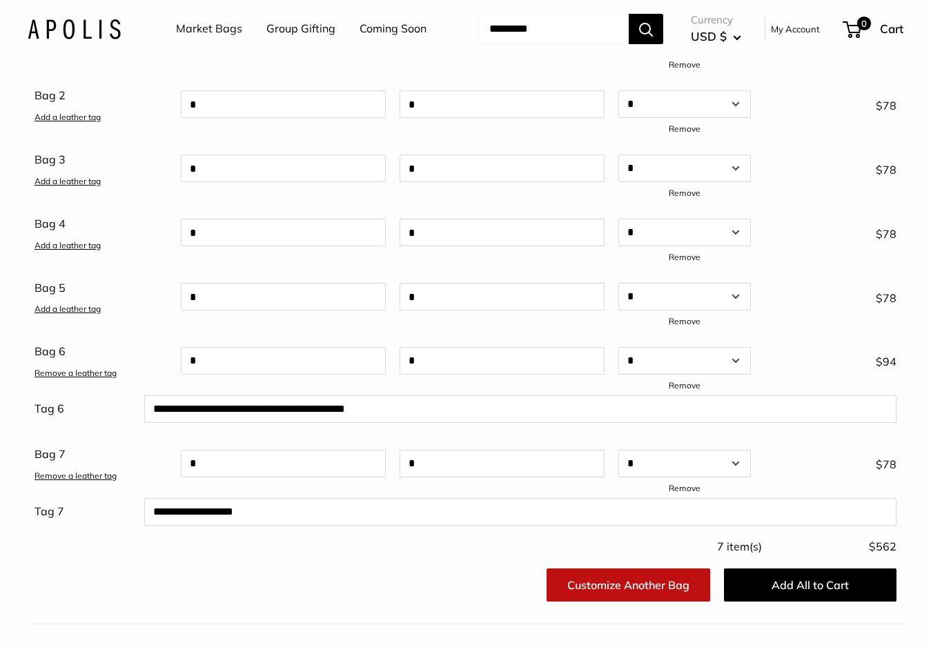
scroll to position [373, 0]
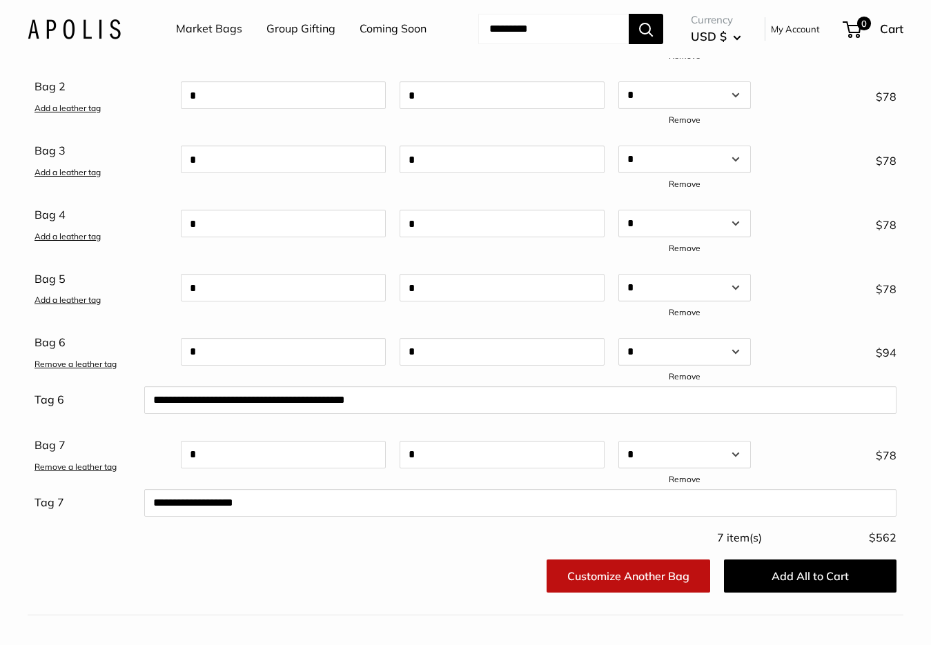
click at [79, 369] on link "Remove a leather tag" at bounding box center [75, 364] width 82 height 10
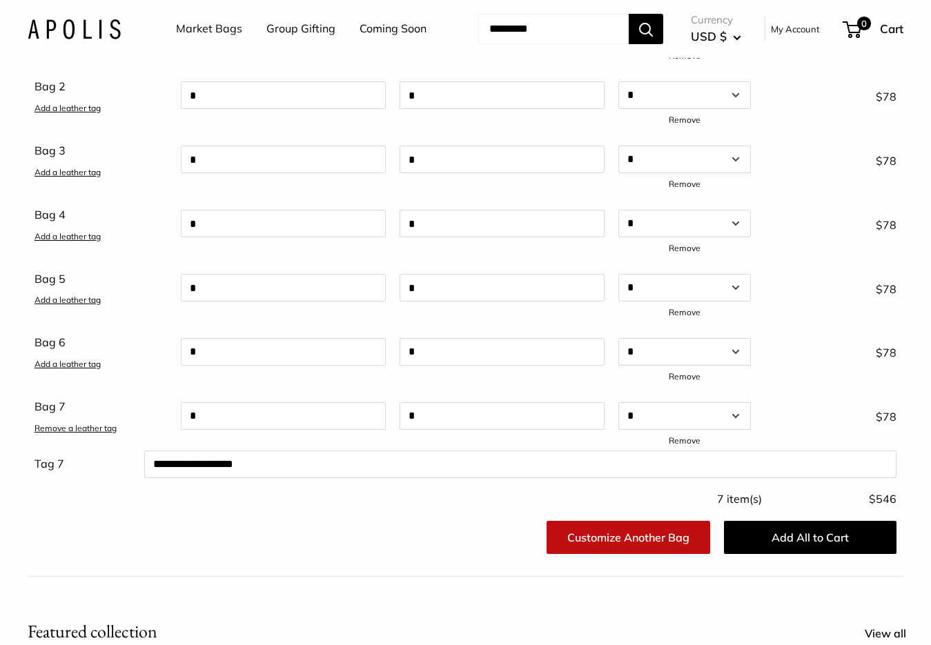
click at [76, 433] on link "Remove a leather tag" at bounding box center [75, 428] width 82 height 10
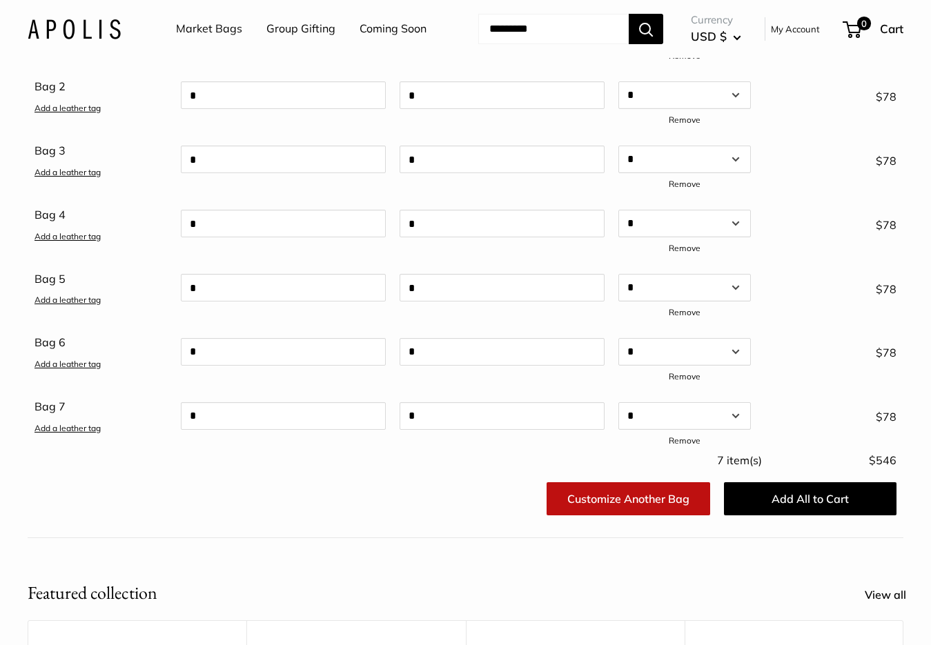
click at [655, 515] on link "Customize Another Bag" at bounding box center [627, 498] width 163 height 33
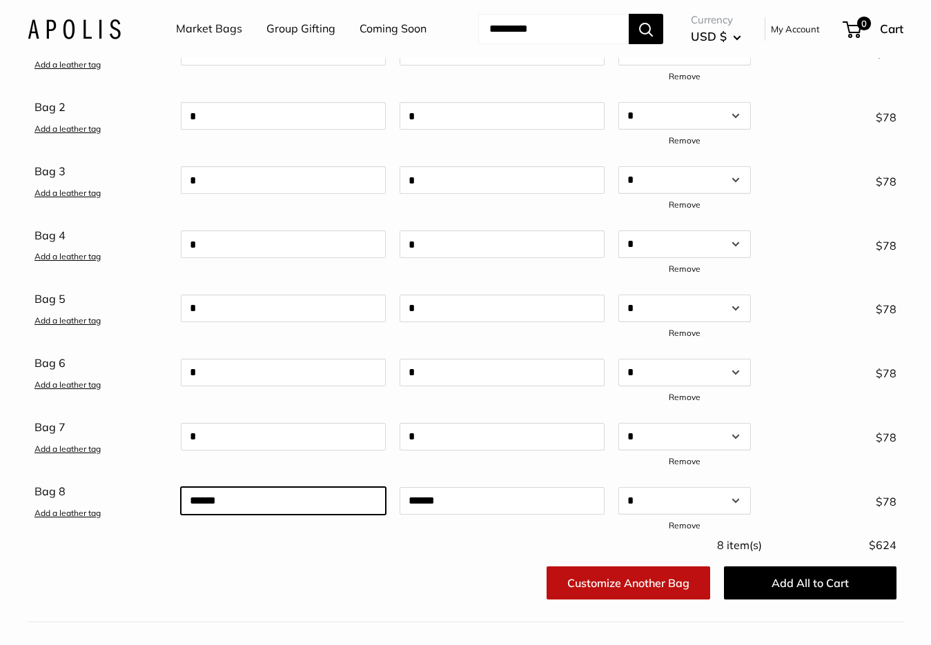
click at [310, 515] on input "text" at bounding box center [283, 501] width 205 height 28
type input "*"
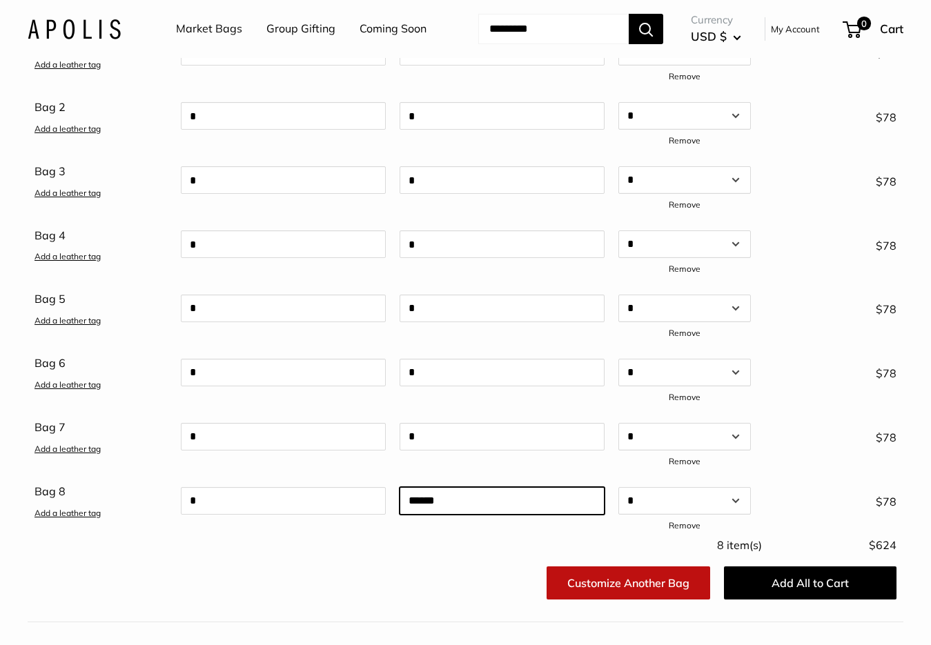
click at [497, 515] on input "text" at bounding box center [501, 501] width 205 height 28
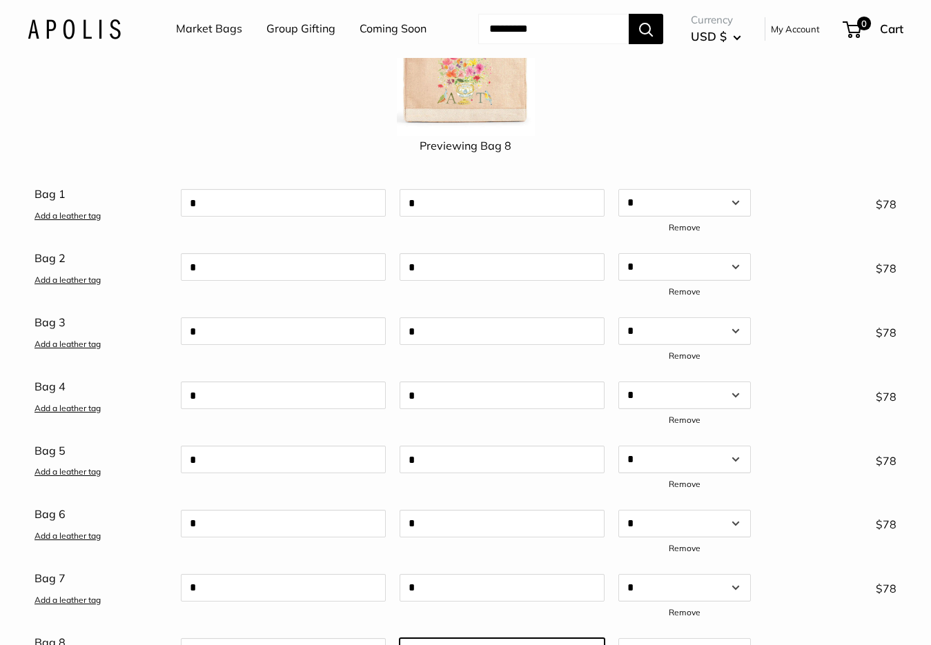
scroll to position [166, 0]
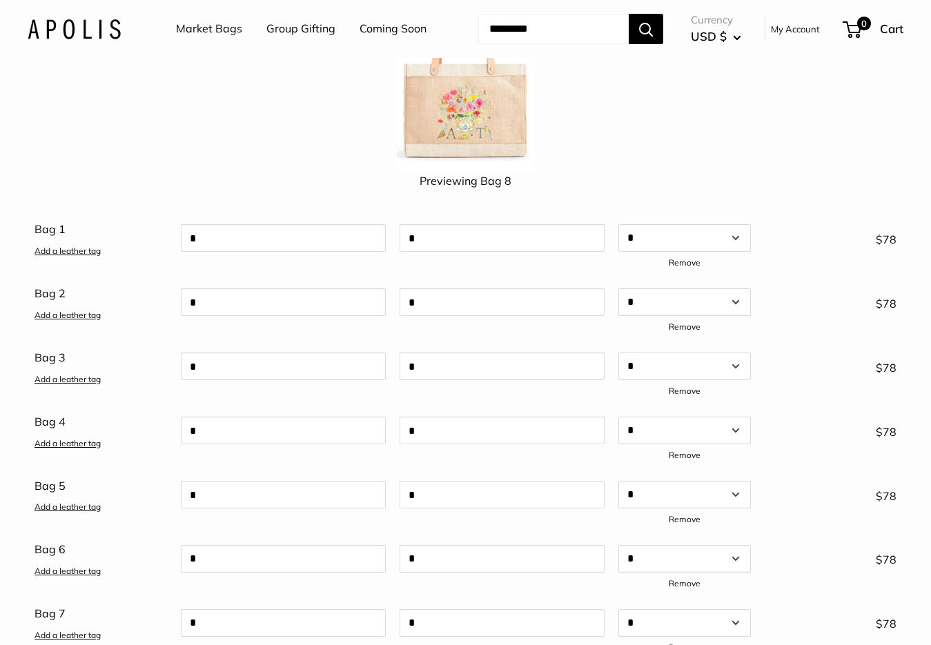
type input "*"
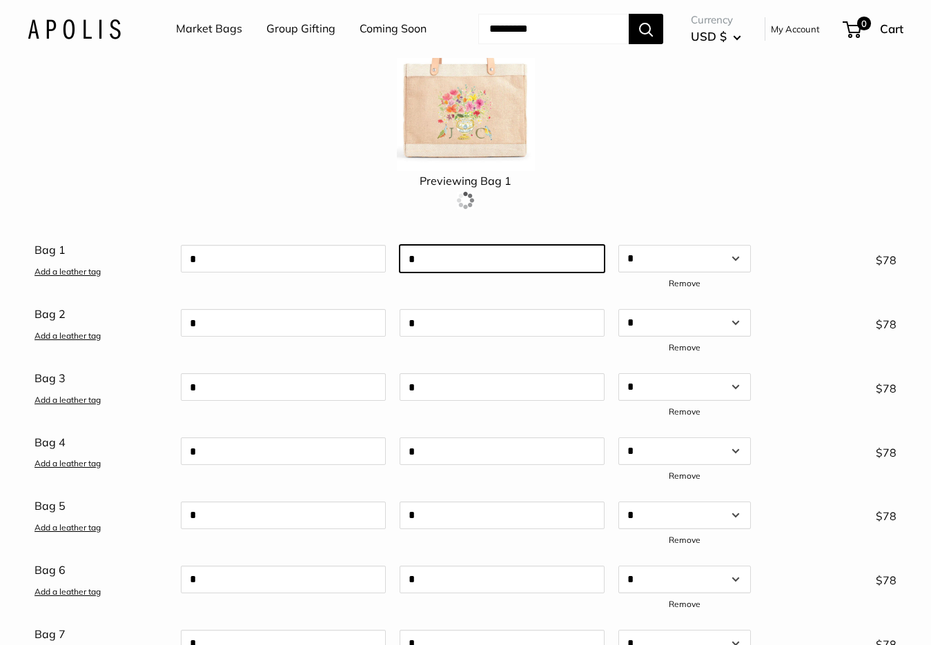
click at [521, 275] on div "Bag 1 Add a leather tag * * Qty Add a leather tag * * * * * * * * * ** ** ** **…" at bounding box center [465, 523] width 875 height 599
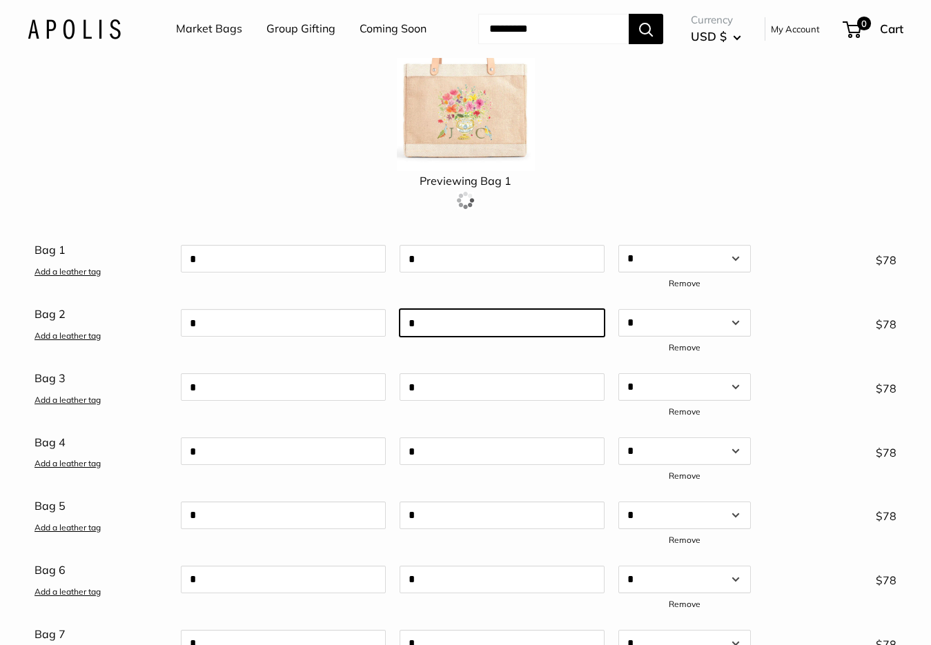
click at [504, 337] on input "*" at bounding box center [501, 323] width 205 height 28
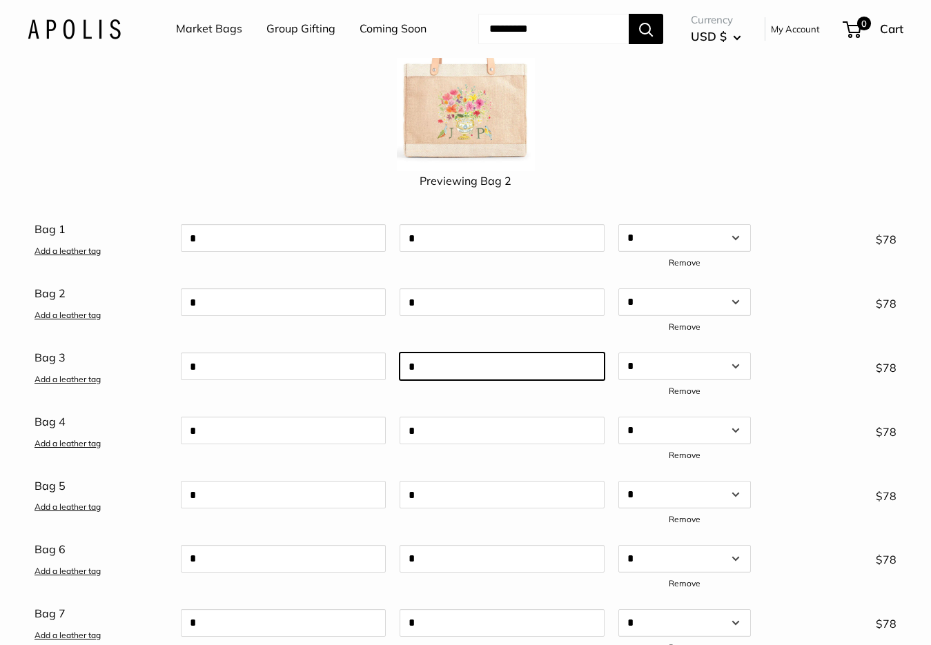
click at [495, 401] on div "*" at bounding box center [502, 374] width 219 height 54
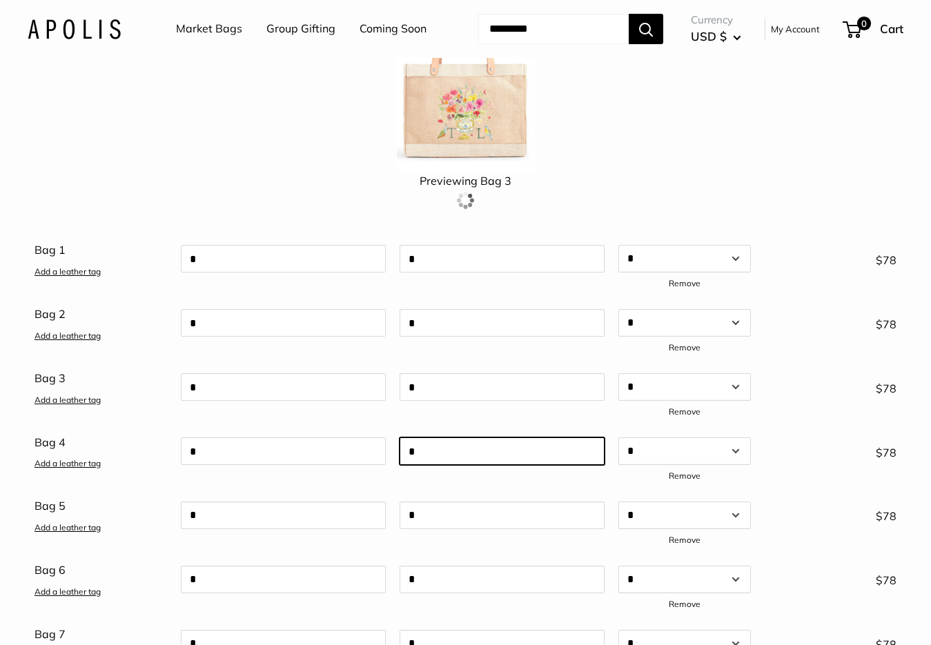
click at [477, 465] on input "*" at bounding box center [501, 451] width 205 height 28
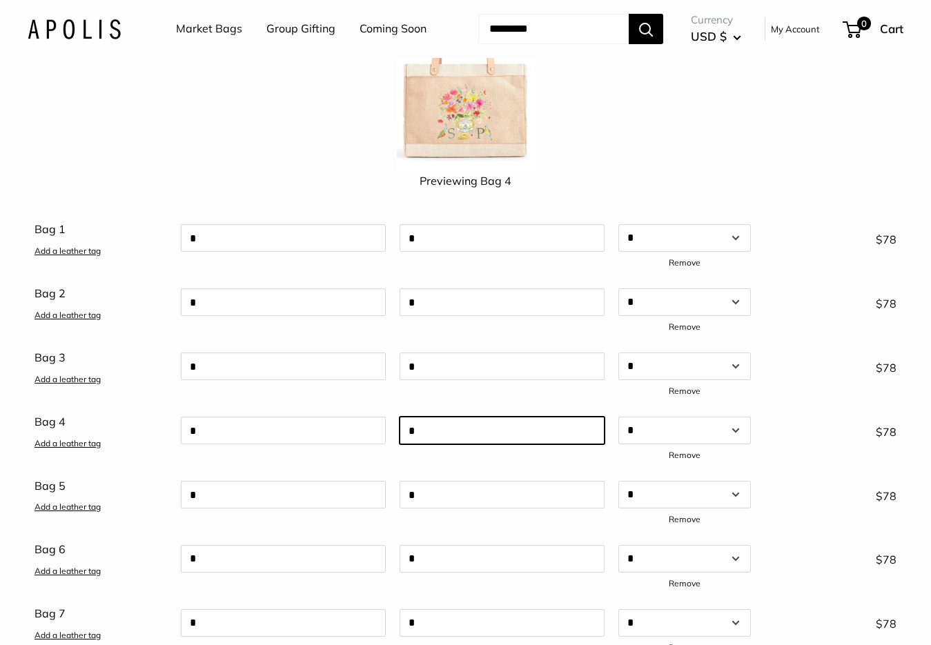
scroll to position [235, 0]
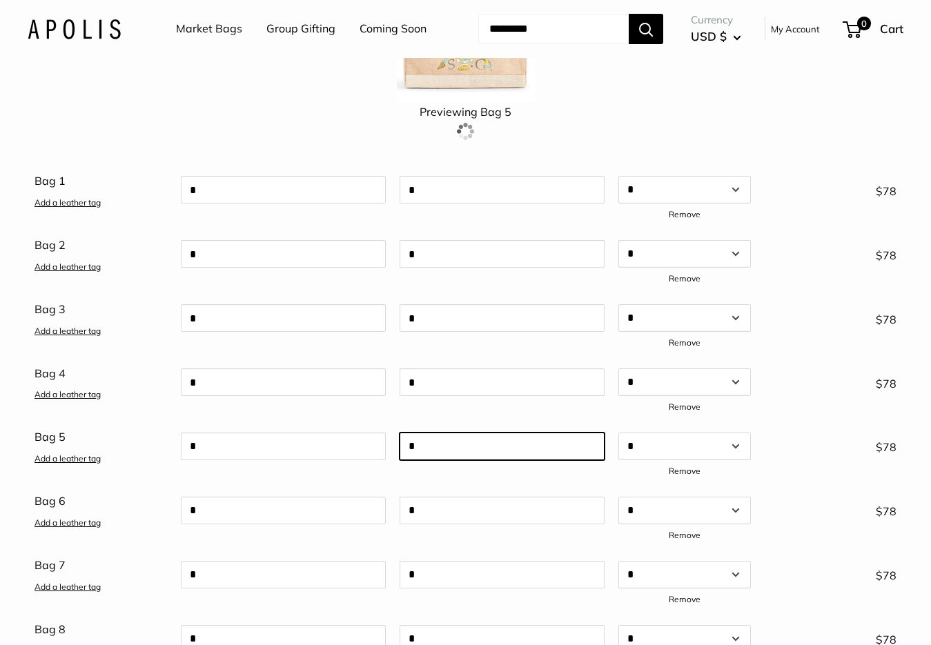
click at [479, 466] on div "Bag 1 Add a leather tag * * Qty Add a leather tag * * * * * * * * * ** ** ** **…" at bounding box center [465, 421] width 862 height 502
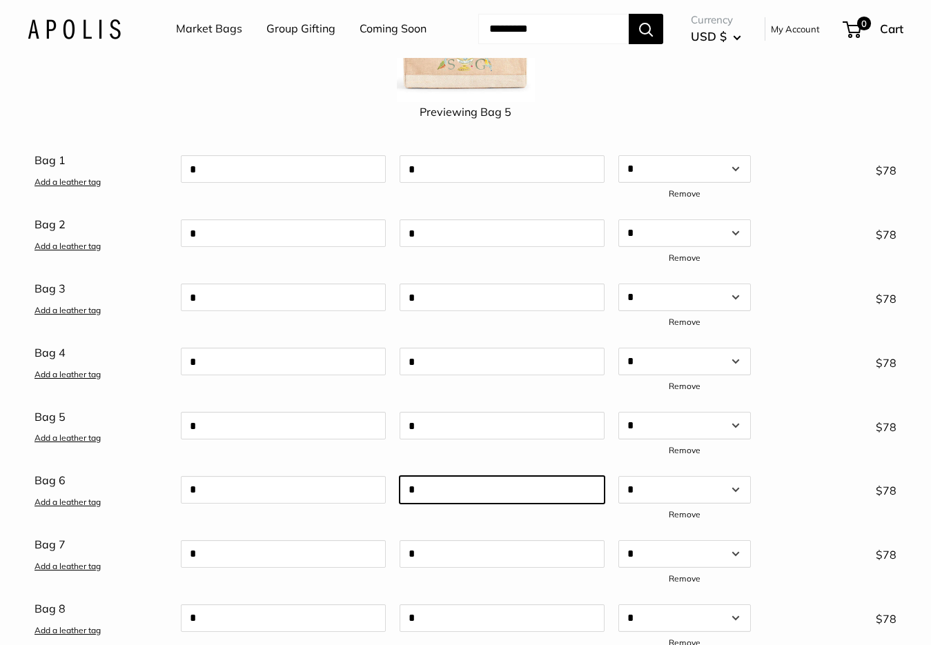
click at [476, 524] on div "*" at bounding box center [502, 497] width 219 height 54
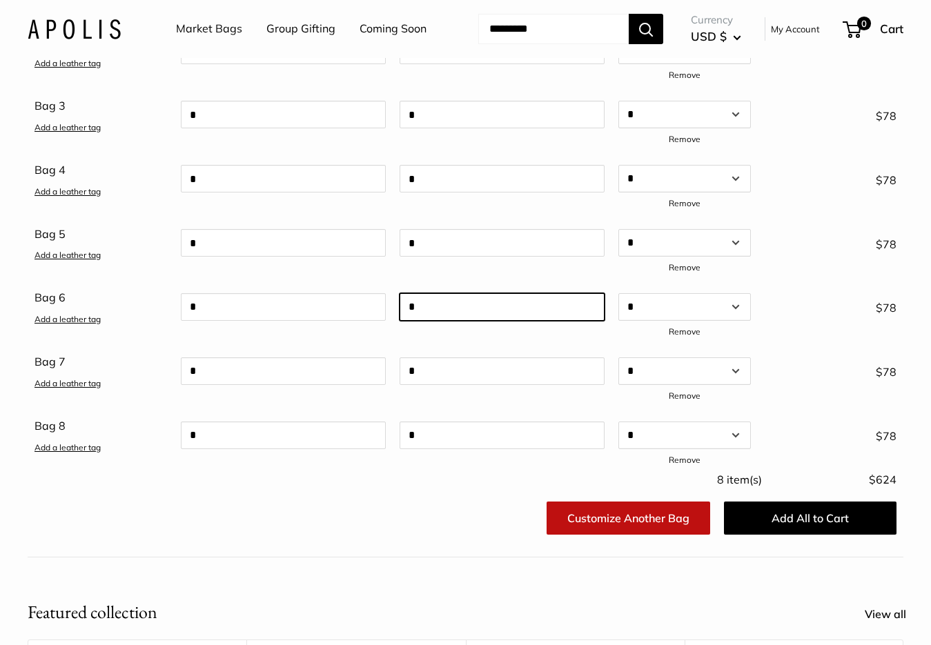
scroll to position [442, 0]
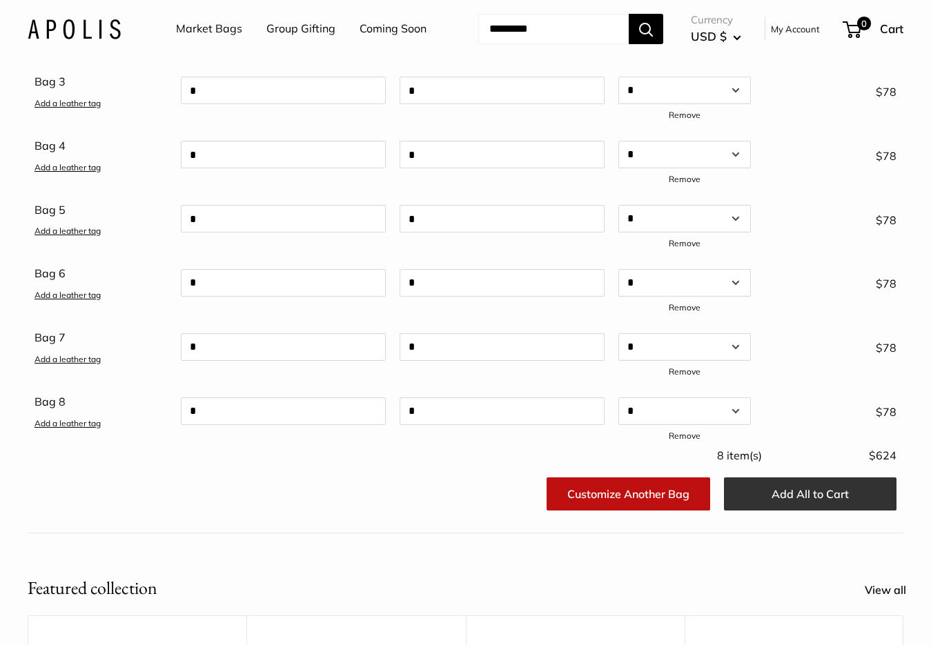
click at [784, 511] on button "Add All to Cart" at bounding box center [810, 493] width 172 height 33
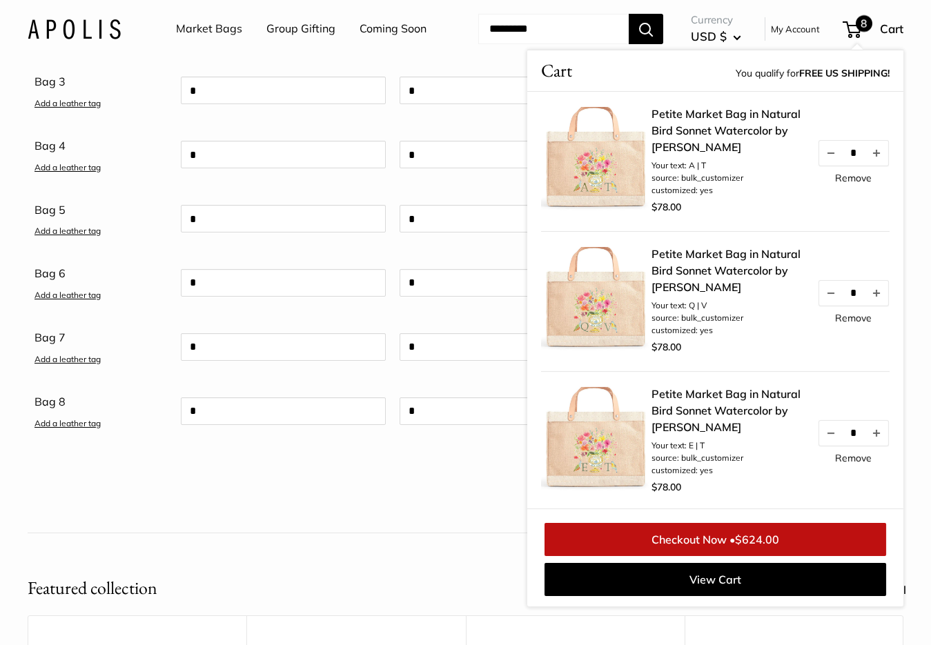
click at [745, 556] on link "Checkout Now • $624.00" at bounding box center [714, 539] width 341 height 33
